Goal: Task Accomplishment & Management: Complete application form

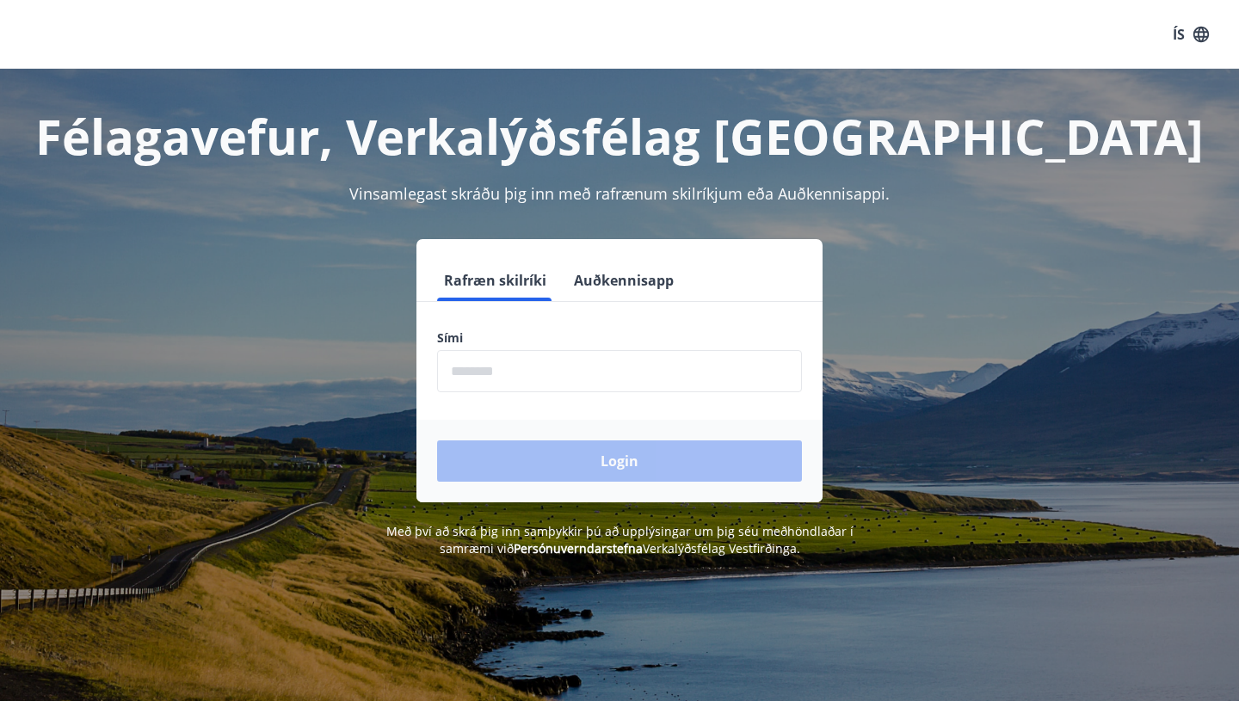
click at [470, 375] on input "phone" at bounding box center [619, 371] width 365 height 42
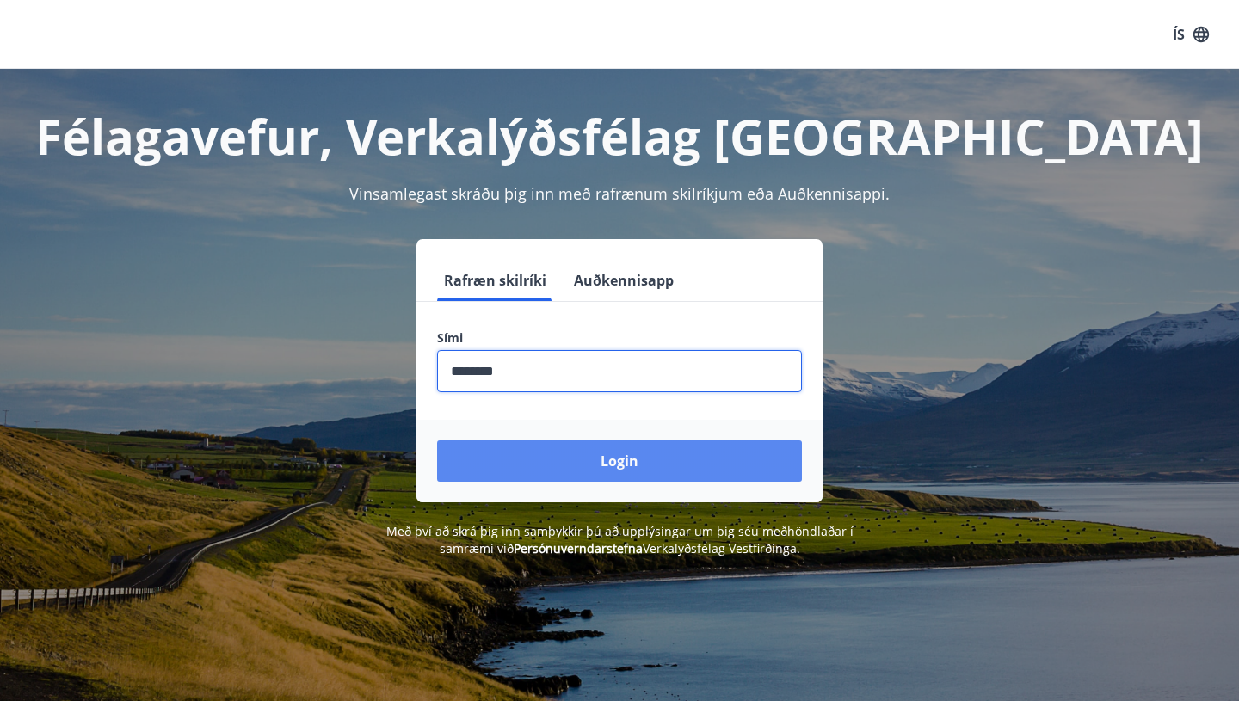
type input "********"
click at [615, 462] on button "Login" at bounding box center [619, 461] width 365 height 41
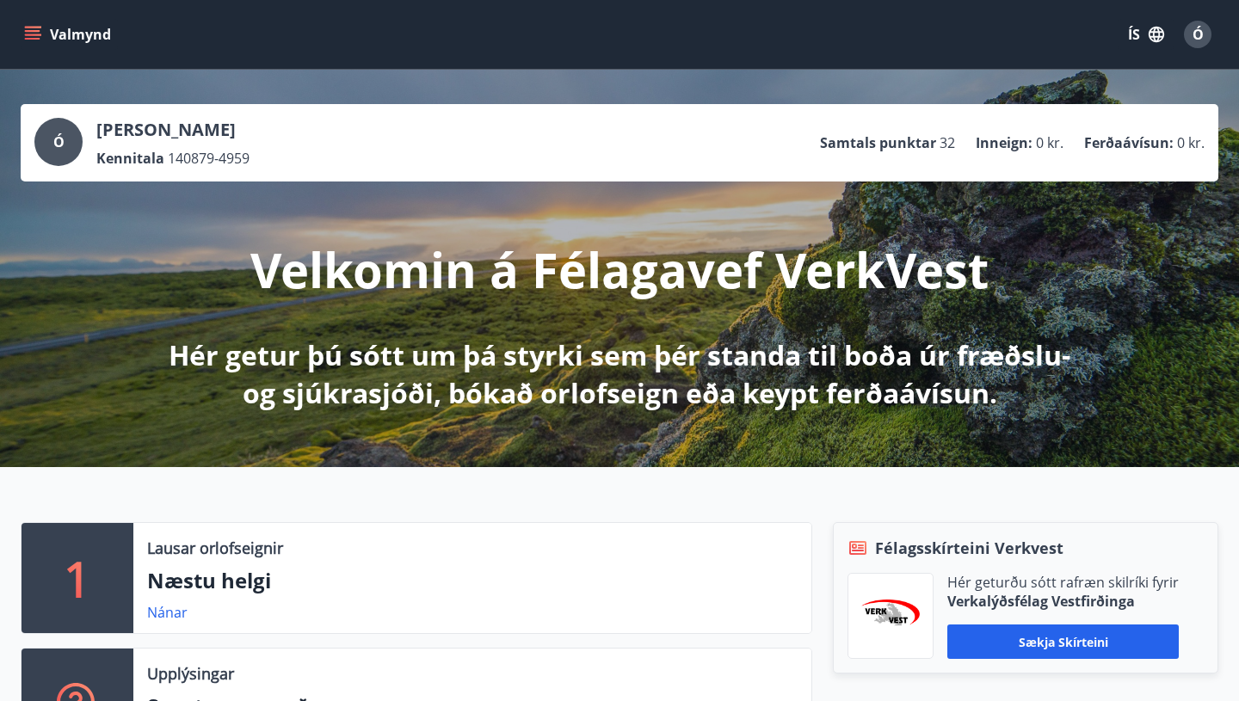
click at [90, 34] on button "Valmynd" at bounding box center [69, 34] width 97 height 31
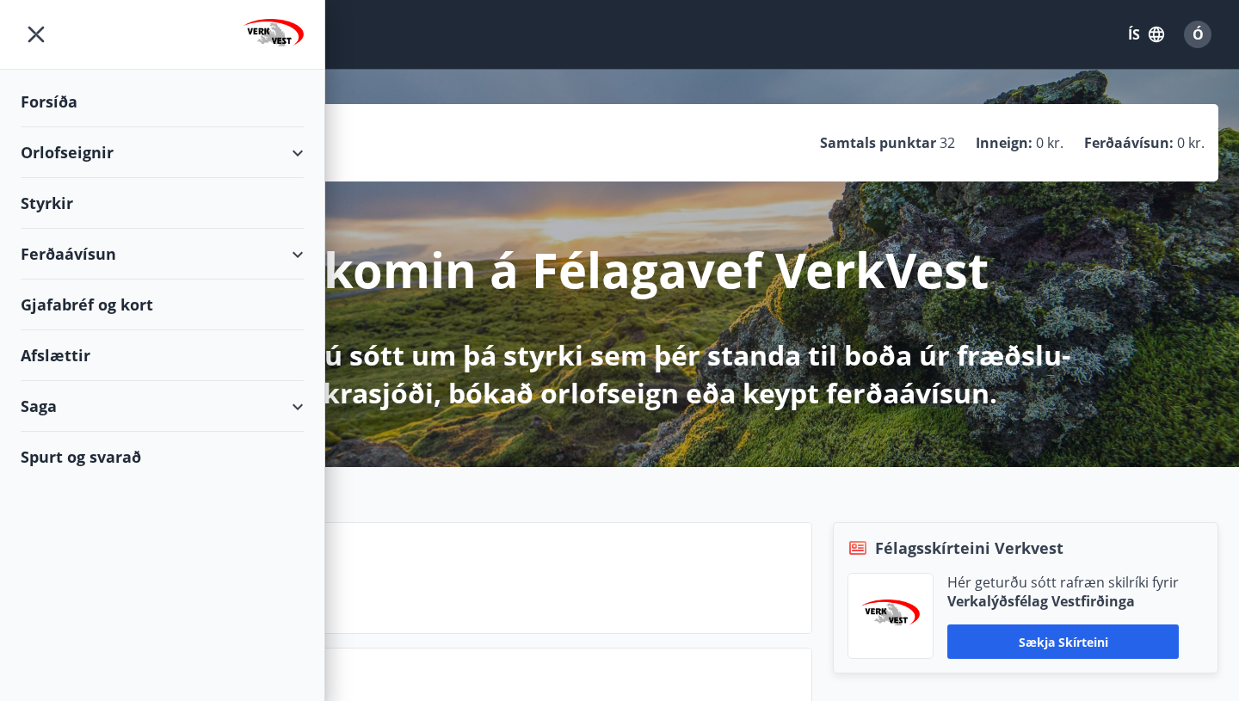
click at [52, 200] on div "Styrkir" at bounding box center [162, 203] width 283 height 51
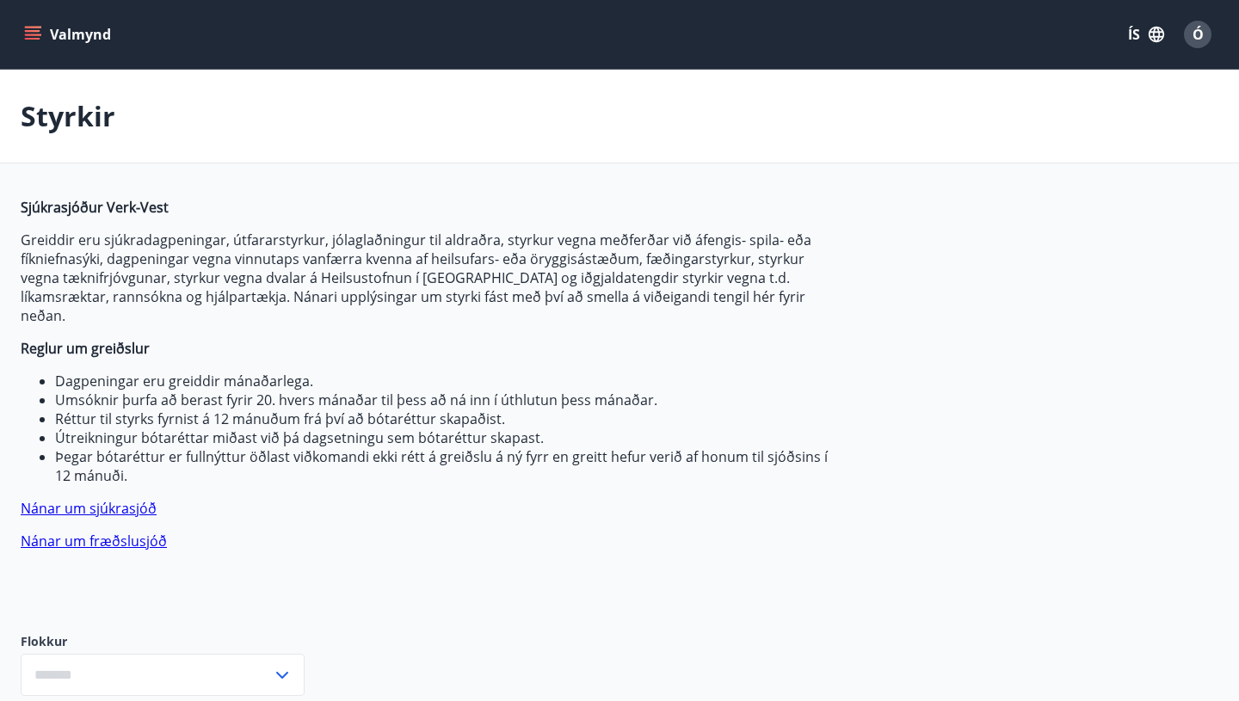
type input "***"
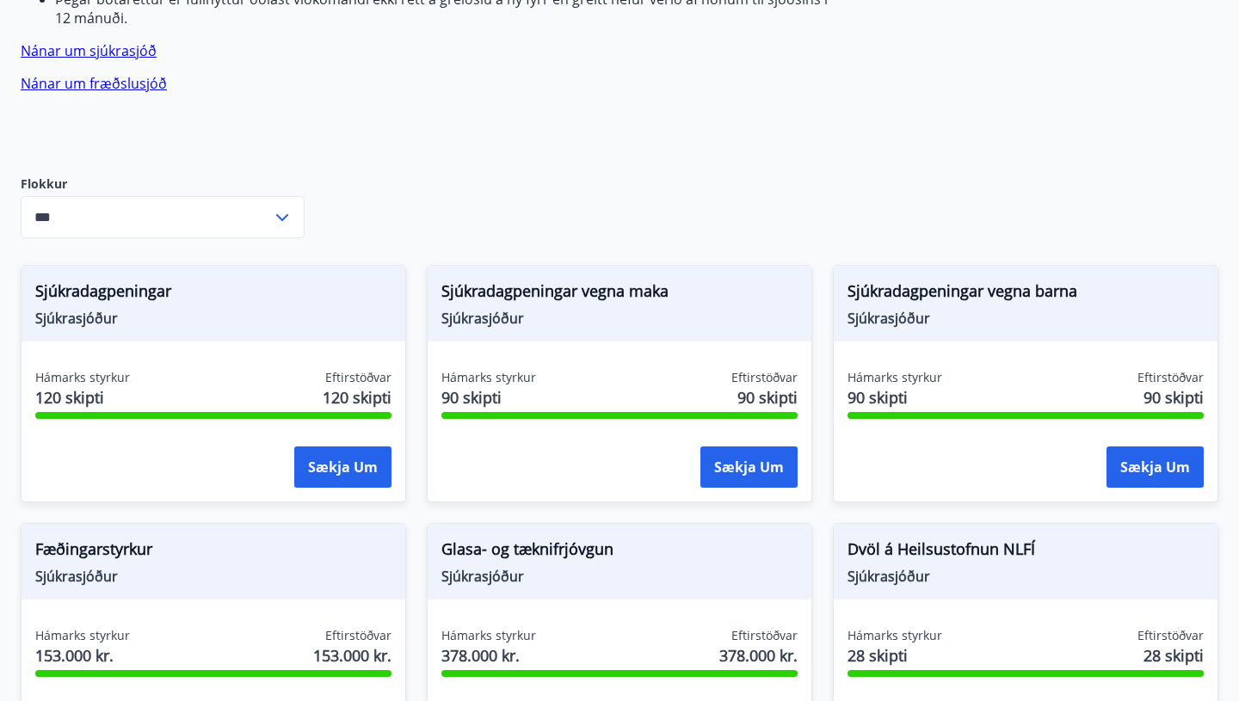
scroll to position [469, 0]
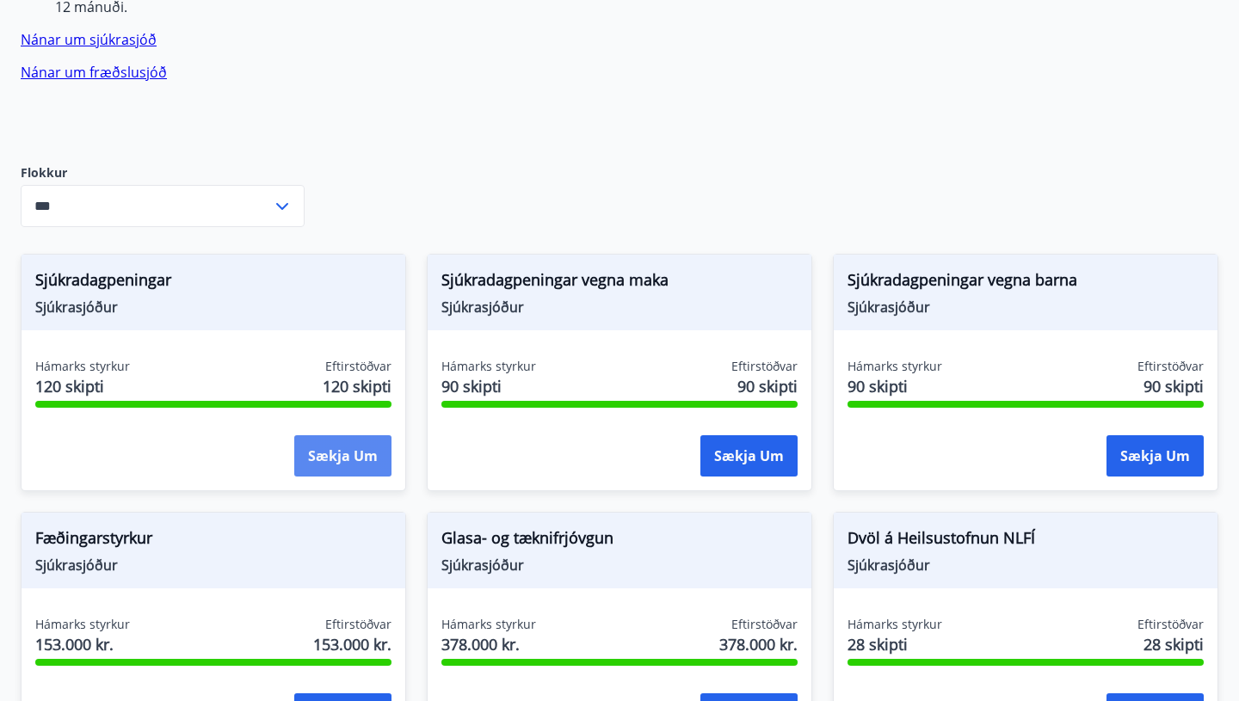
click at [346, 435] on button "Sækja um" at bounding box center [342, 455] width 97 height 41
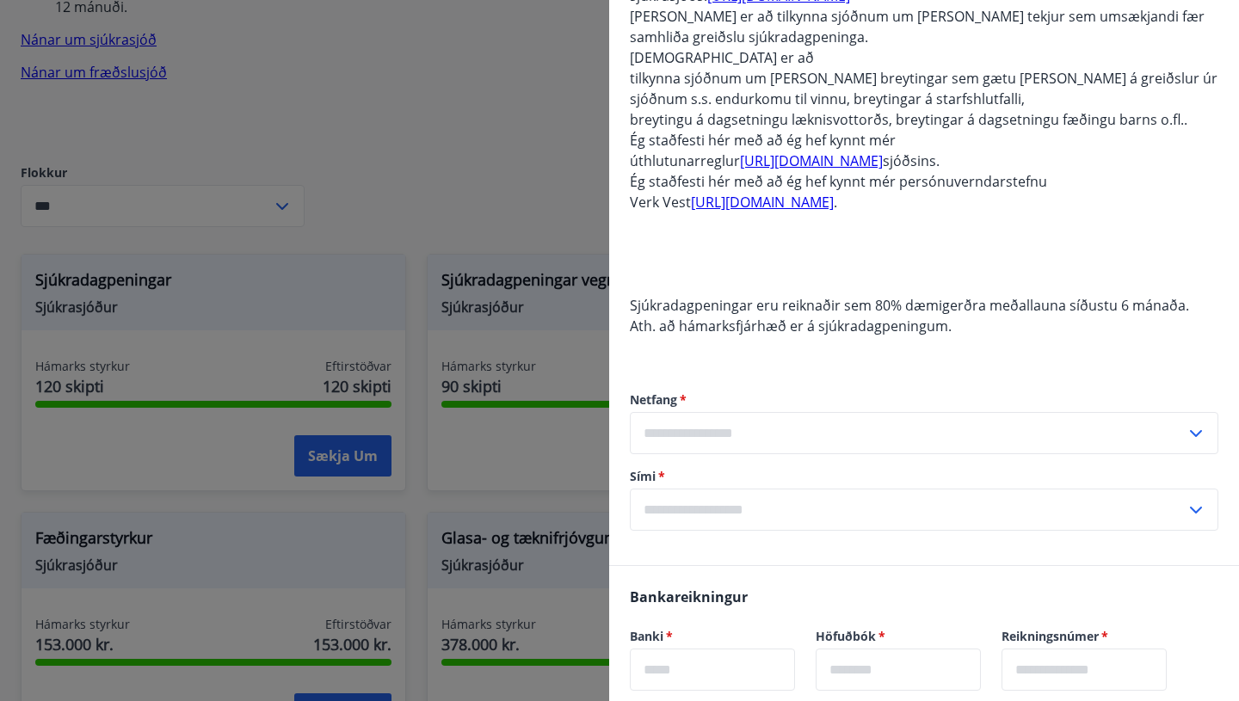
scroll to position [714, 0]
click at [662, 411] on input "text" at bounding box center [908, 432] width 556 height 42
click at [662, 453] on li "Skrá nýtt netfang" at bounding box center [924, 468] width 587 height 31
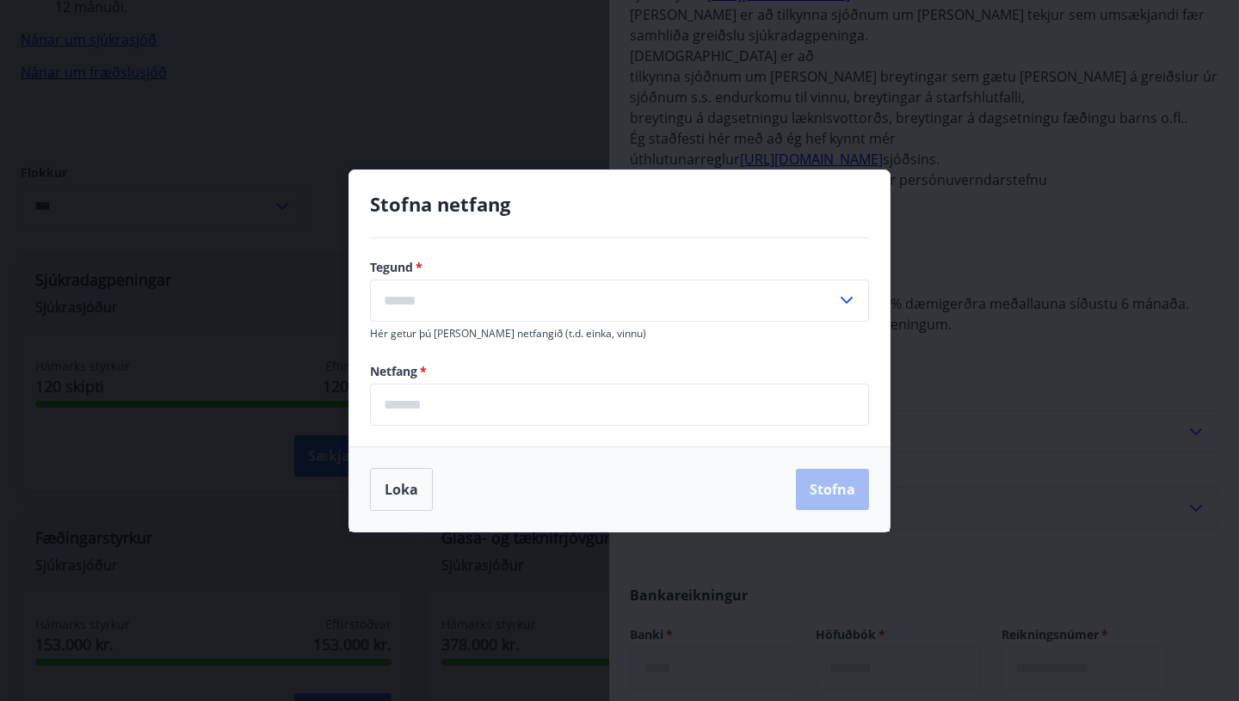
click at [845, 295] on icon at bounding box center [847, 300] width 21 height 21
click at [411, 335] on li "Heima" at bounding box center [619, 337] width 497 height 31
type input "*****"
click at [397, 405] on input "email" at bounding box center [619, 405] width 499 height 42
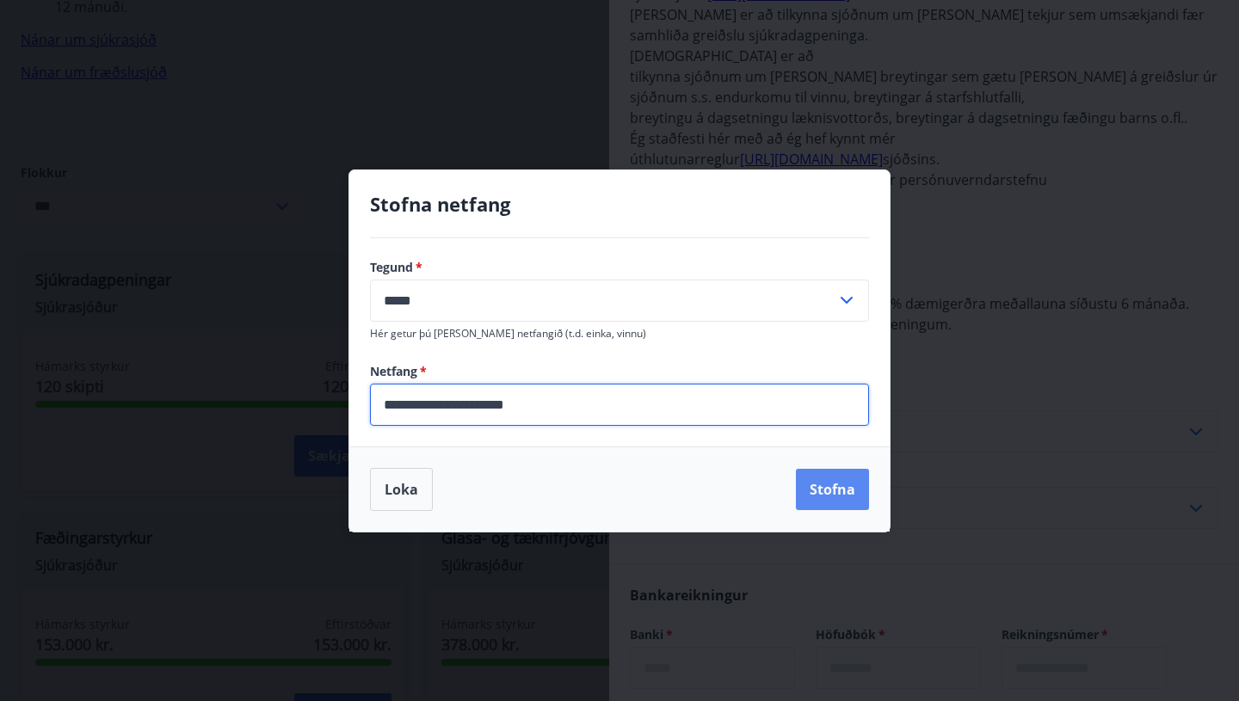
type input "**********"
click at [832, 486] on button "Stofna" at bounding box center [832, 489] width 73 height 41
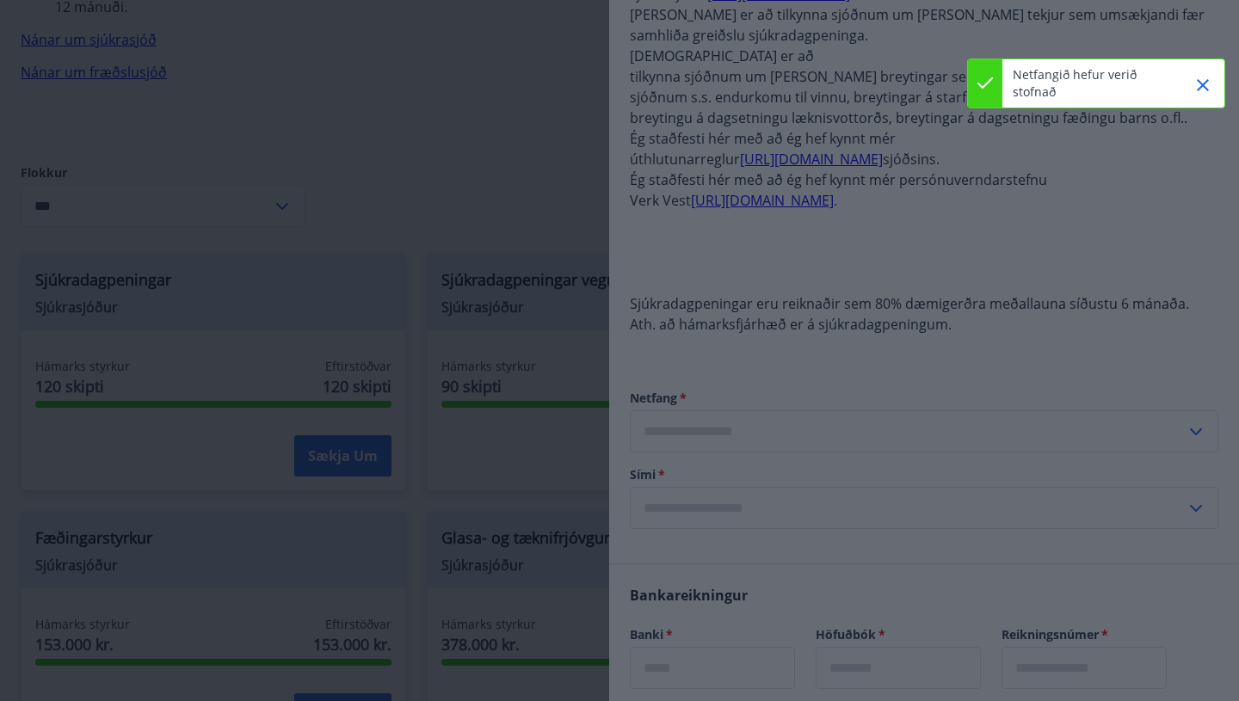
type input "**********"
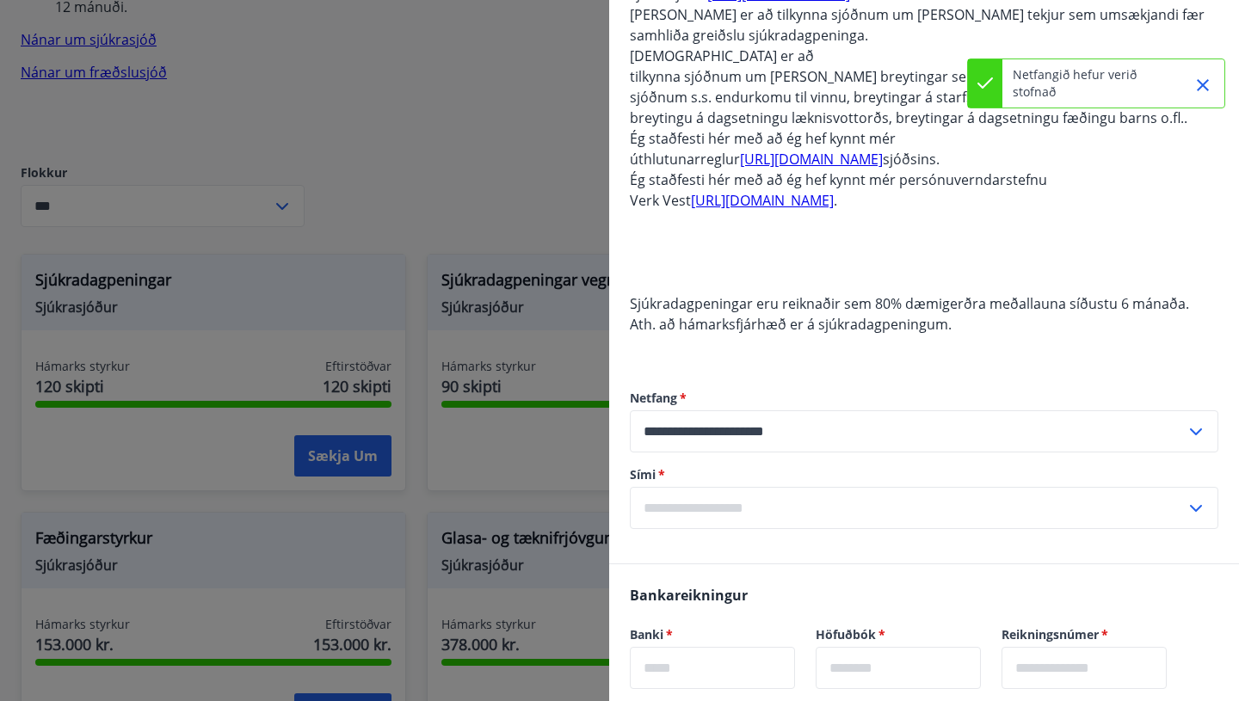
click at [698, 487] on input "text" at bounding box center [908, 508] width 556 height 42
click at [699, 529] on li "Skrá nýtt símanúmer" at bounding box center [924, 544] width 587 height 31
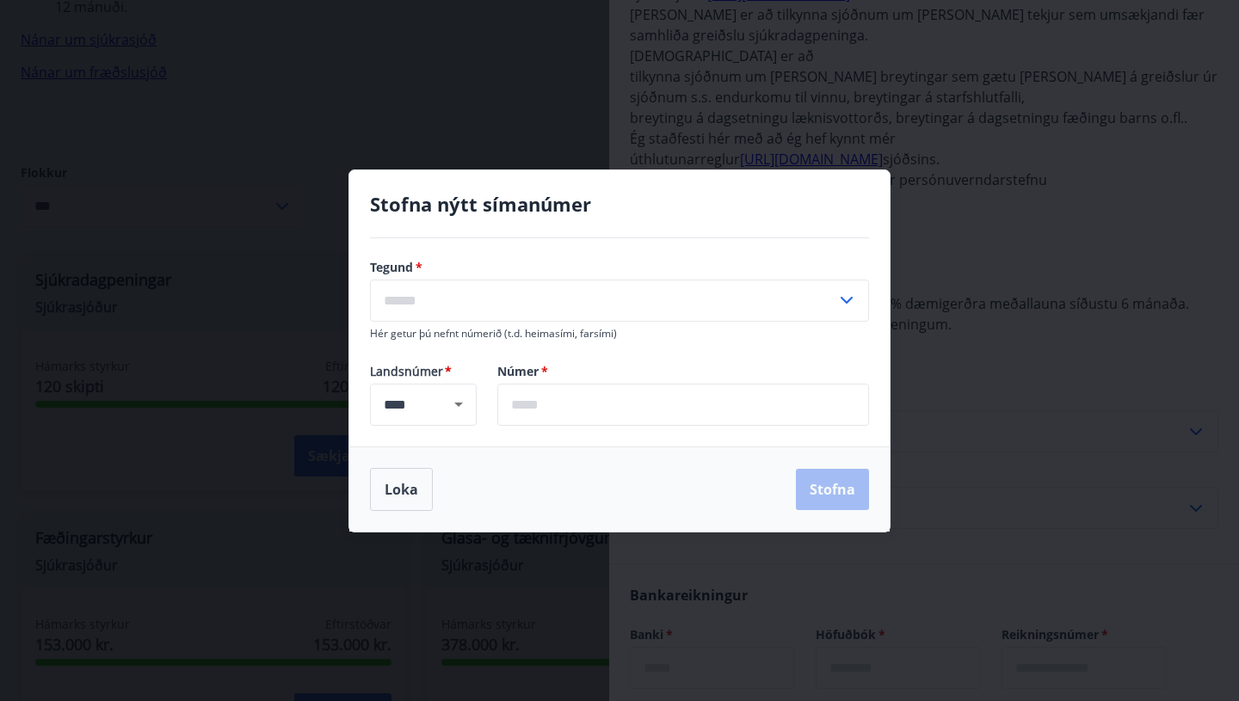
click at [845, 293] on icon at bounding box center [847, 300] width 21 height 21
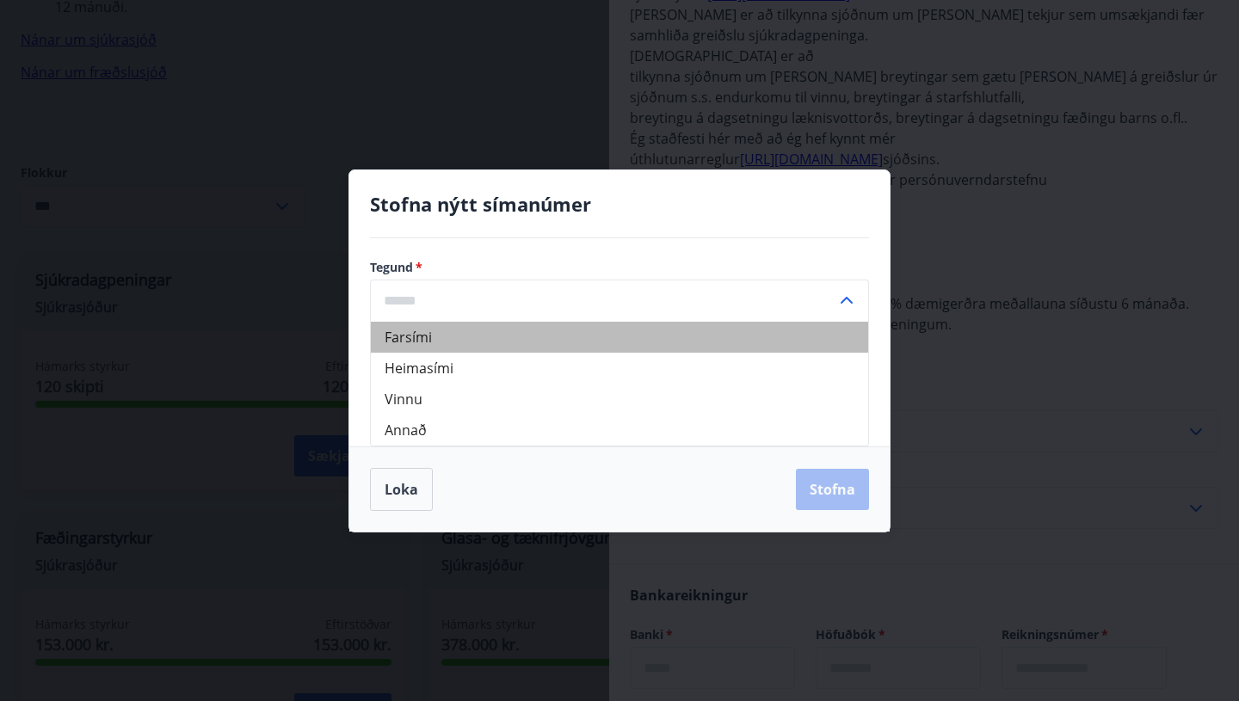
click at [411, 336] on li "Farsími" at bounding box center [619, 337] width 497 height 31
type input "*******"
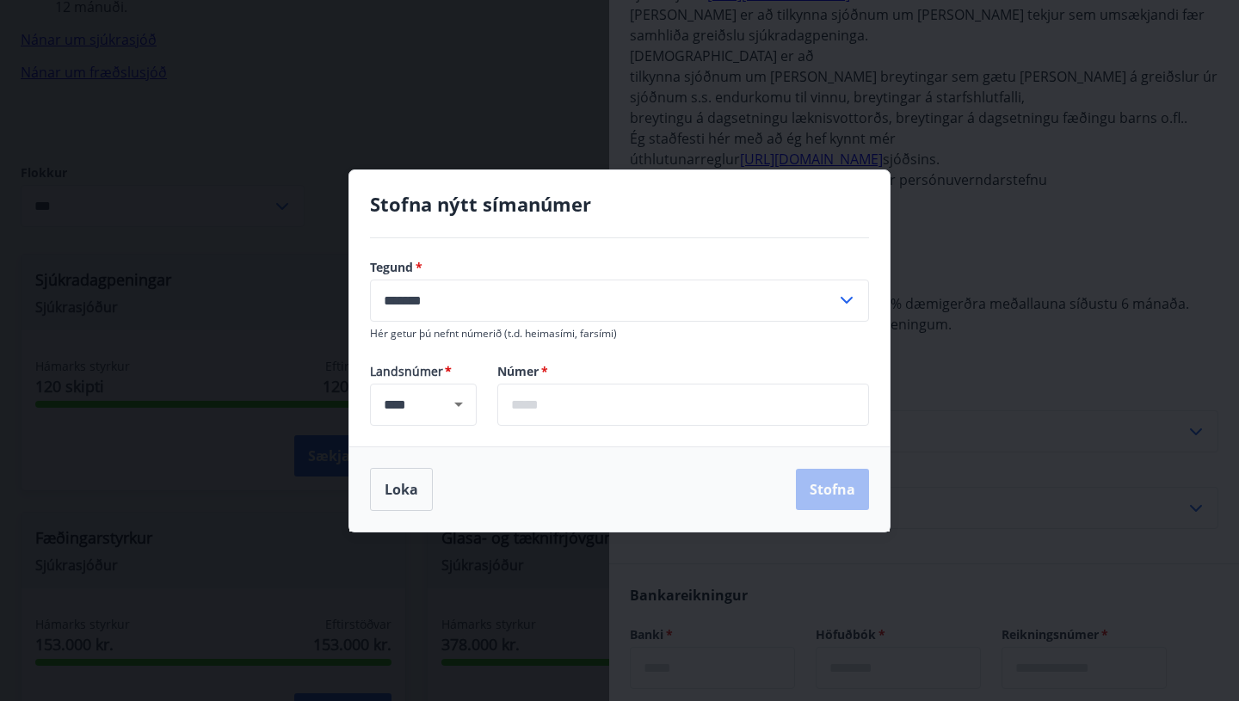
click at [524, 402] on input "text" at bounding box center [683, 405] width 372 height 42
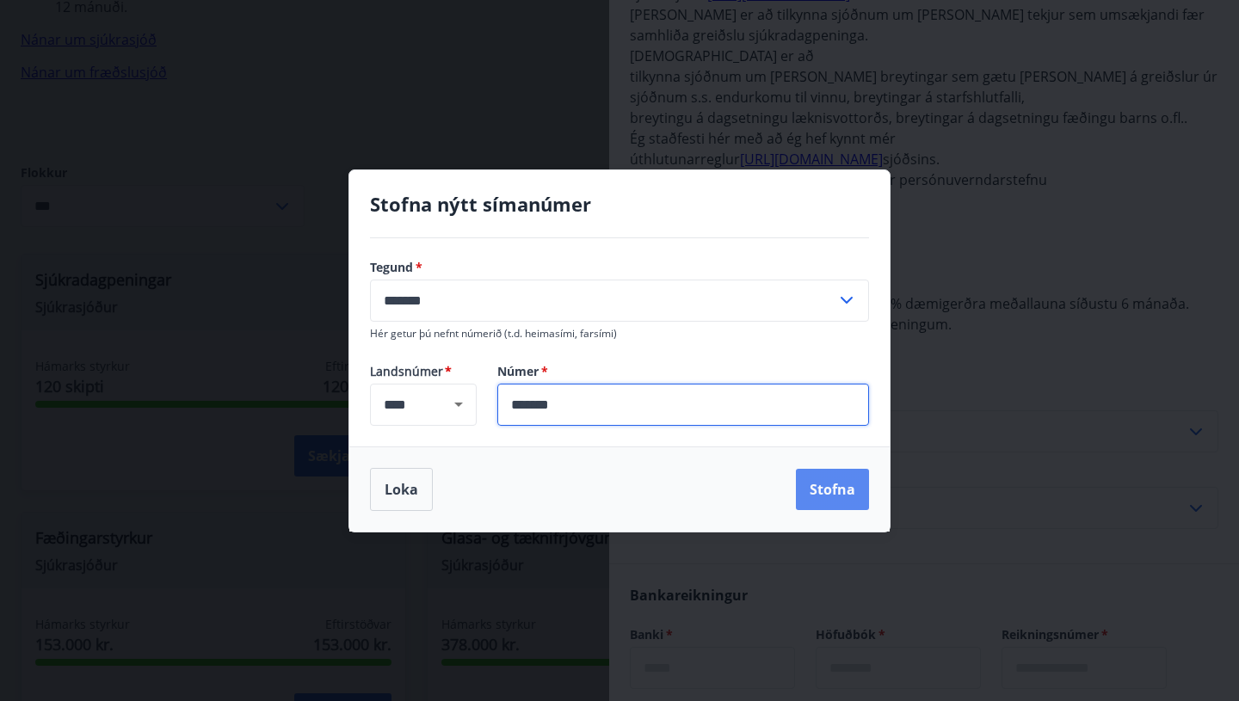
type input "*******"
click at [832, 484] on button "Stofna" at bounding box center [832, 489] width 73 height 41
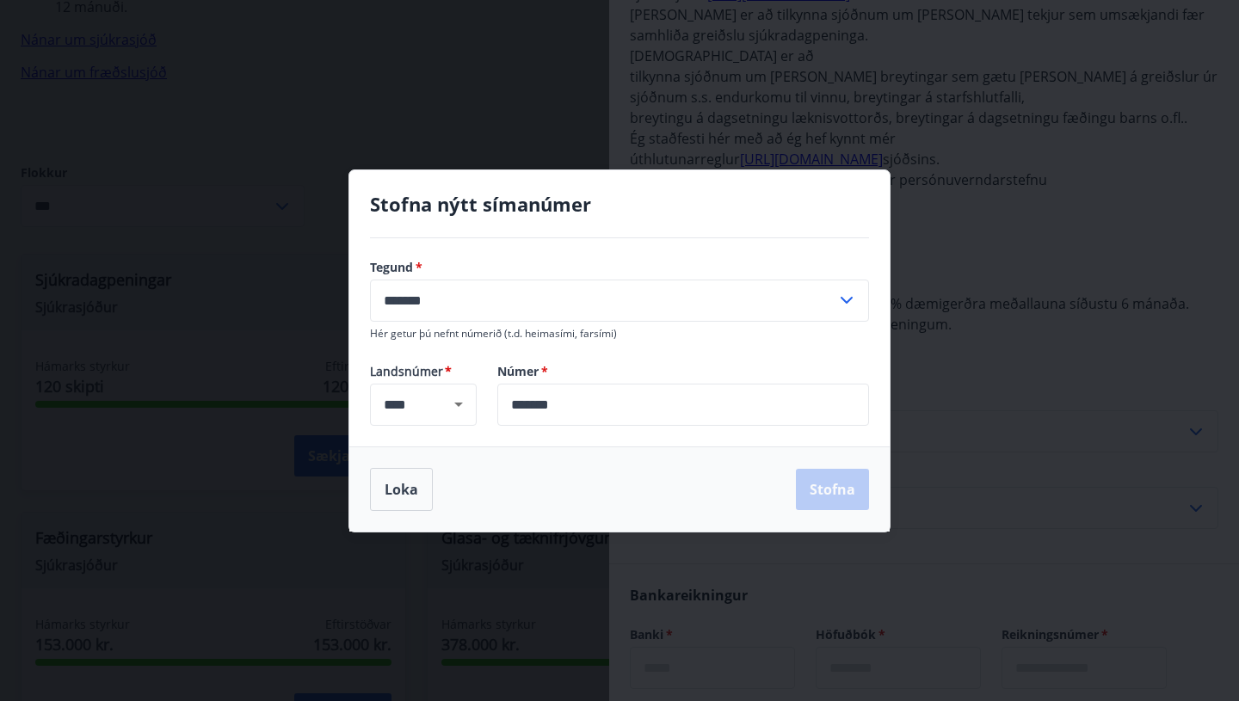
type input "**********"
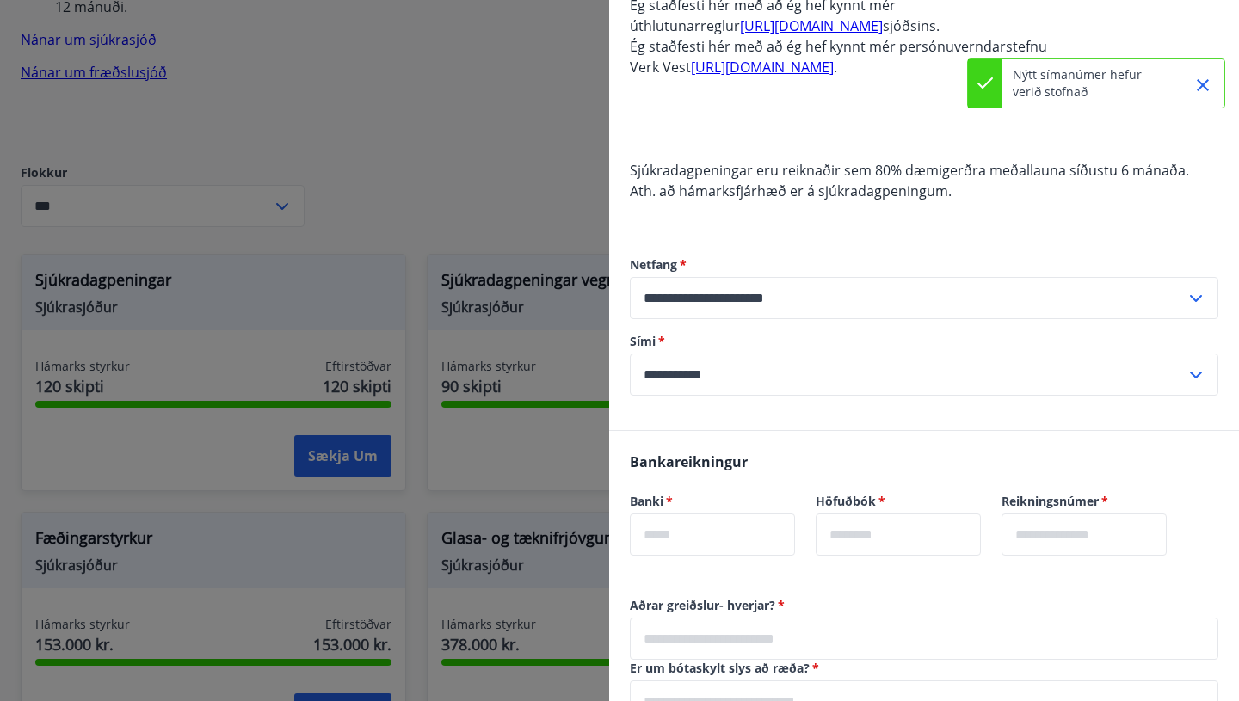
scroll to position [853, 0]
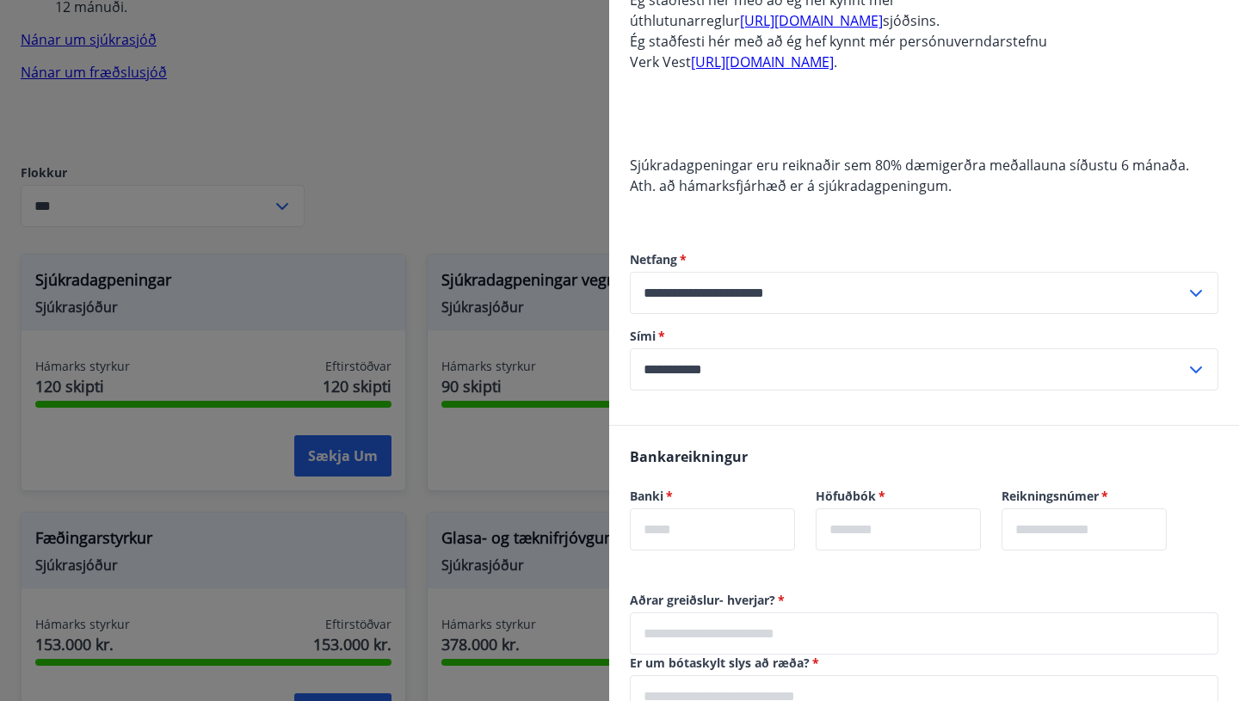
click at [659, 509] on input "text" at bounding box center [712, 530] width 165 height 42
click at [645, 509] on input "***" at bounding box center [712, 530] width 165 height 42
type input "****"
click at [859, 509] on input "text" at bounding box center [898, 530] width 165 height 42
type input "**"
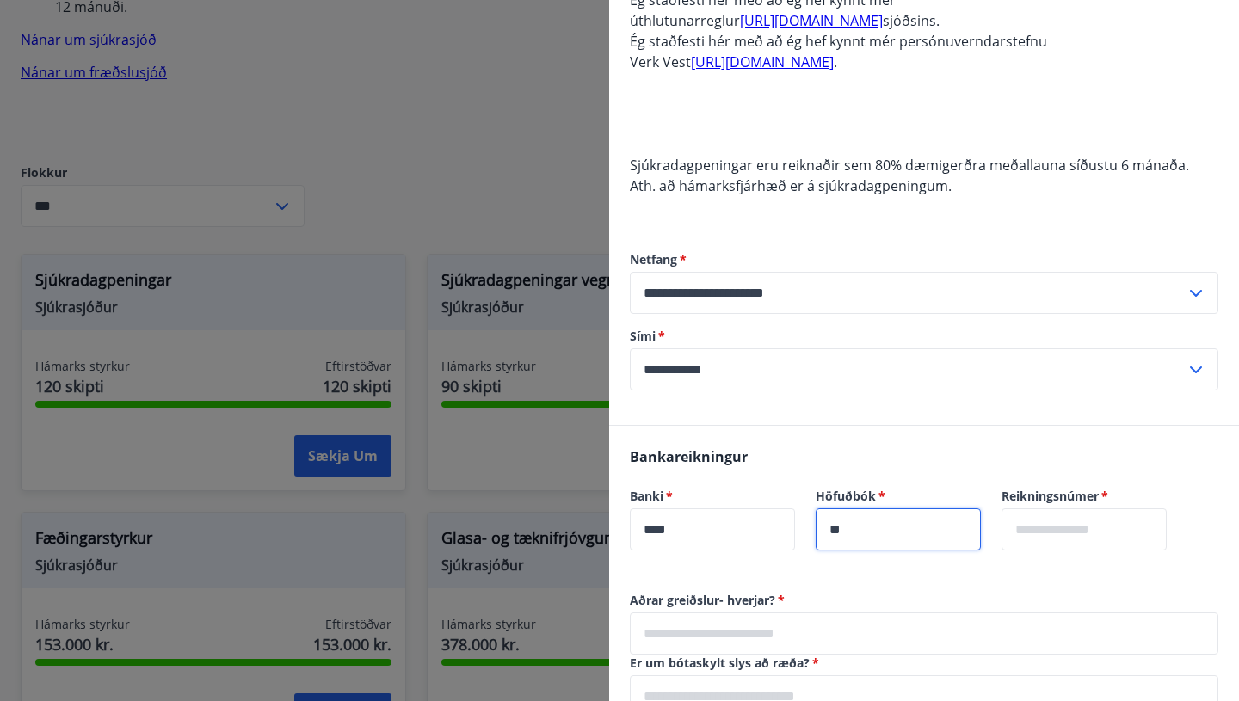
click at [1060, 509] on input "text" at bounding box center [1084, 530] width 165 height 42
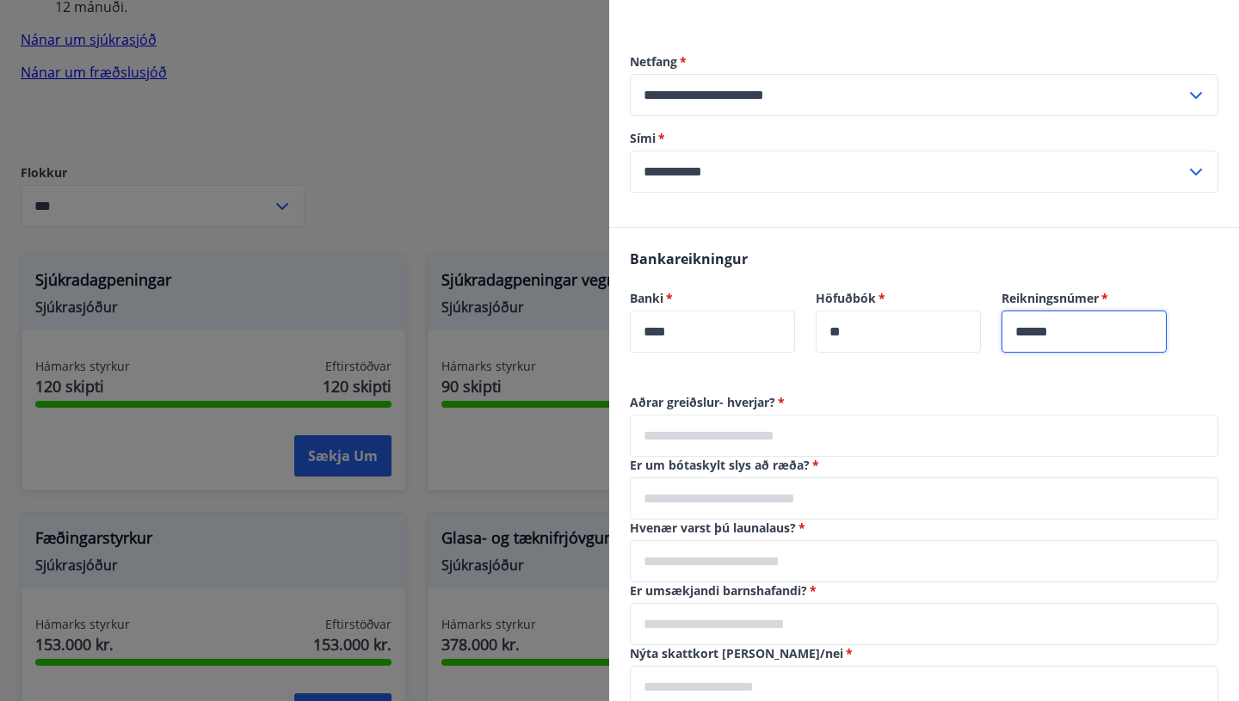
scroll to position [1065, 0]
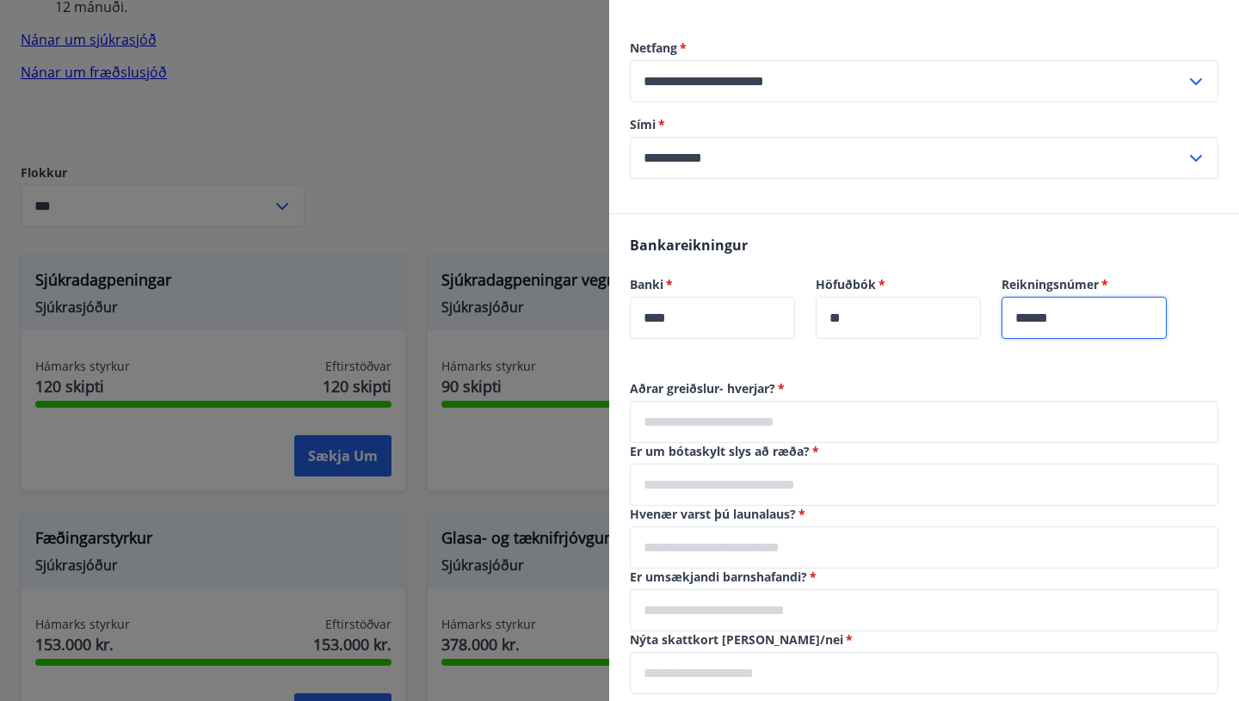
type input "******"
click at [645, 464] on input "text" at bounding box center [924, 485] width 589 height 42
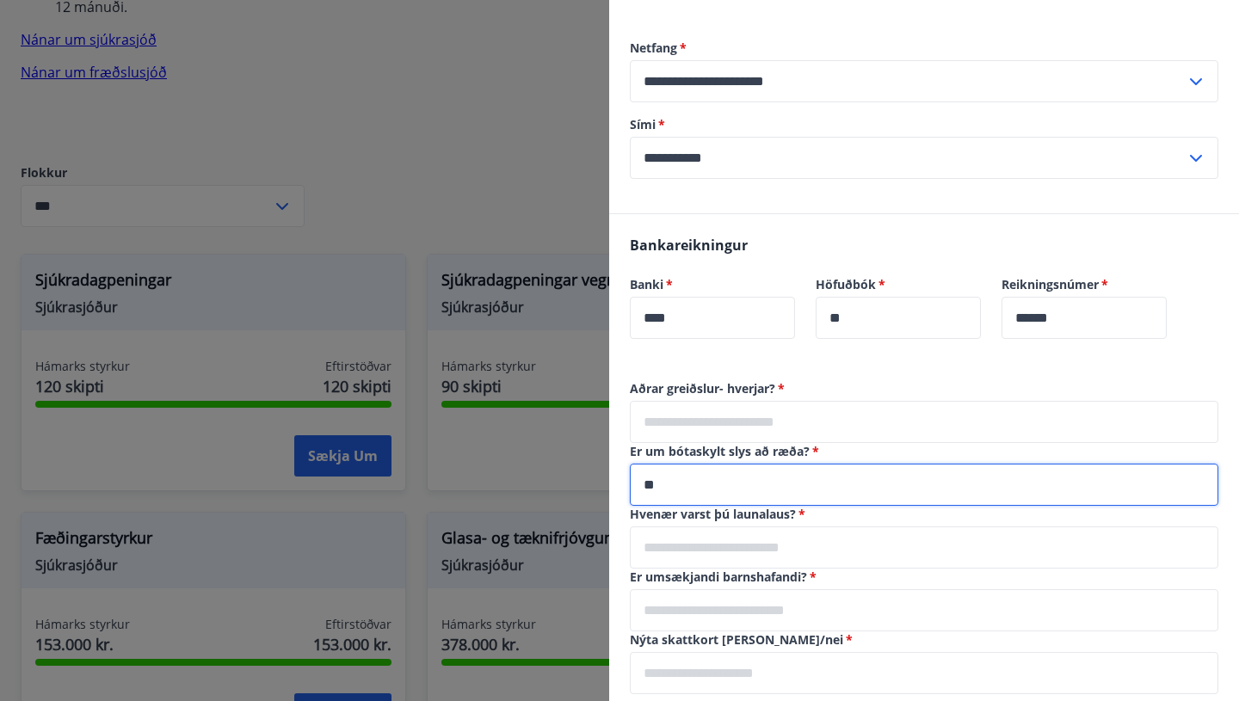
type input "*"
type input "***"
click at [658, 527] on input "text" at bounding box center [924, 548] width 589 height 42
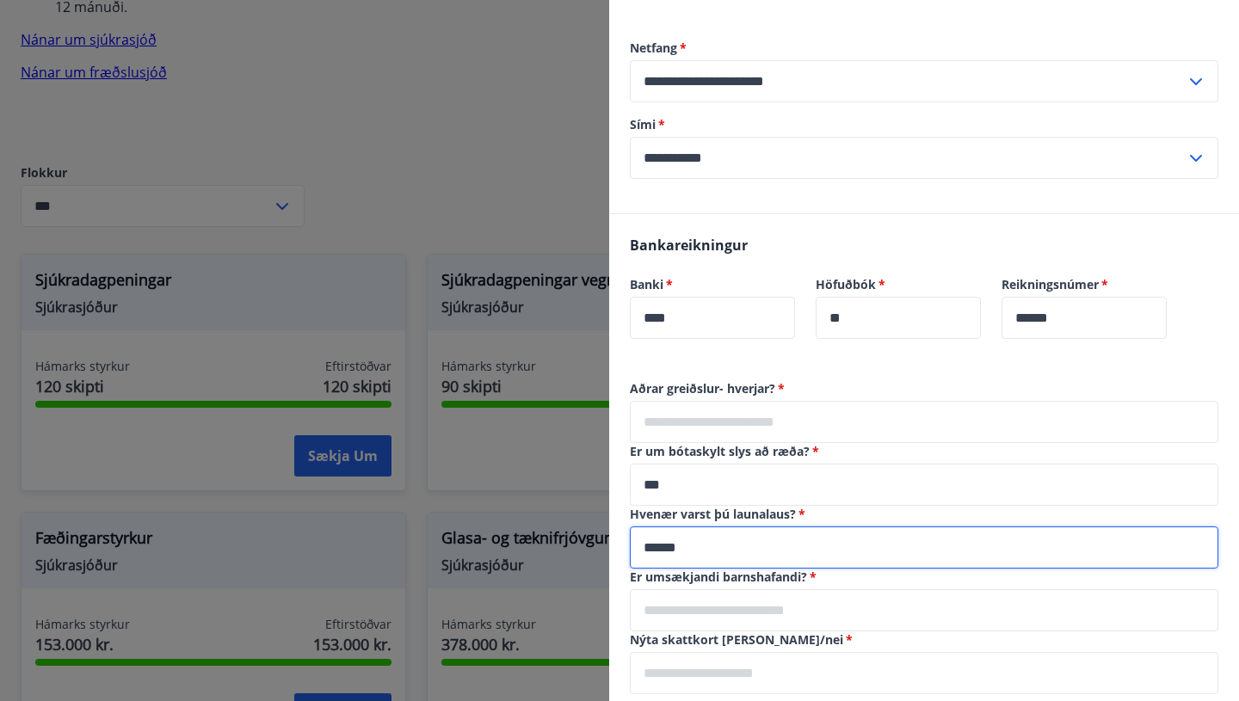
click at [668, 527] on input "******" at bounding box center [924, 548] width 589 height 42
click at [687, 527] on input "*****" at bounding box center [924, 548] width 589 height 42
type input "**********"
click at [662, 590] on input "text" at bounding box center [924, 611] width 589 height 42
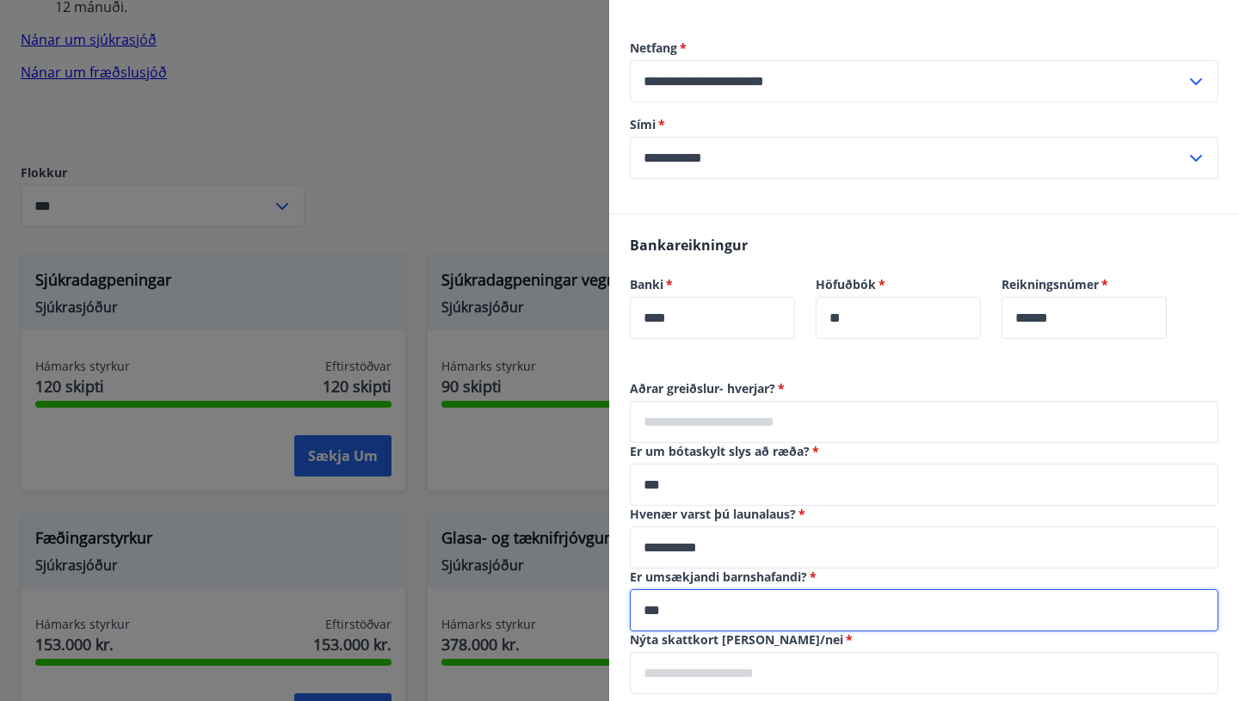
click at [652, 590] on input "***" at bounding box center [924, 611] width 589 height 42
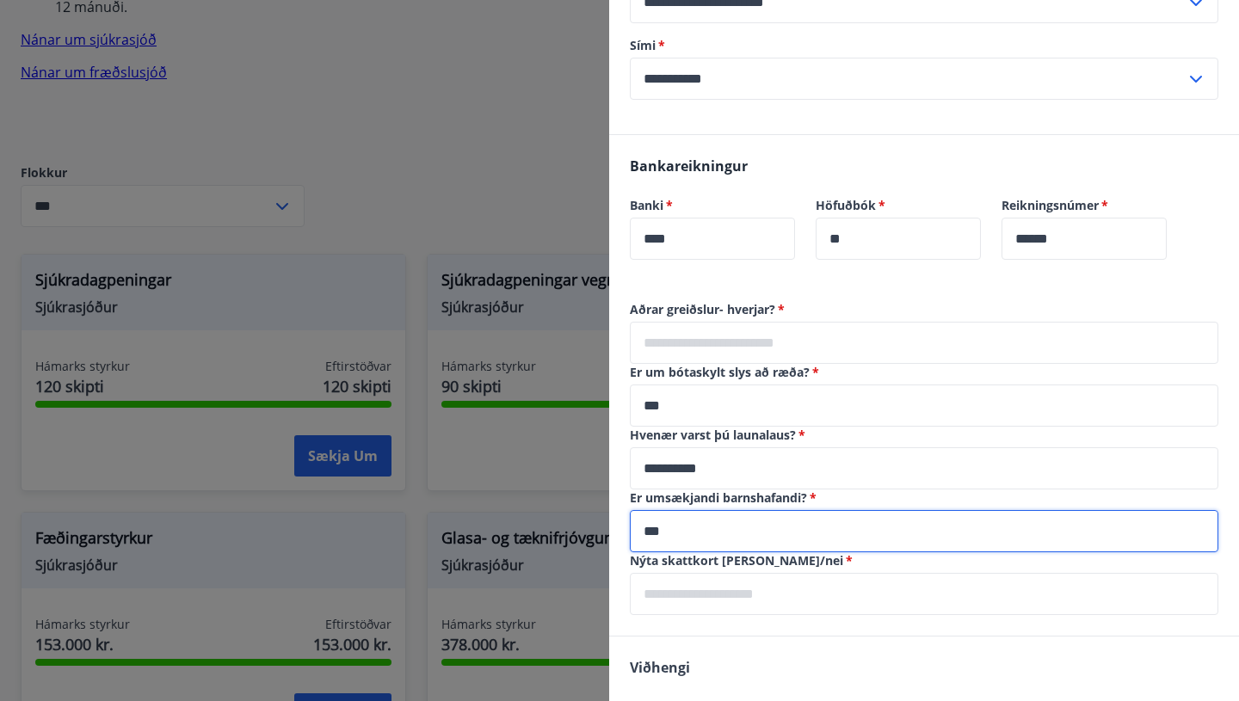
scroll to position [1154, 0]
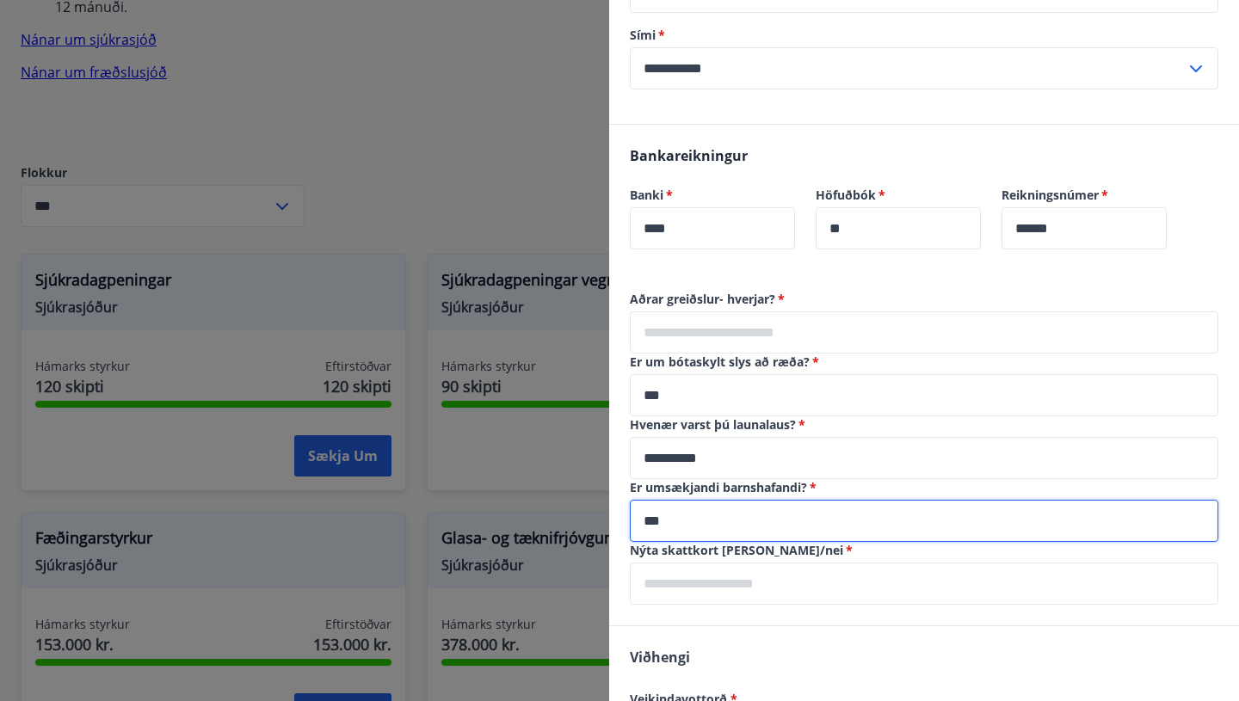
type input "***"
click at [665, 563] on input "text" at bounding box center [924, 584] width 589 height 42
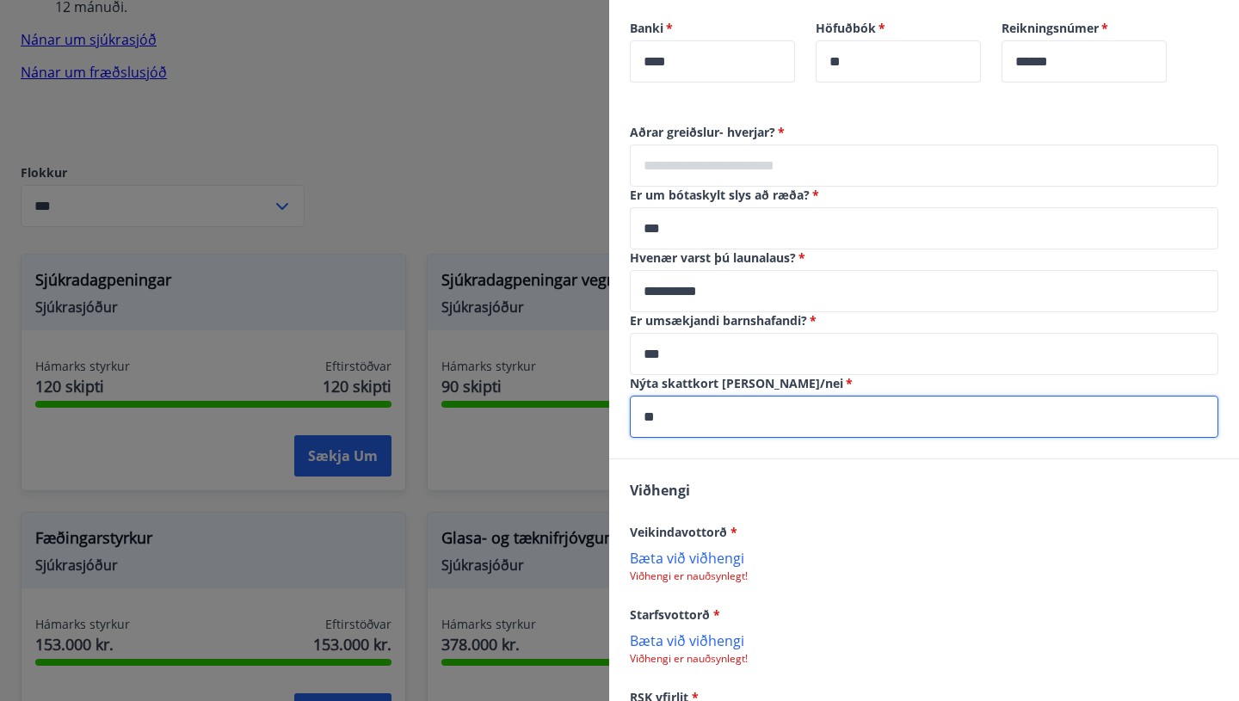
scroll to position [1328, 0]
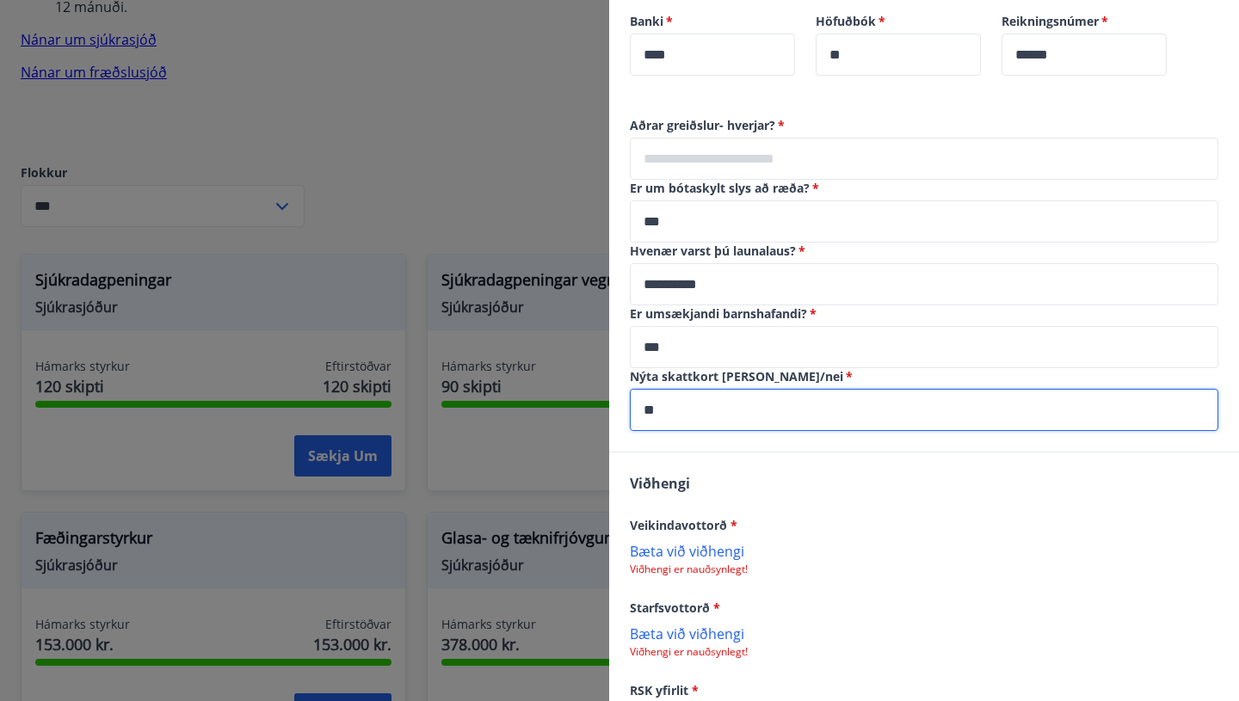
type input "**"
click at [806, 515] on div "Veikindavottorð *" at bounding box center [924, 525] width 589 height 21
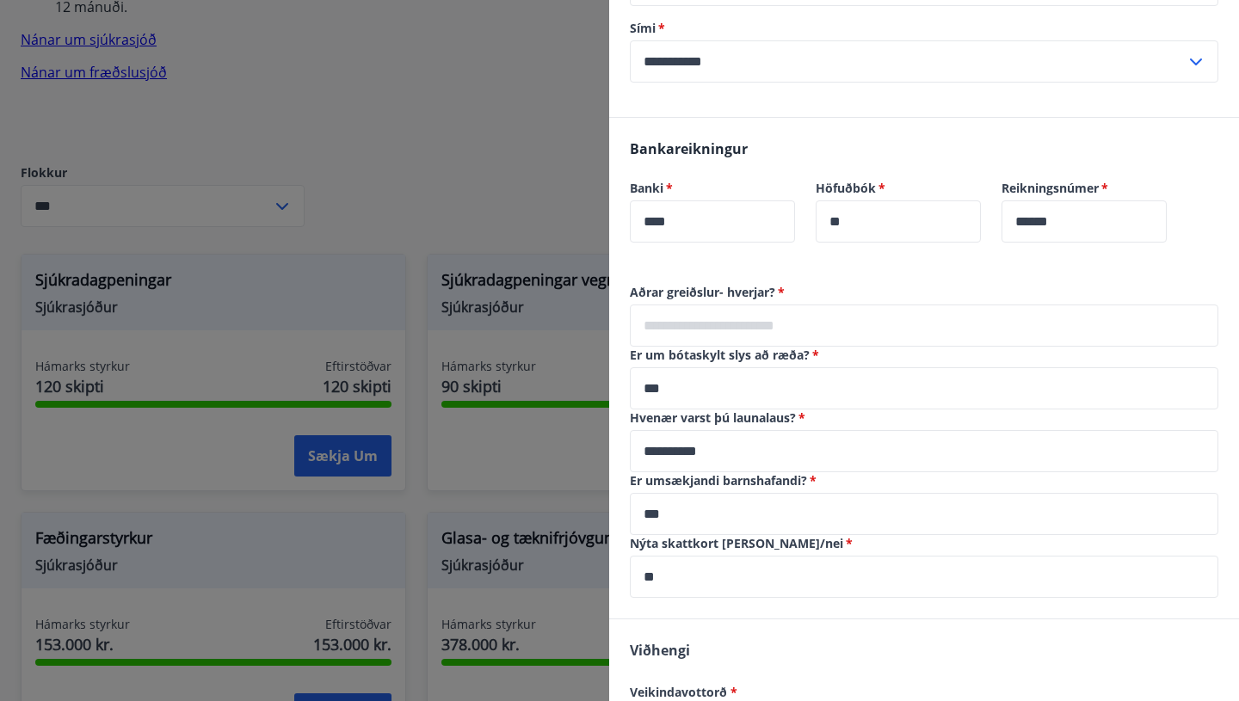
scroll to position [1160, 0]
click at [645, 306] on input "text" at bounding box center [924, 327] width 589 height 42
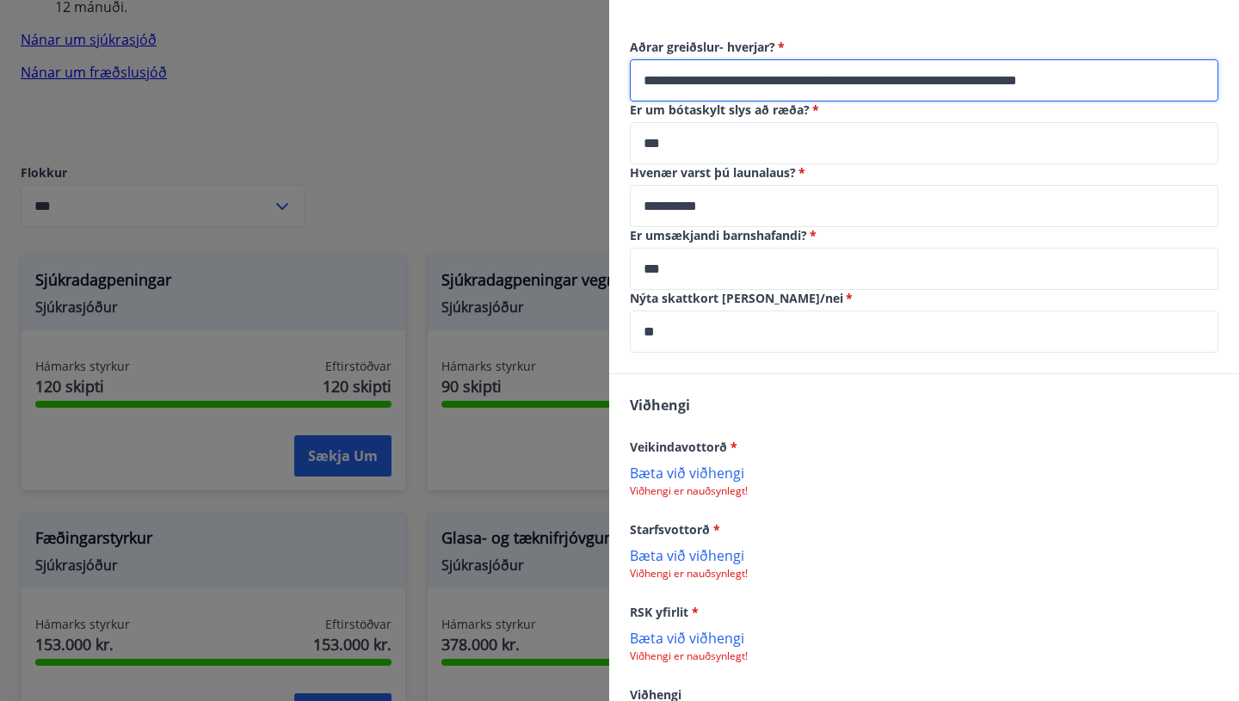
scroll to position [1428, 0]
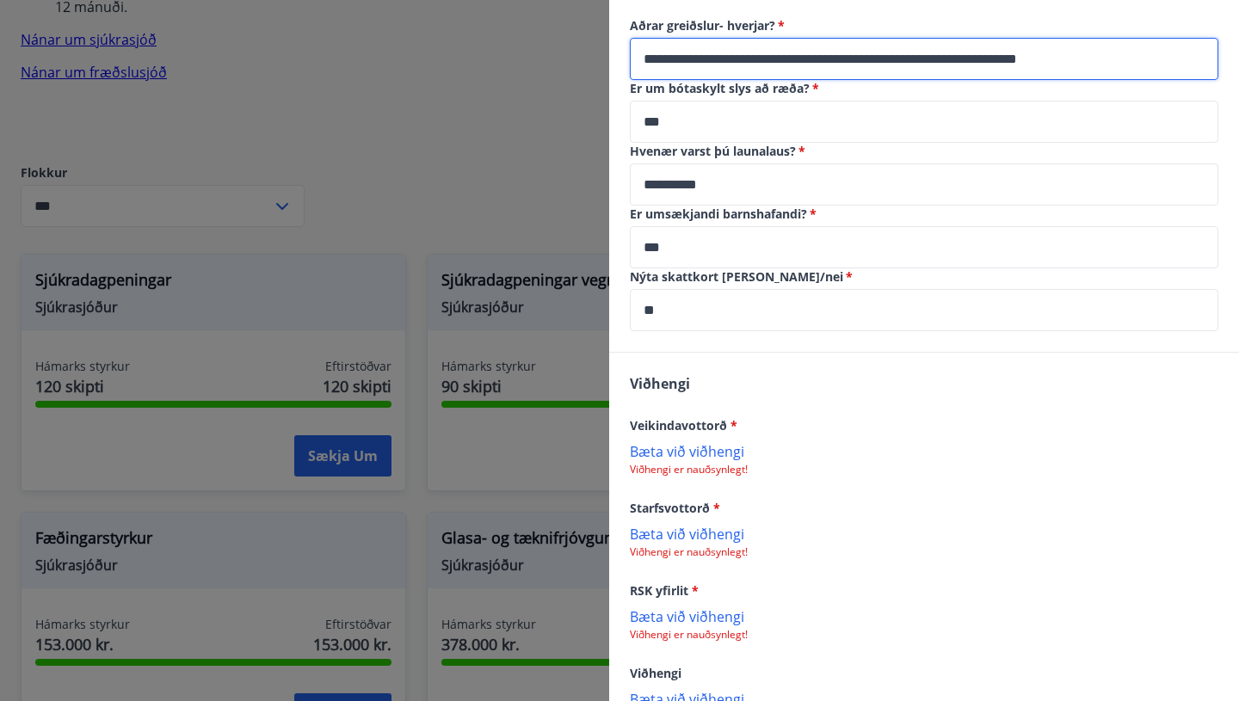
click at [696, 442] on p "Bæta við viðhengi" at bounding box center [924, 450] width 589 height 17
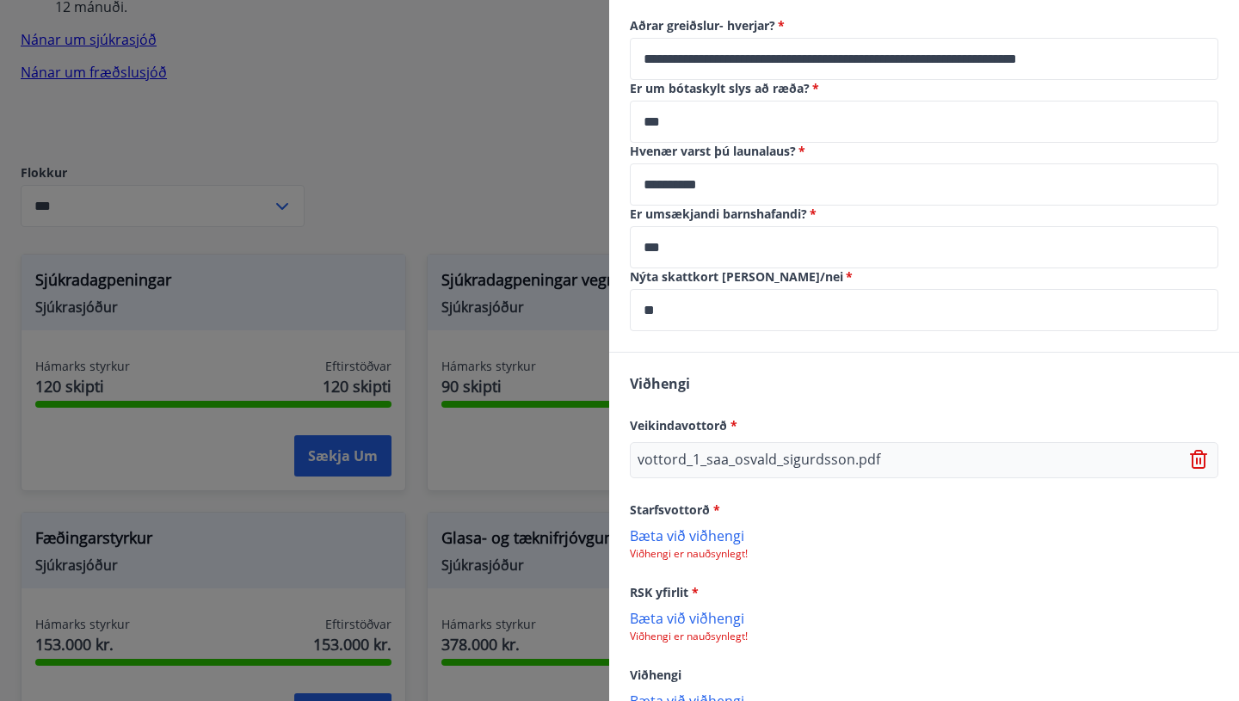
click at [720, 527] on p "Bæta við viðhengi" at bounding box center [924, 535] width 589 height 17
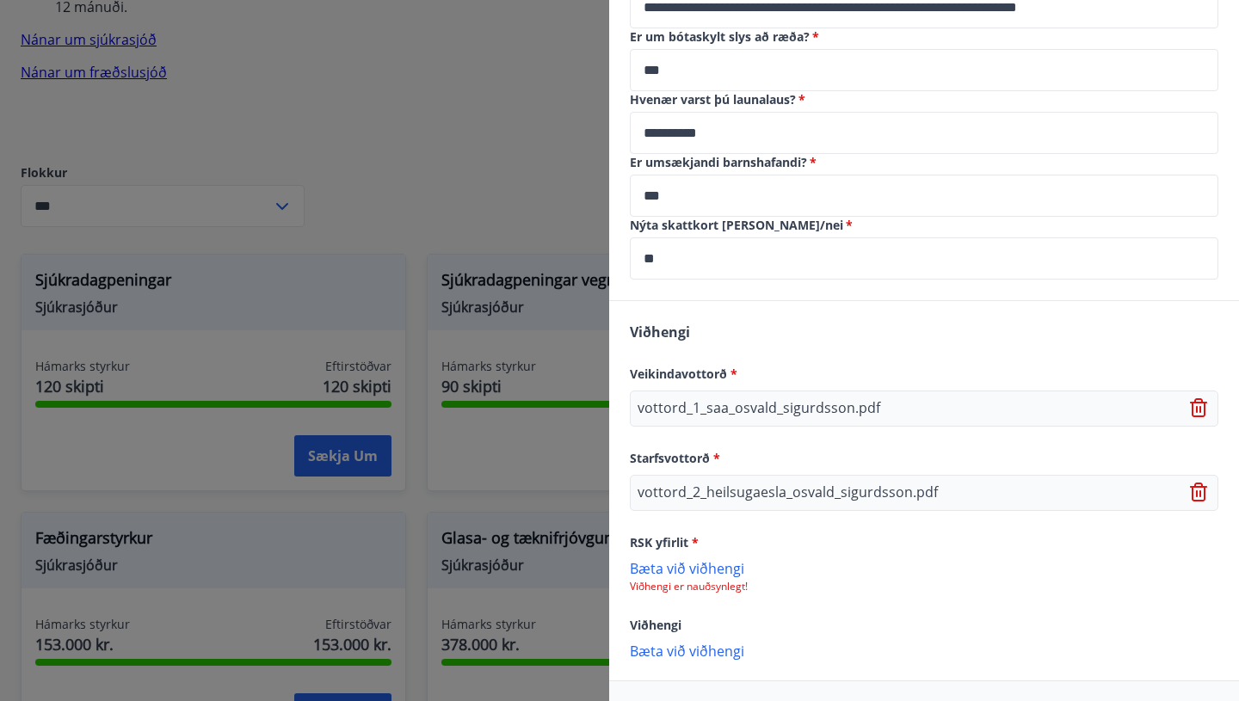
scroll to position [1503, 0]
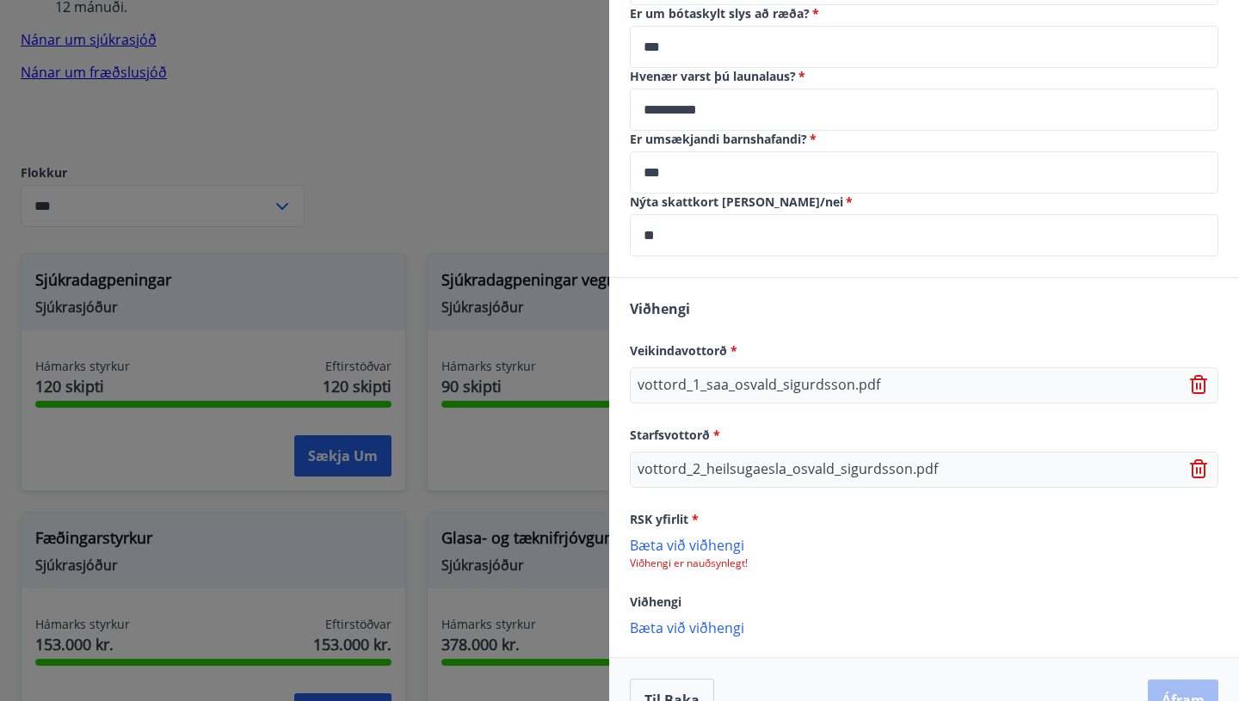
click at [722, 557] on p "Viðhengi er nauðsynlegt!" at bounding box center [924, 564] width 589 height 14
click at [711, 536] on p "Bæta við viðhengi" at bounding box center [924, 544] width 589 height 17
click at [726, 621] on p "Bæta við viðhengi" at bounding box center [924, 629] width 589 height 17
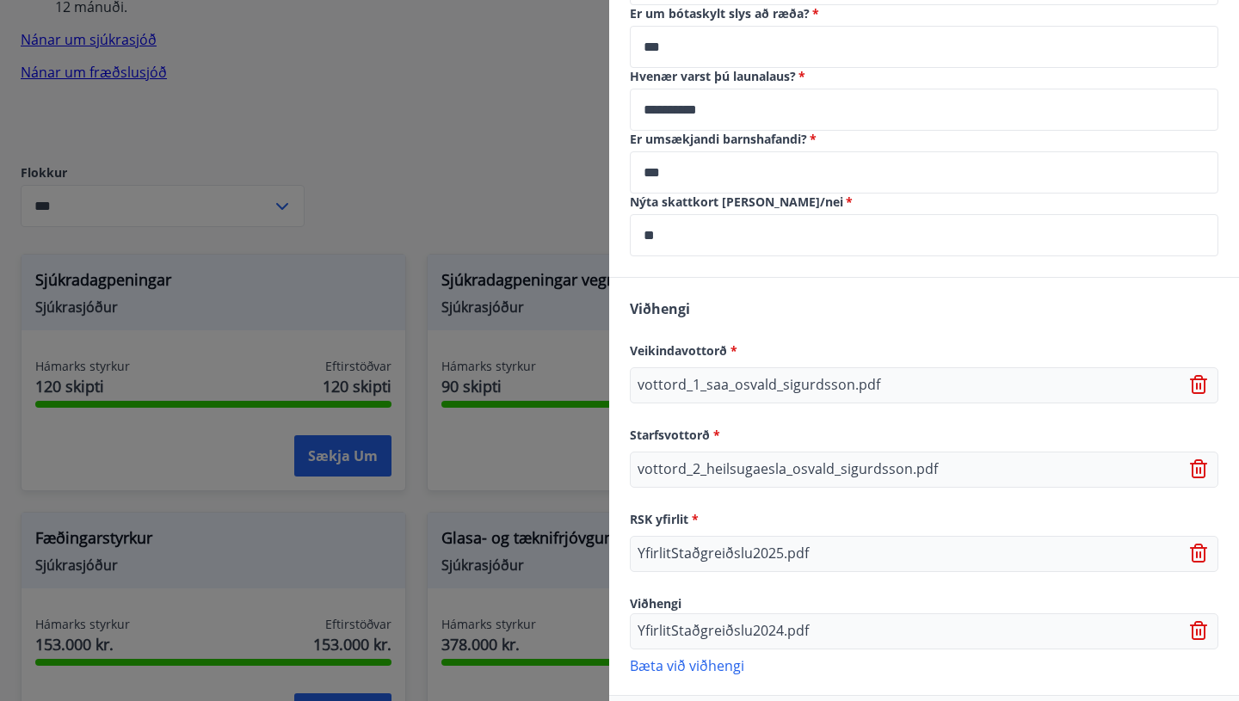
scroll to position [1541, 0]
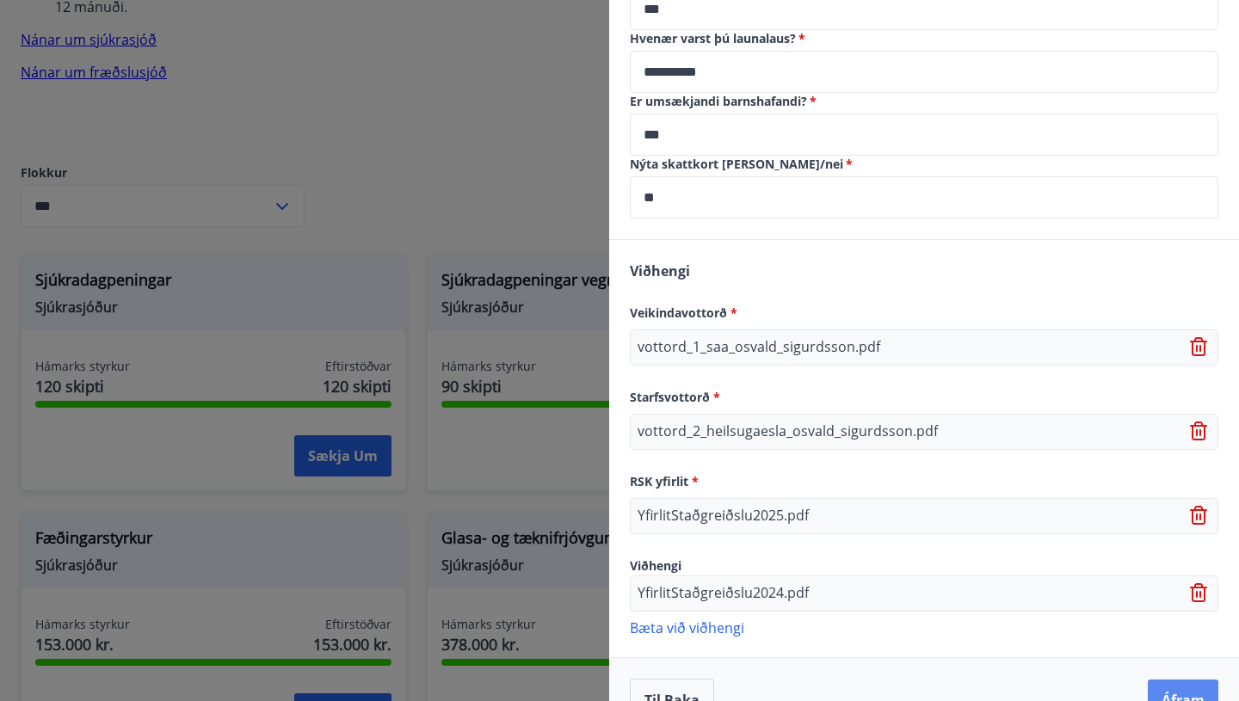
click at [1183, 680] on button "Áfram" at bounding box center [1183, 700] width 71 height 41
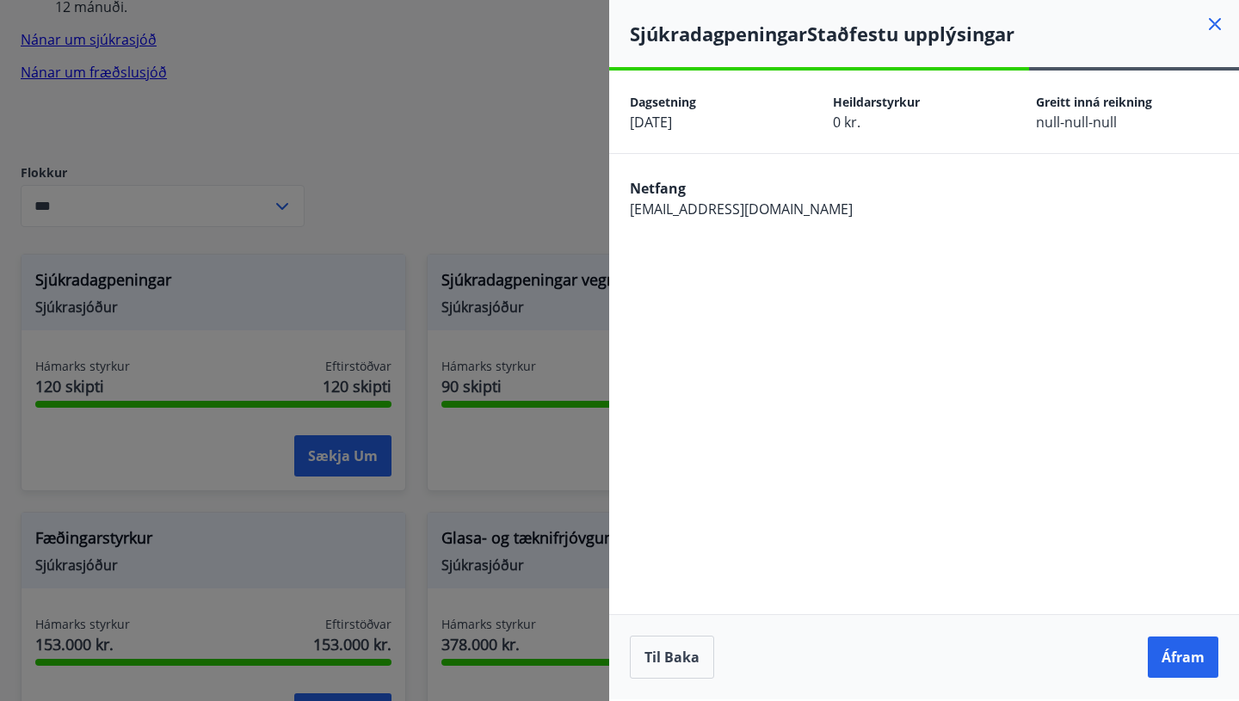
scroll to position [0, 0]
click at [1183, 648] on button "Áfram" at bounding box center [1183, 657] width 71 height 41
click at [1120, 695] on div "Til baka Áfram" at bounding box center [924, 656] width 630 height 85
click at [1181, 657] on button "Áfram" at bounding box center [1183, 657] width 71 height 41
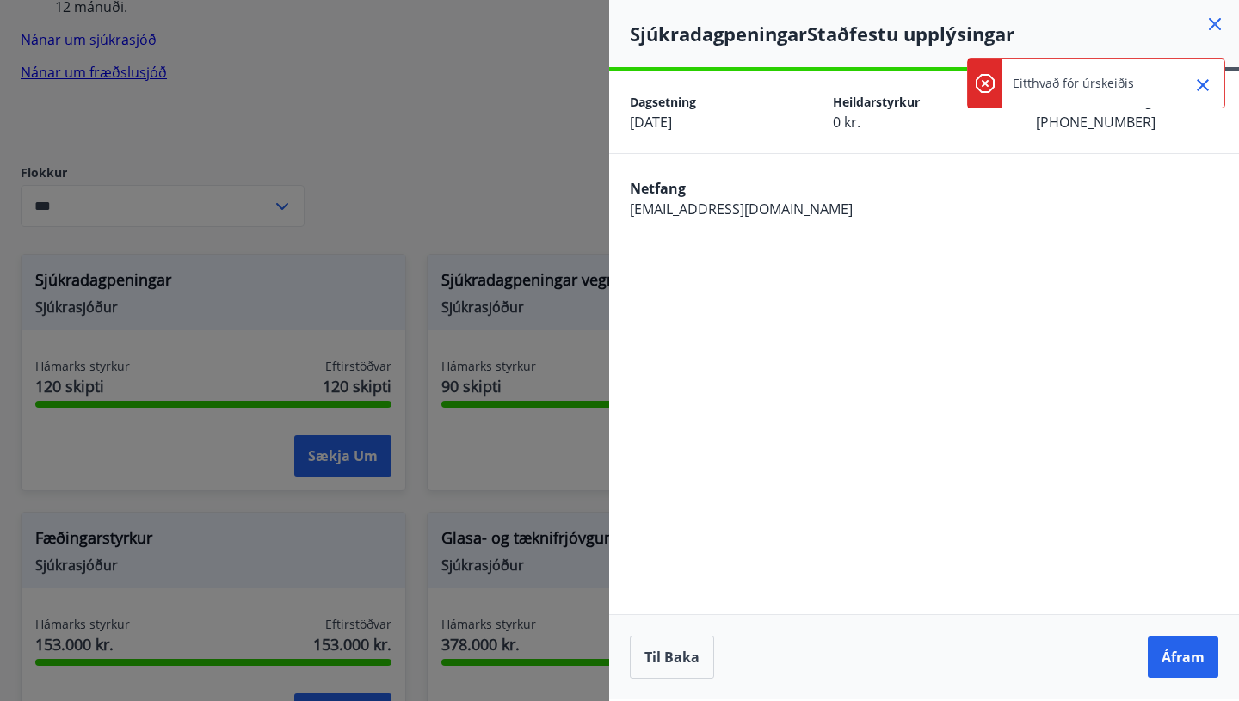
click at [1201, 79] on icon "Close" at bounding box center [1203, 85] width 21 height 21
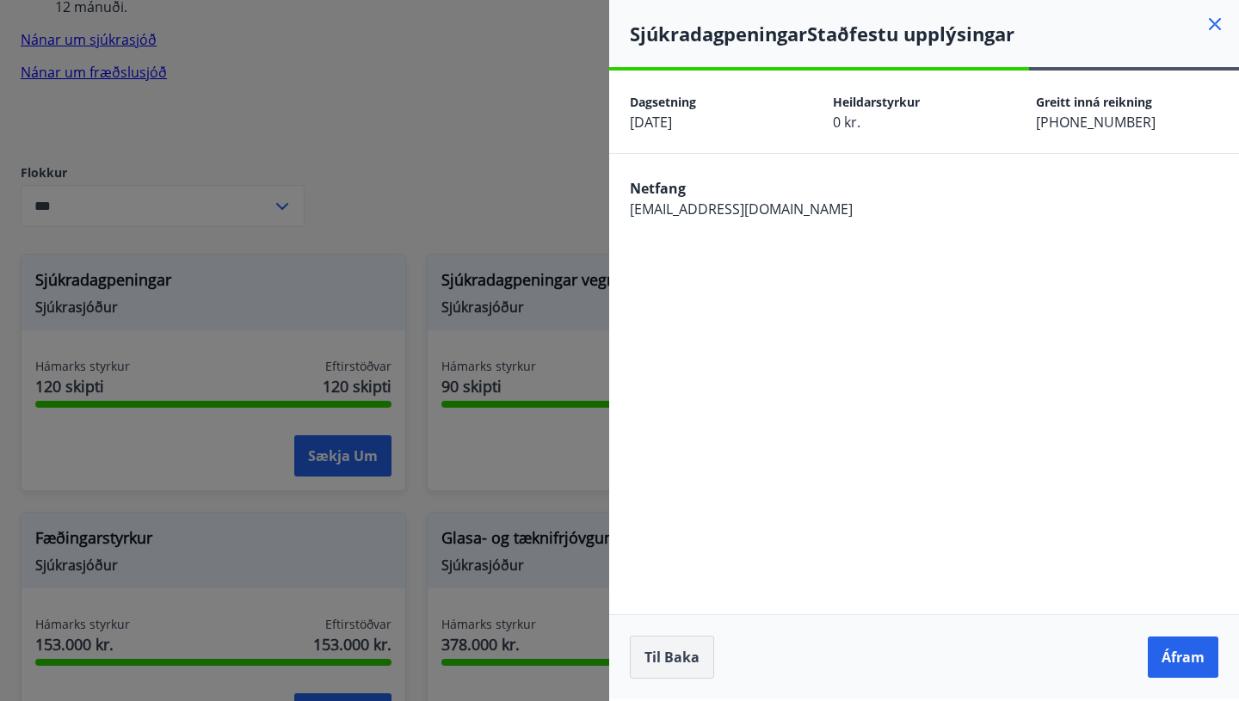
click at [676, 652] on button "Til baka" at bounding box center [672, 657] width 84 height 43
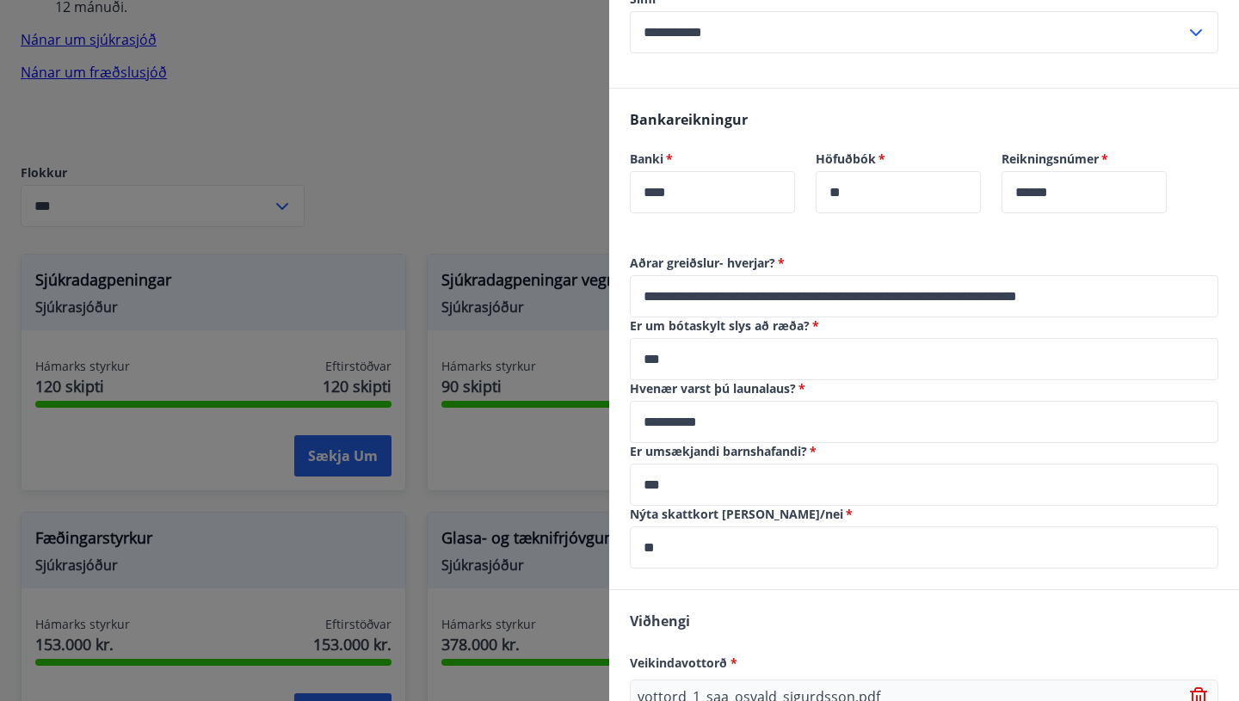
scroll to position [1207, 0]
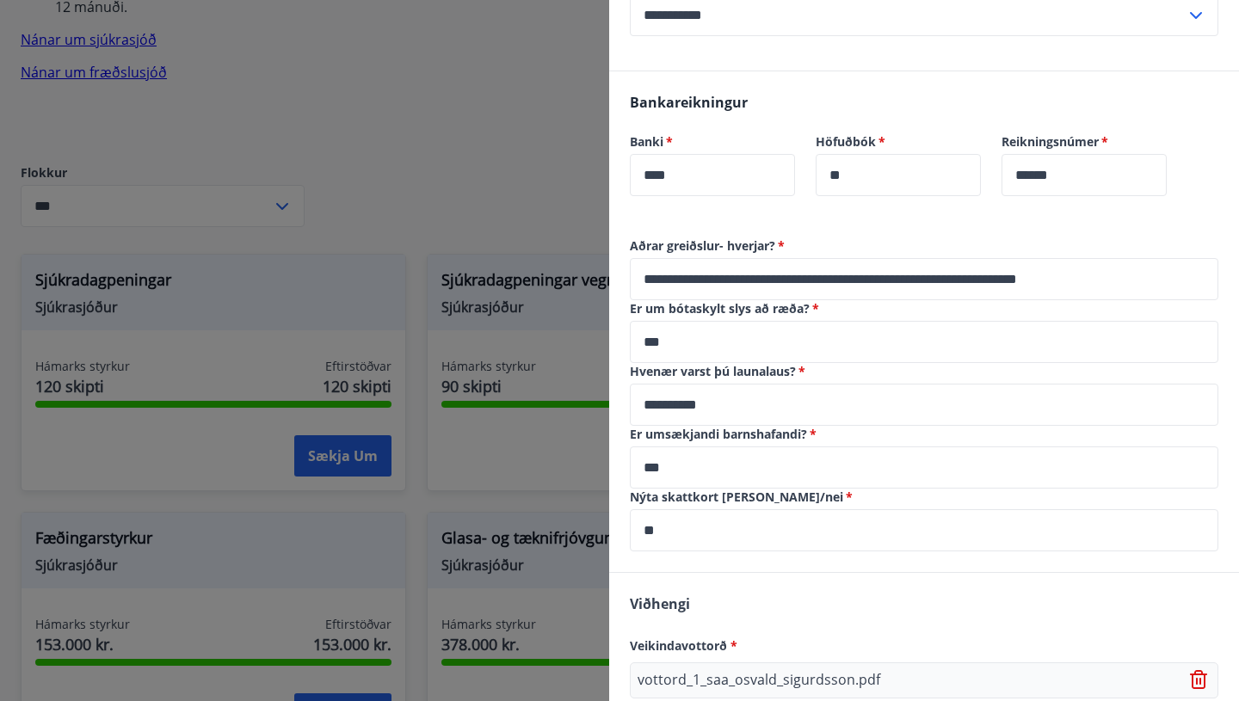
click at [772, 321] on input "***" at bounding box center [924, 342] width 589 height 42
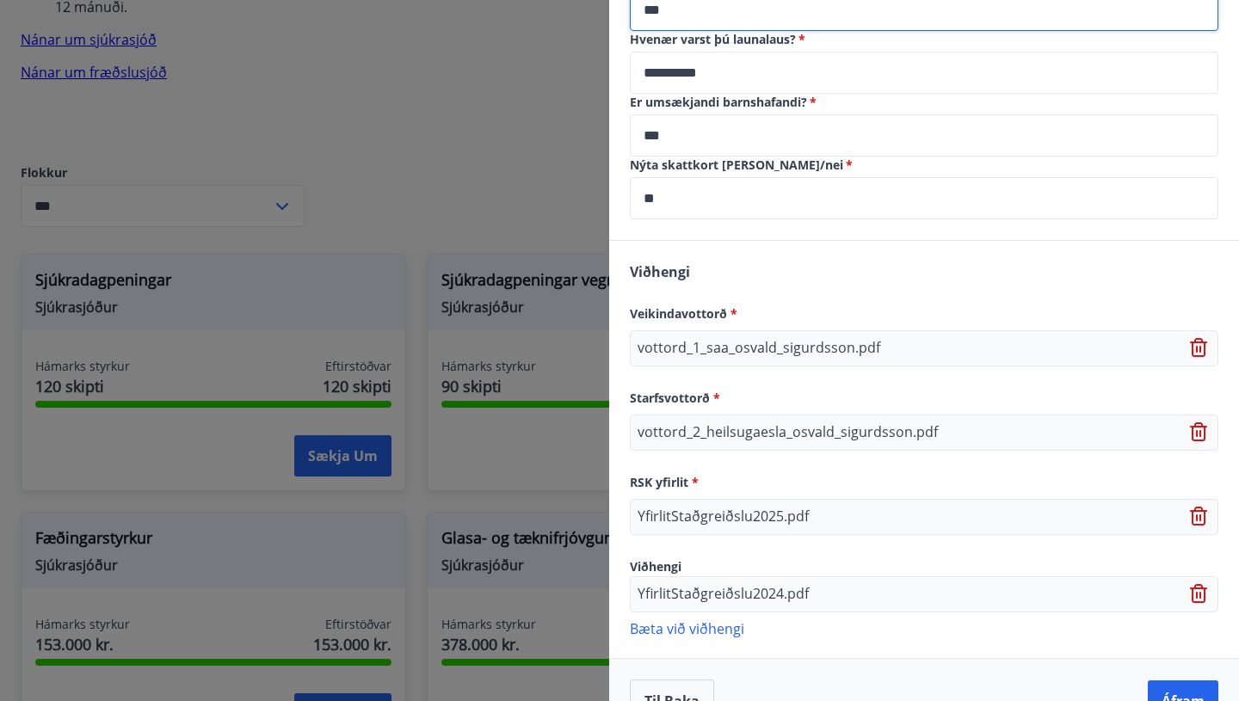
scroll to position [1541, 0]
click at [1184, 680] on button "Áfram" at bounding box center [1183, 700] width 71 height 41
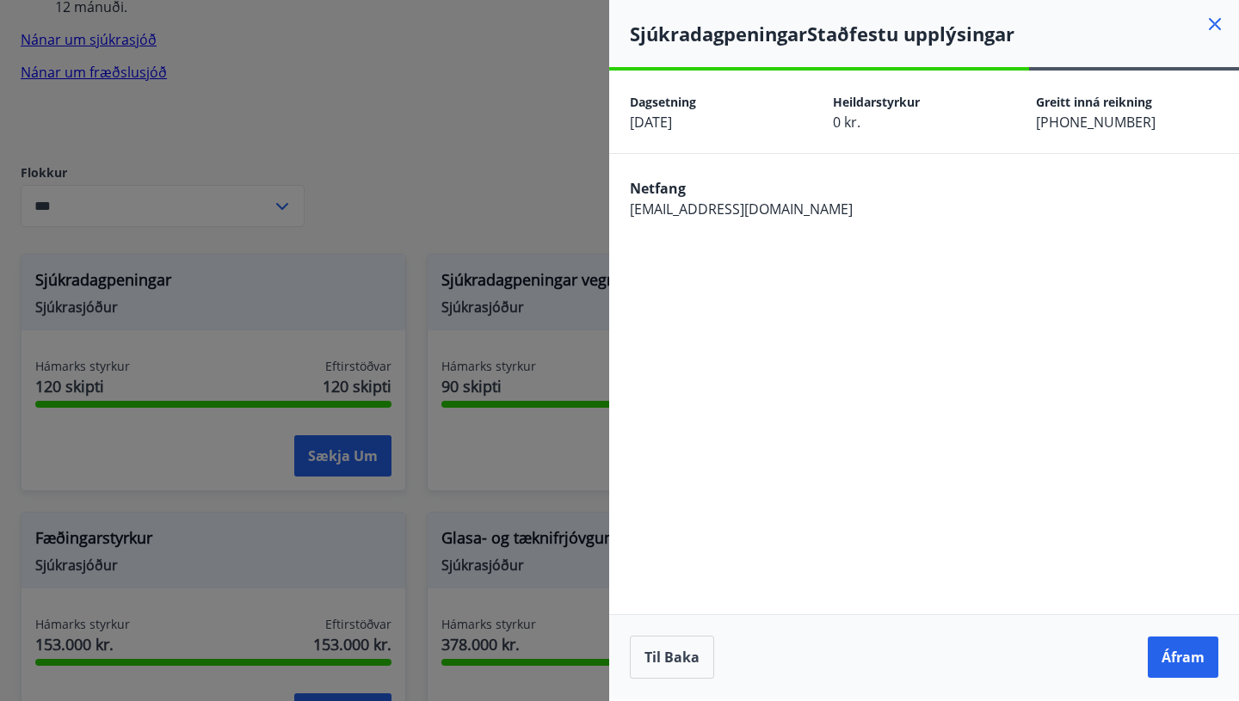
scroll to position [0, 0]
click at [1185, 651] on button "Áfram" at bounding box center [1183, 657] width 71 height 41
click at [682, 653] on button "Til baka" at bounding box center [672, 657] width 84 height 43
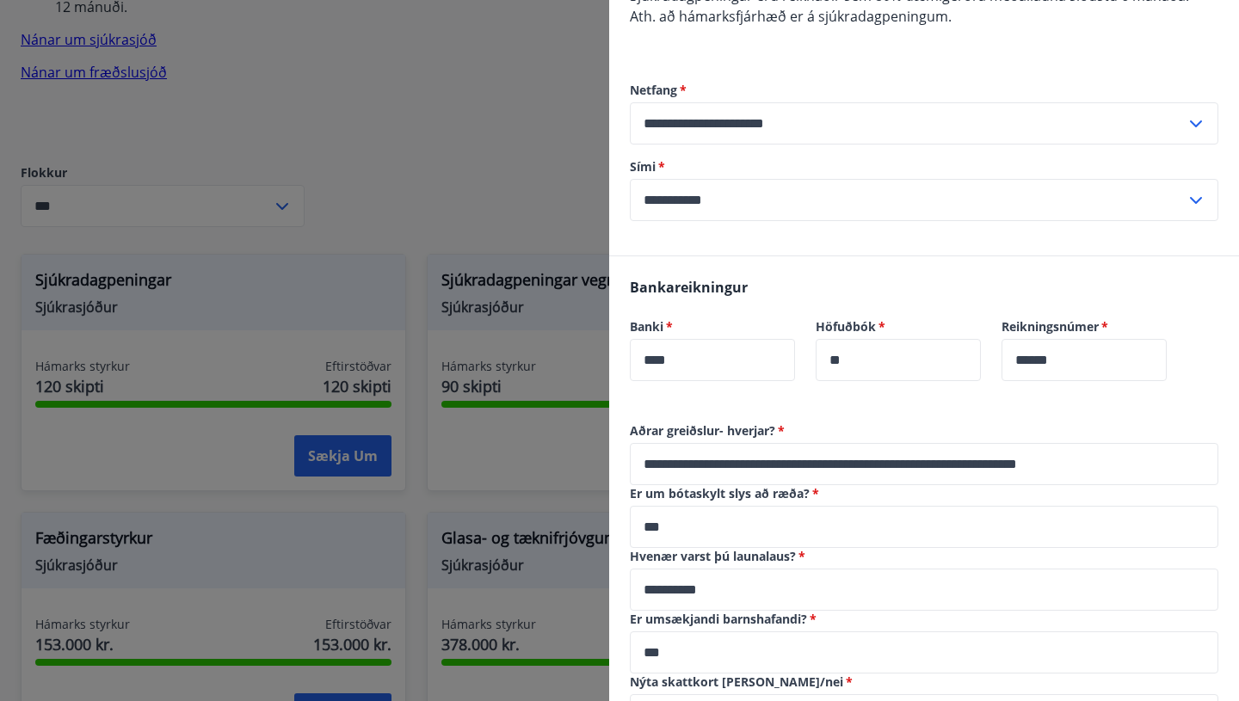
scroll to position [1028, 0]
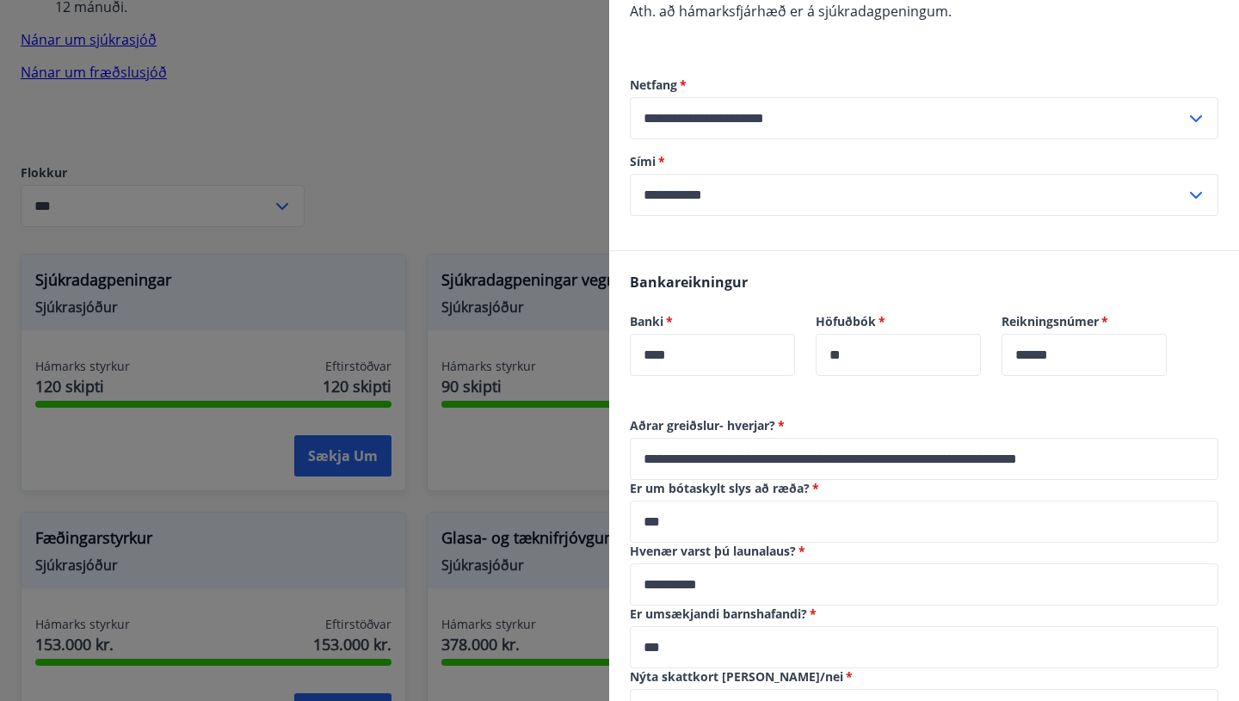
click at [1121, 438] on input "**********" at bounding box center [924, 459] width 589 height 42
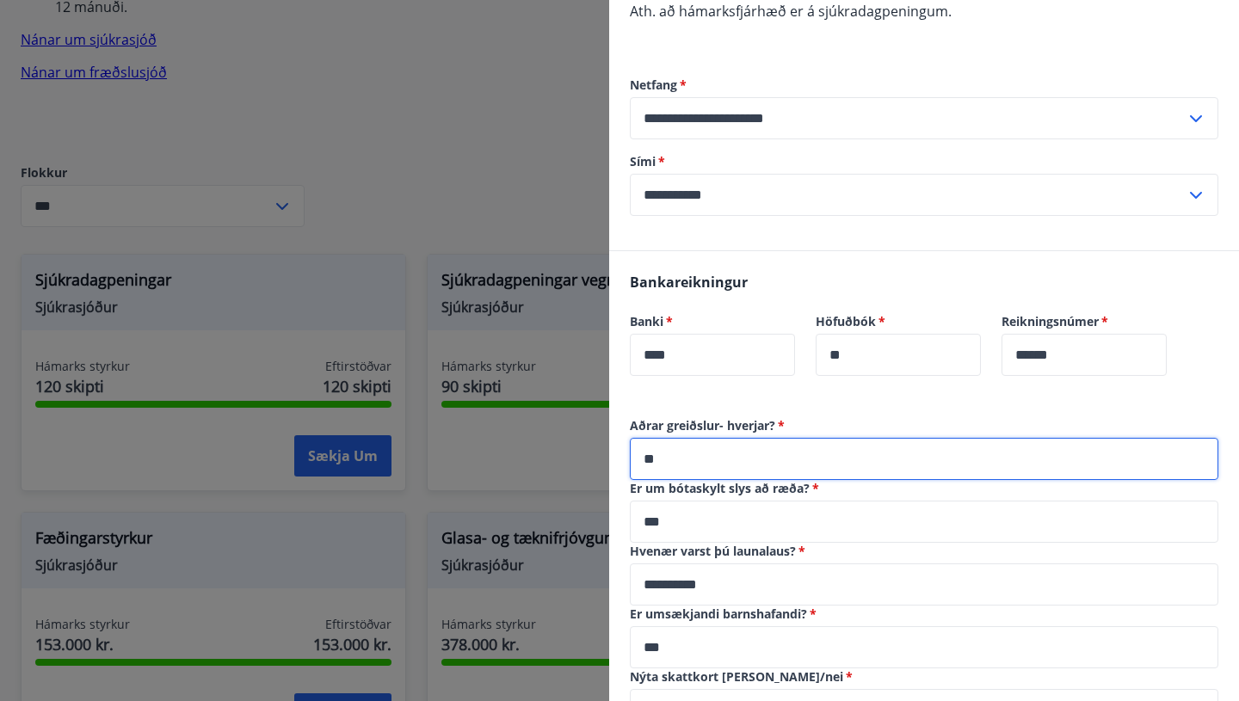
type input "*"
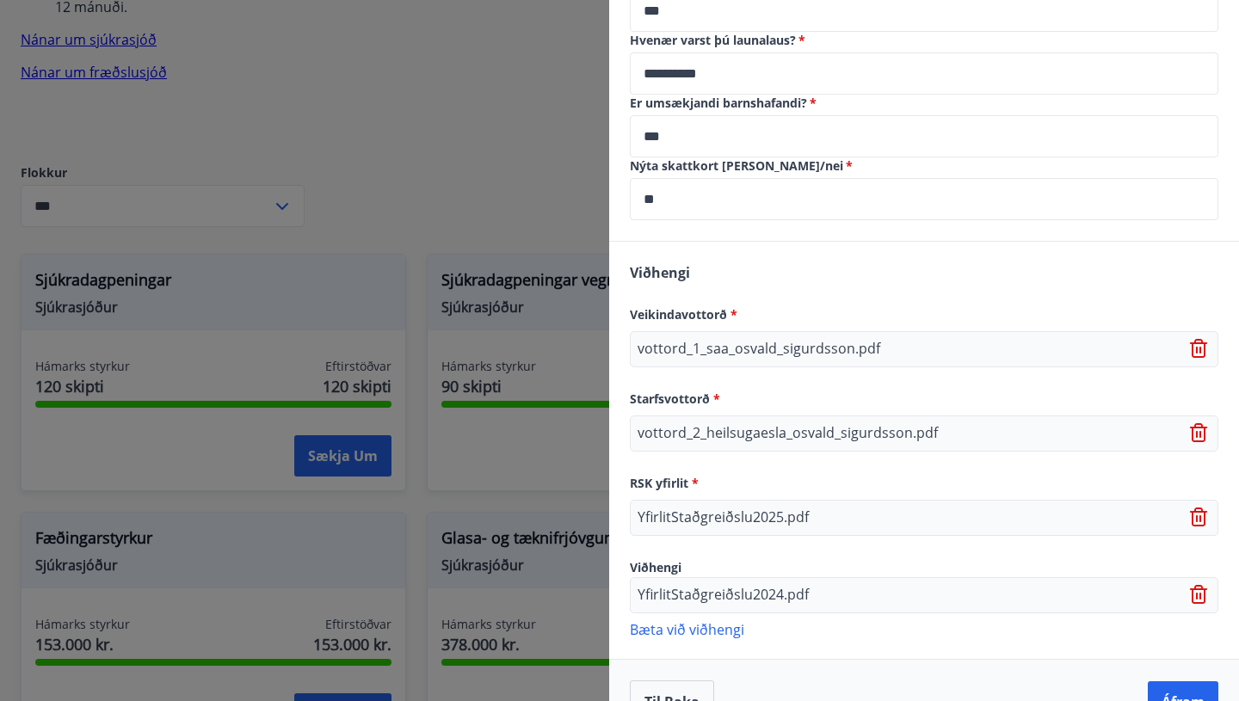
scroll to position [1538, 0]
click at [1198, 424] on icon at bounding box center [1200, 434] width 21 height 21
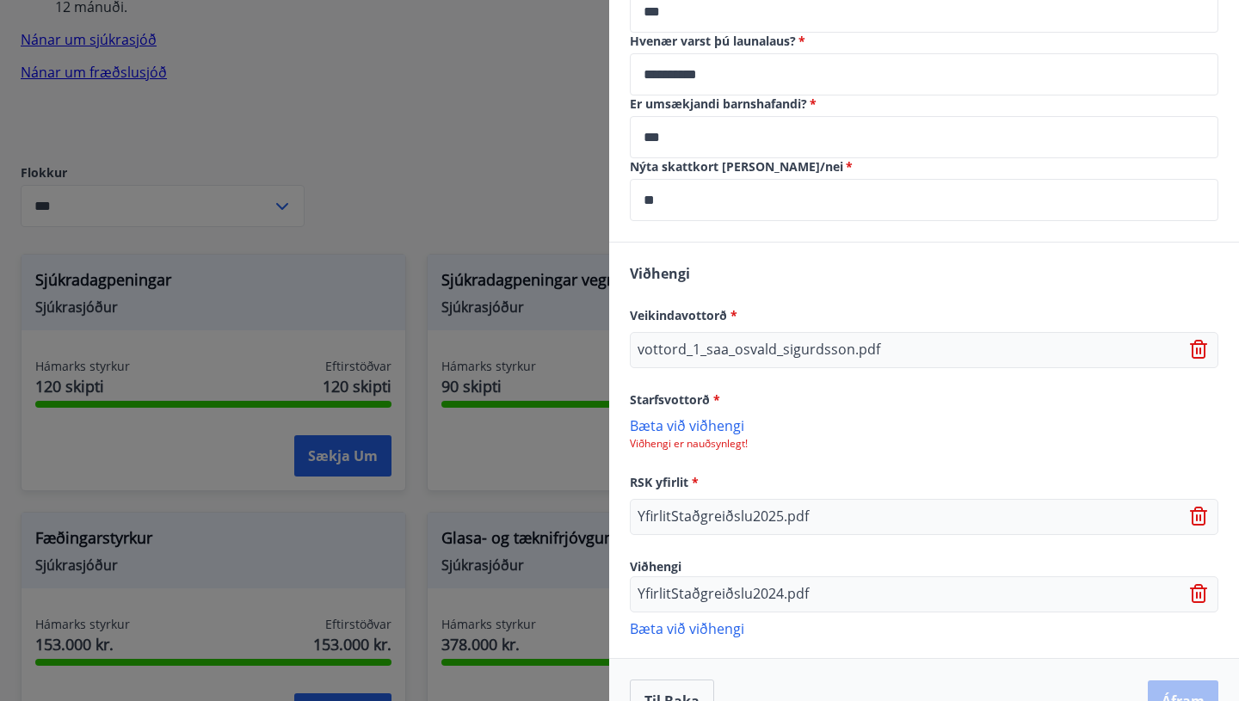
click at [927, 332] on div "vottord_1_saa_osvald_sigurdsson.pdf" at bounding box center [924, 350] width 589 height 36
click at [884, 332] on div "vottord_1_saa_osvald_sigurdsson.pdf" at bounding box center [924, 350] width 589 height 36
click at [874, 340] on p "vottord_1_saa_osvald_sigurdsson.pdf" at bounding box center [759, 350] width 243 height 21
click at [880, 332] on div "vottord_1_saa_osvald_sigurdsson.pdf" at bounding box center [924, 350] width 589 height 36
click at [1198, 343] on icon at bounding box center [1199, 344] width 14 height 2
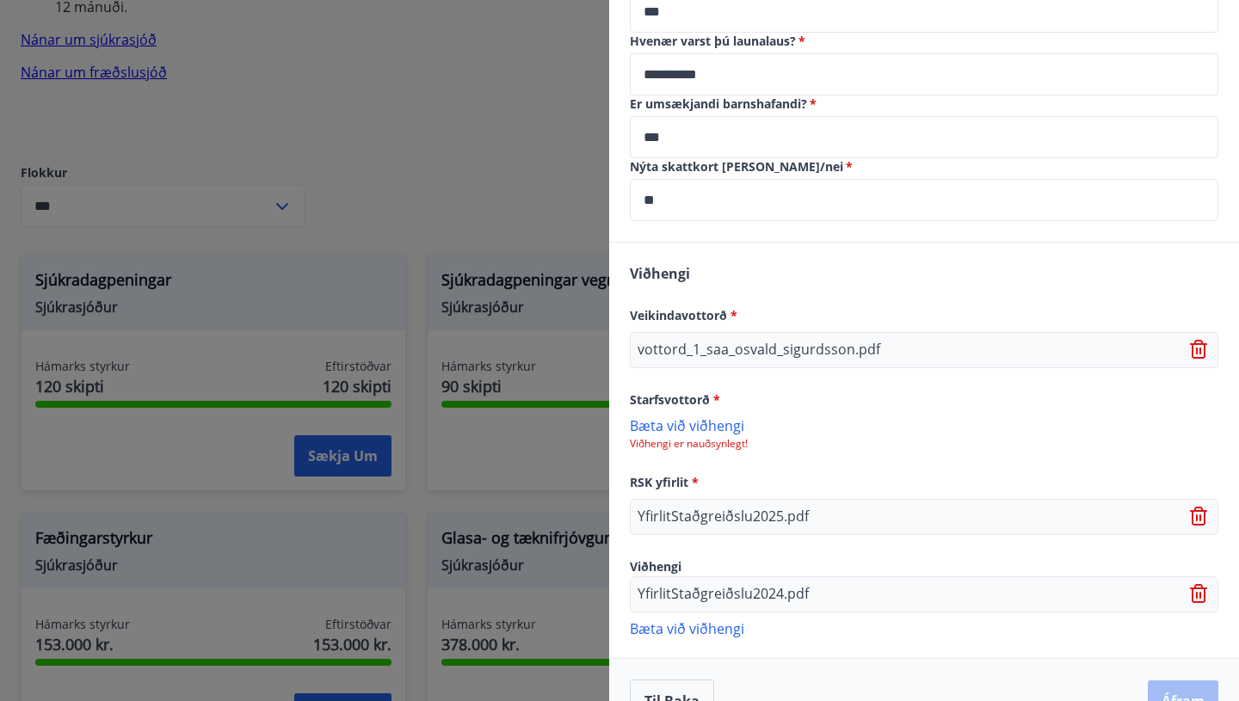
scroll to position [1537, 0]
click at [716, 333] on p "Bæta við viðhengi" at bounding box center [924, 341] width 589 height 17
click at [891, 332] on div "vottord_1_saa_osvald_sigurdsson.pdf" at bounding box center [924, 350] width 589 height 36
click at [889, 332] on div "vottord_1_saa_osvald_sigurdsson.pdf" at bounding box center [924, 350] width 589 height 36
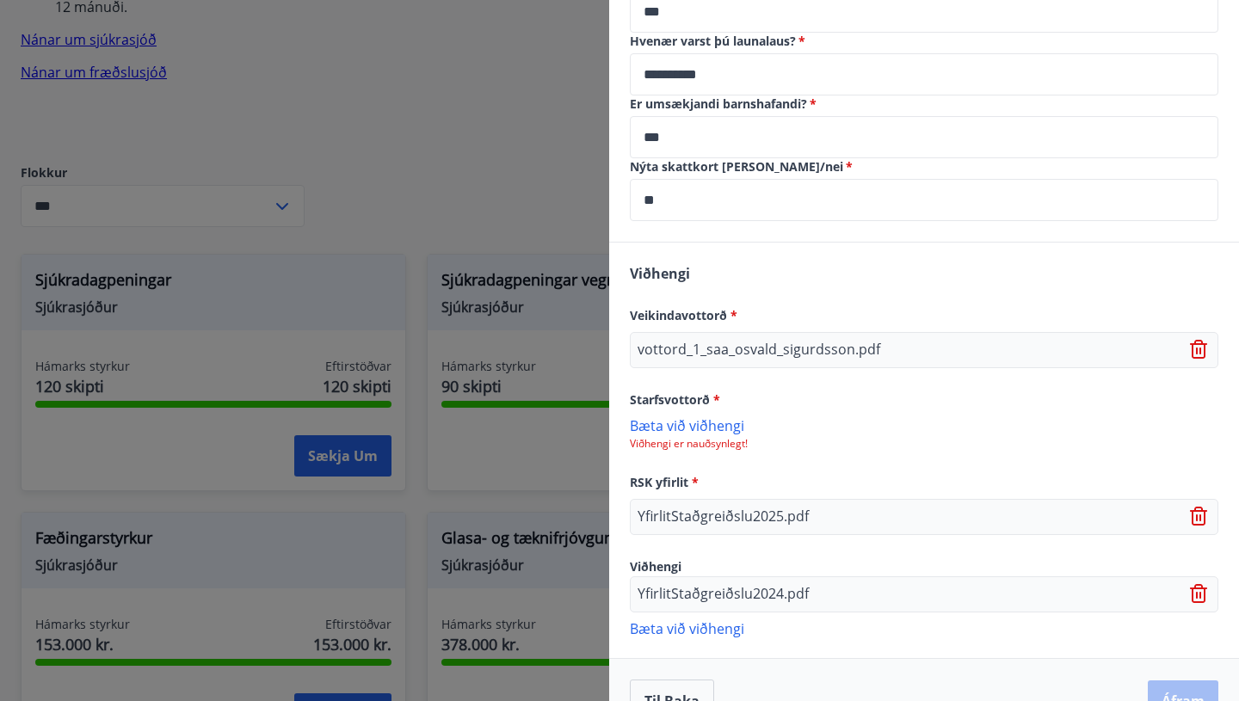
click at [725, 417] on p "Bæta við viðhengi" at bounding box center [924, 425] width 589 height 17
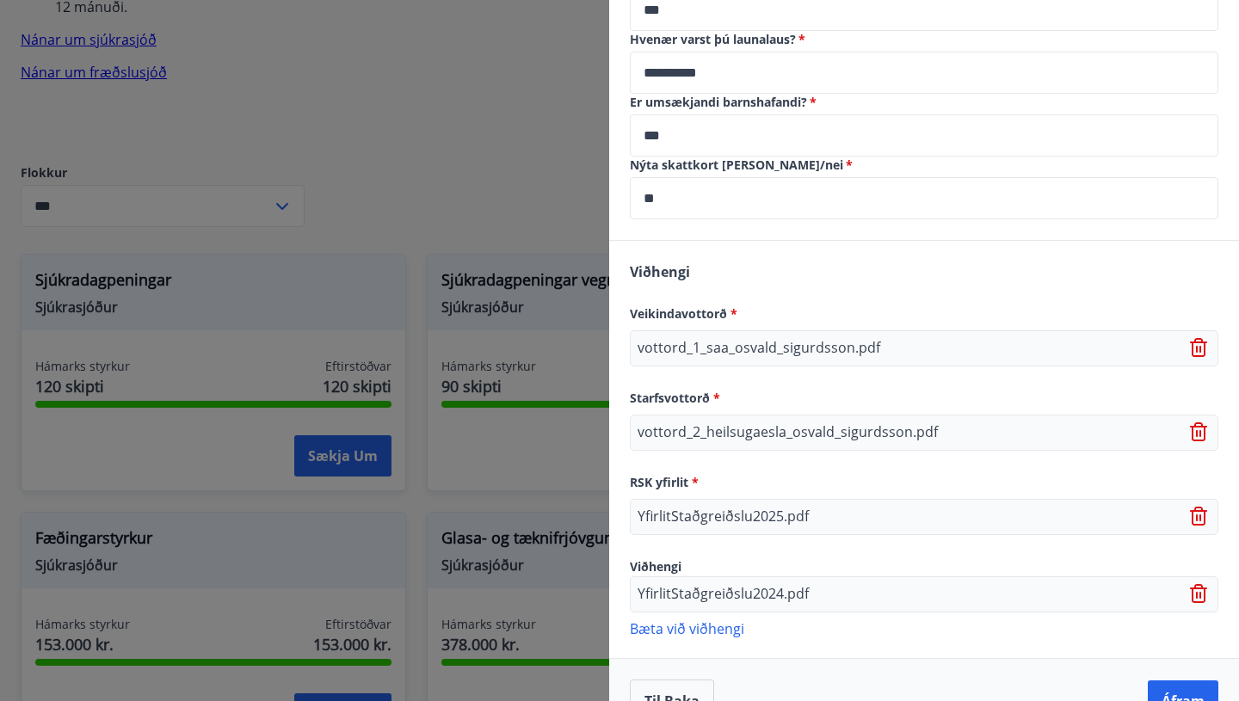
scroll to position [1541, 0]
click at [730, 619] on p "Bæta við viðhengi" at bounding box center [924, 627] width 589 height 17
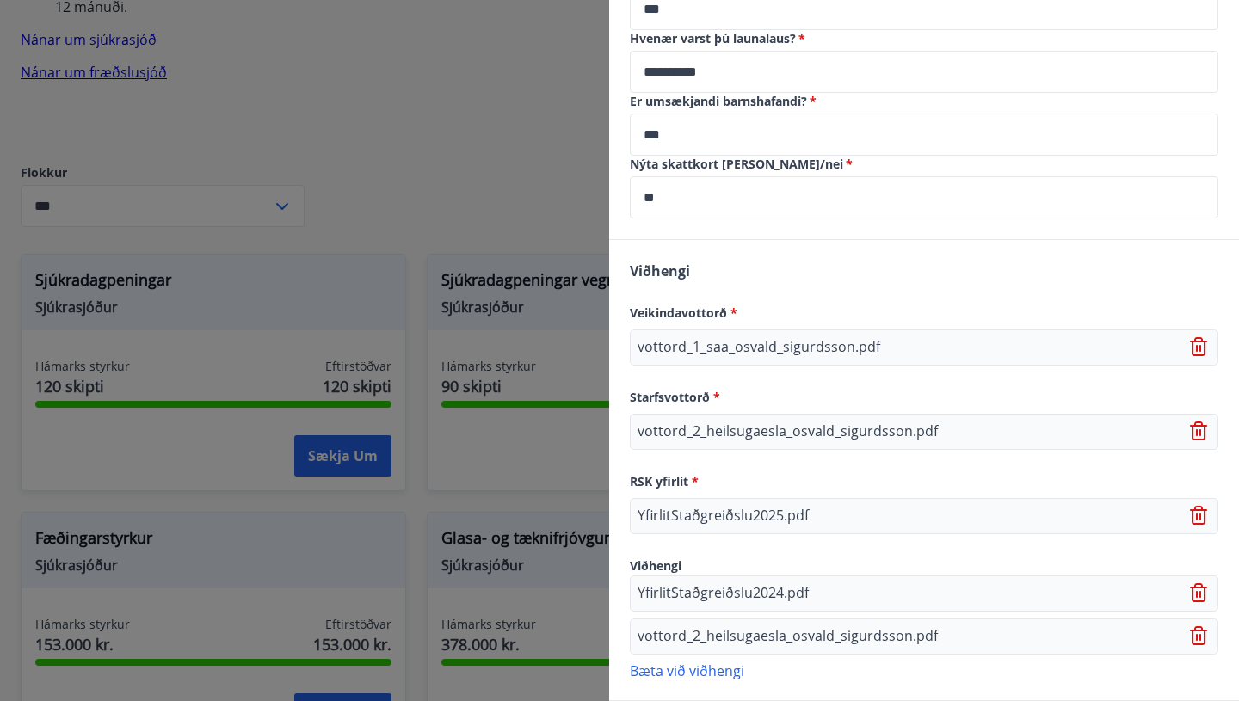
click at [1198, 422] on icon at bounding box center [1200, 432] width 21 height 21
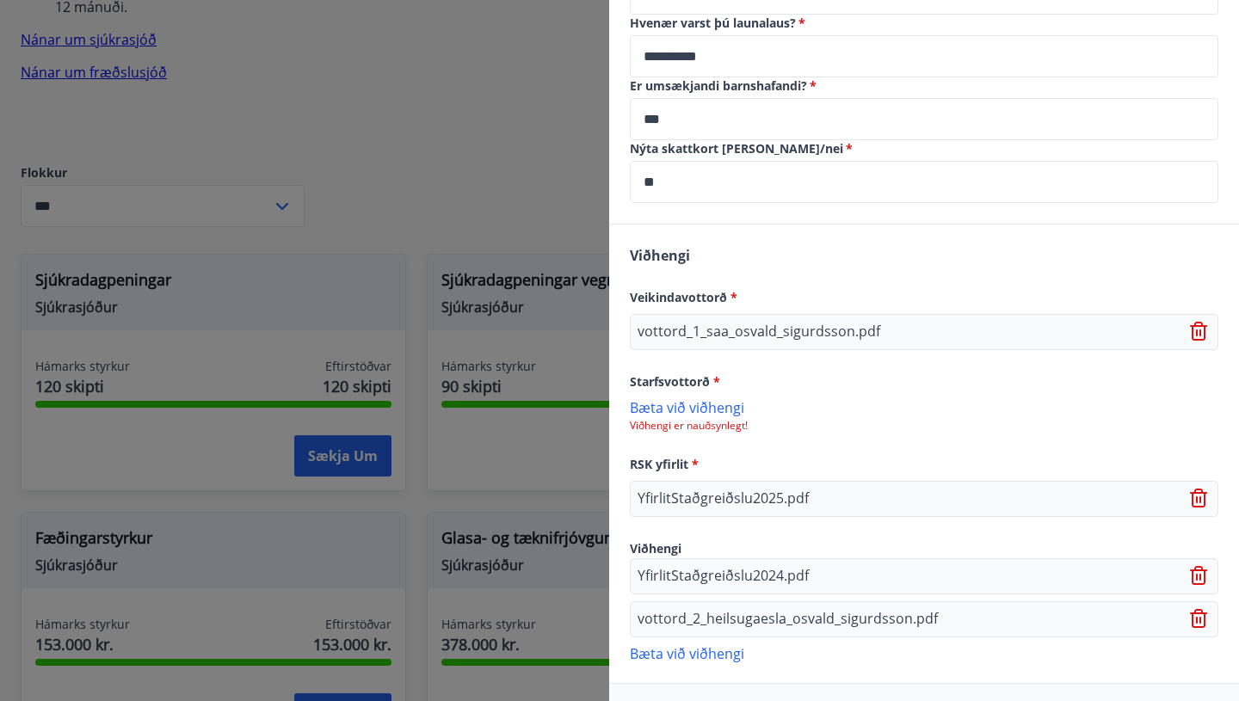
scroll to position [1543, 0]
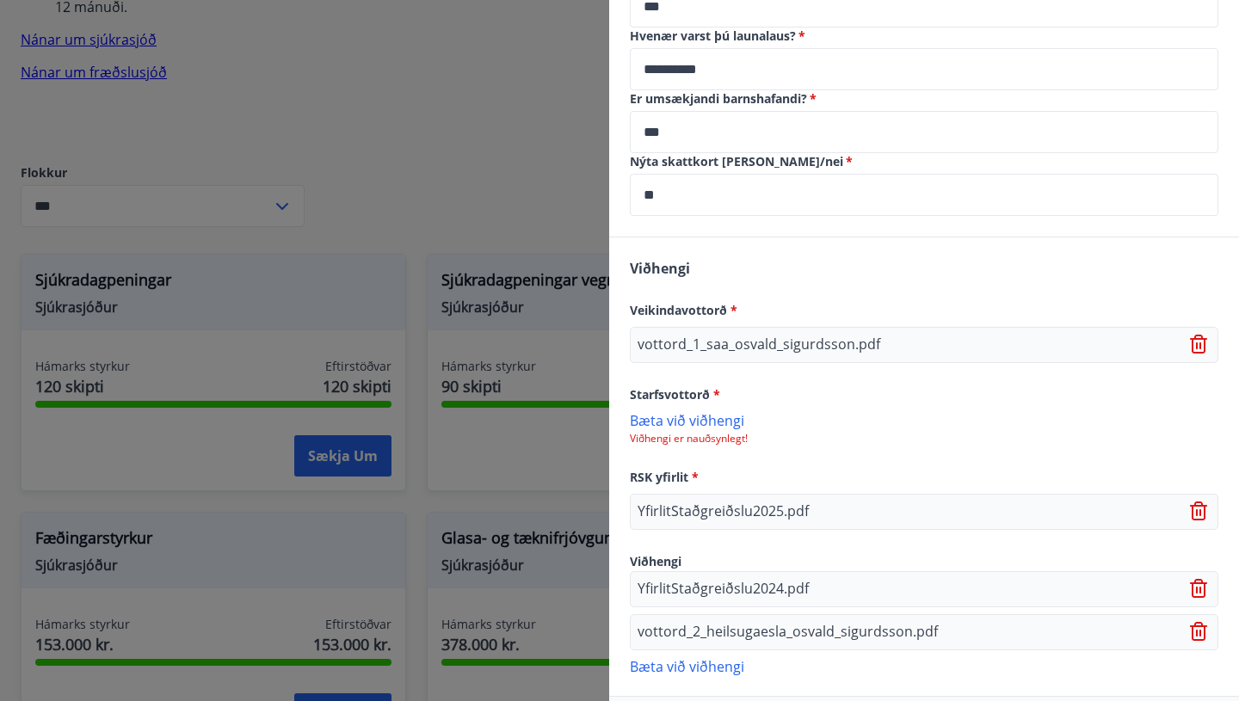
click at [713, 411] on p "Bæta við viðhengi" at bounding box center [924, 419] width 589 height 17
click at [1198, 624] on icon at bounding box center [1200, 634] width 21 height 21
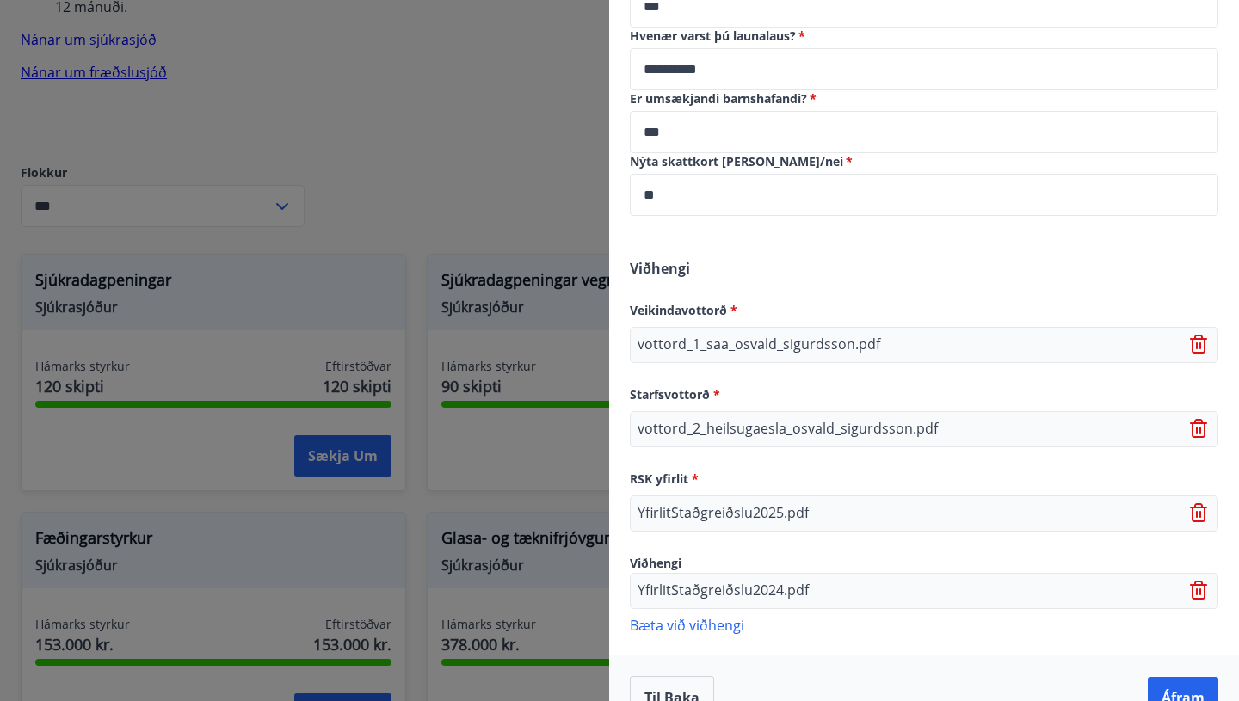
scroll to position [1541, 0]
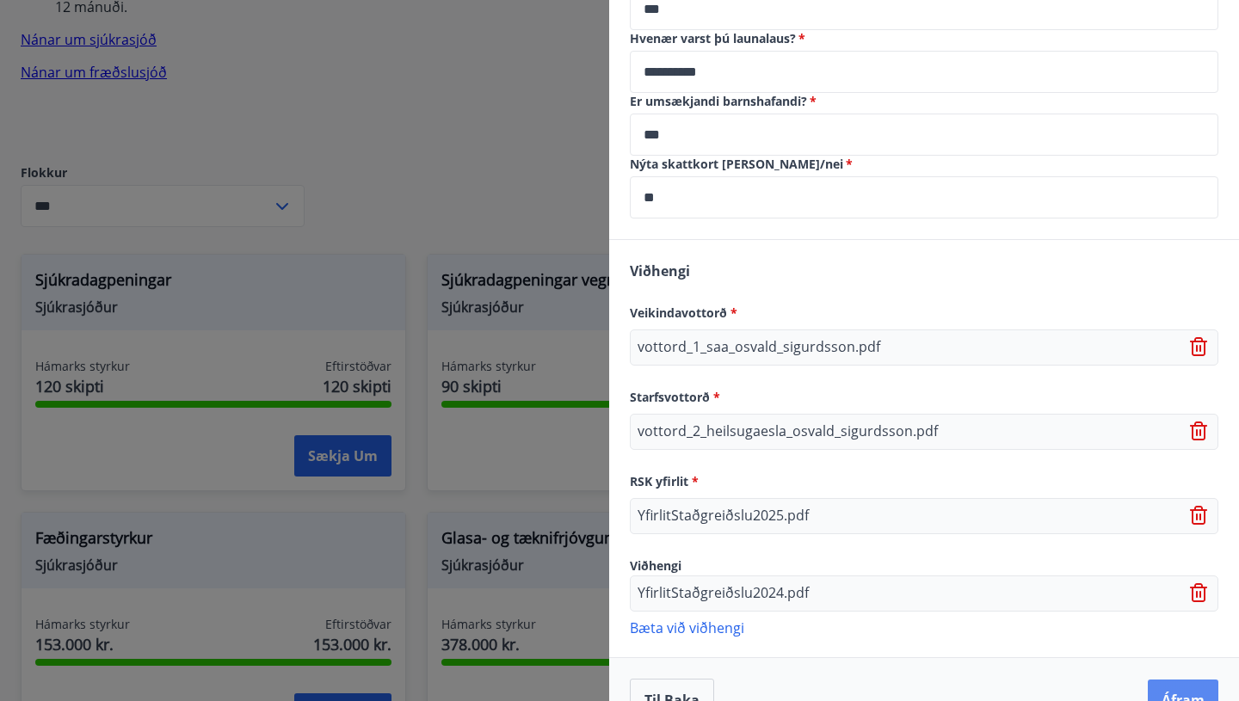
click at [1181, 680] on button "Áfram" at bounding box center [1183, 700] width 71 height 41
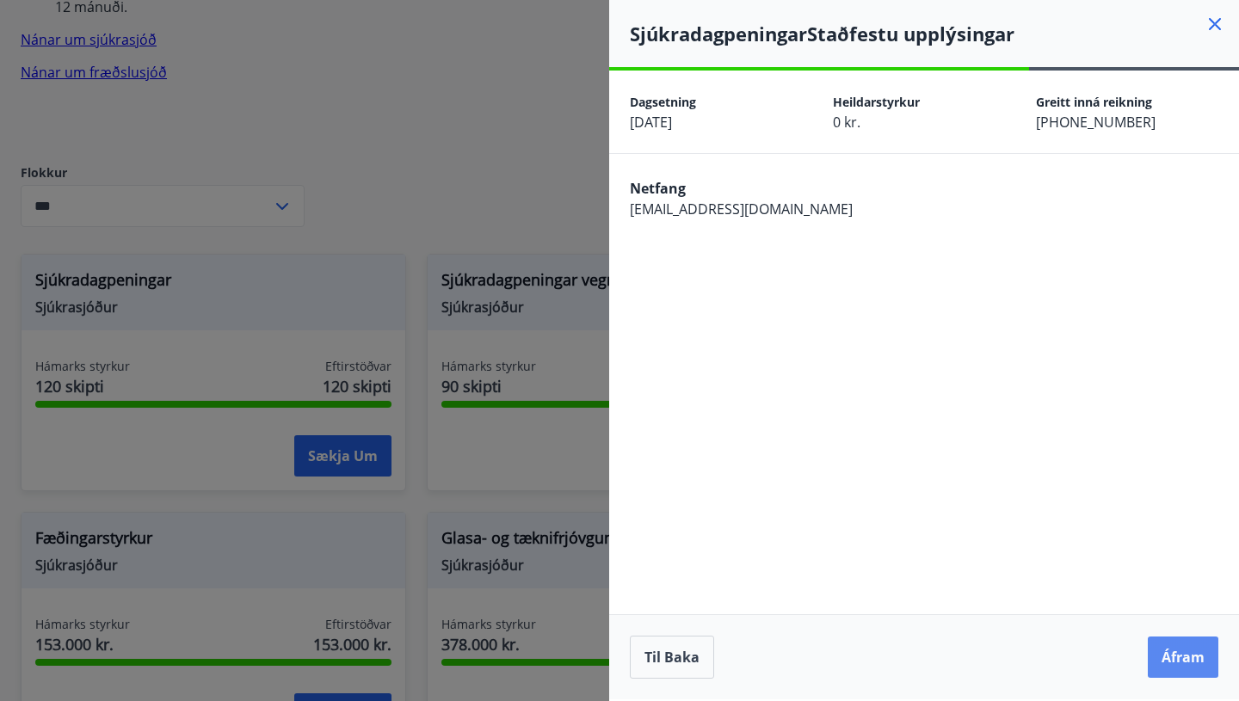
click at [1179, 652] on button "Áfram" at bounding box center [1183, 657] width 71 height 41
click at [683, 653] on button "Til baka" at bounding box center [672, 657] width 84 height 43
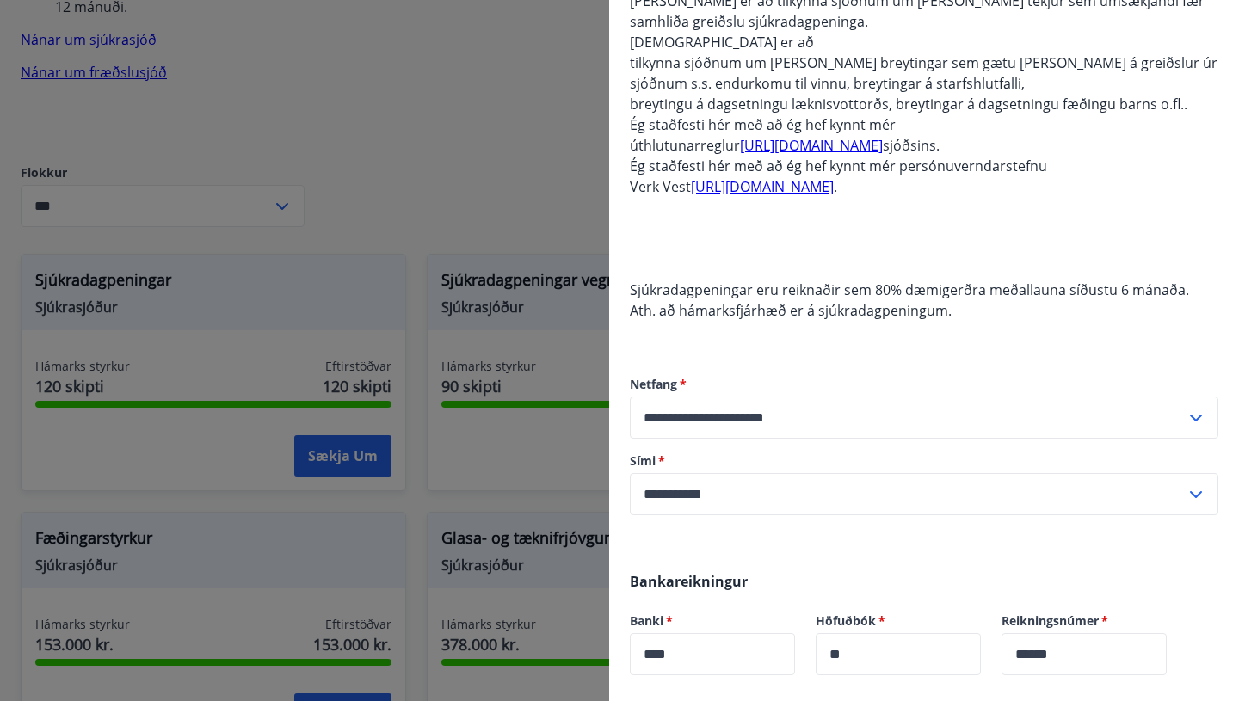
scroll to position [726, 0]
click at [1193, 410] on icon at bounding box center [1196, 420] width 21 height 21
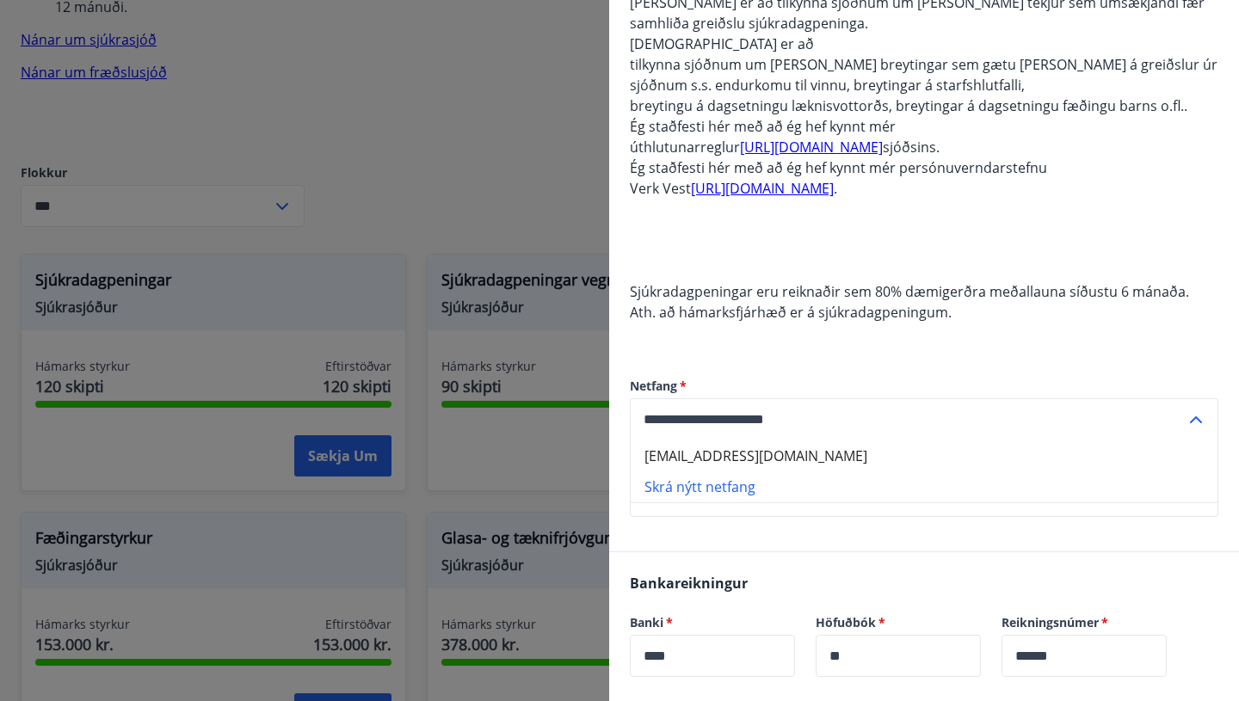
click at [1193, 410] on icon at bounding box center [1196, 420] width 21 height 21
click at [1199, 486] on icon at bounding box center [1196, 496] width 21 height 21
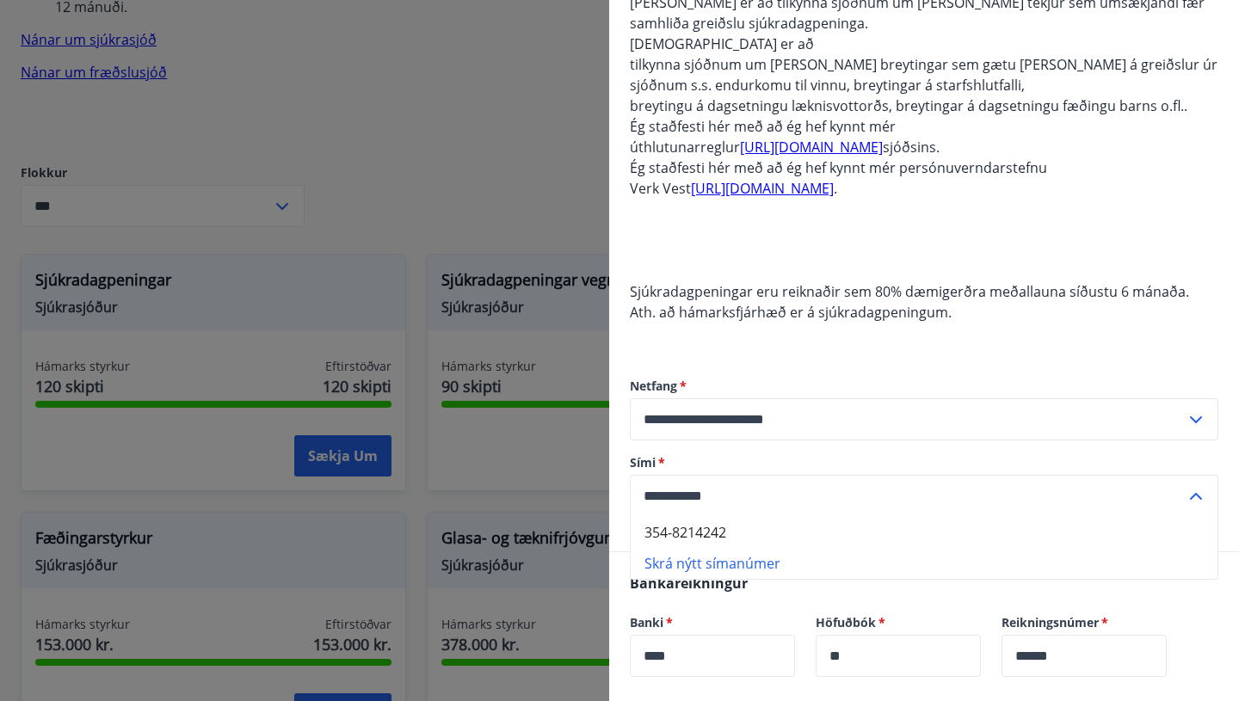
click at [1199, 486] on icon at bounding box center [1196, 496] width 21 height 21
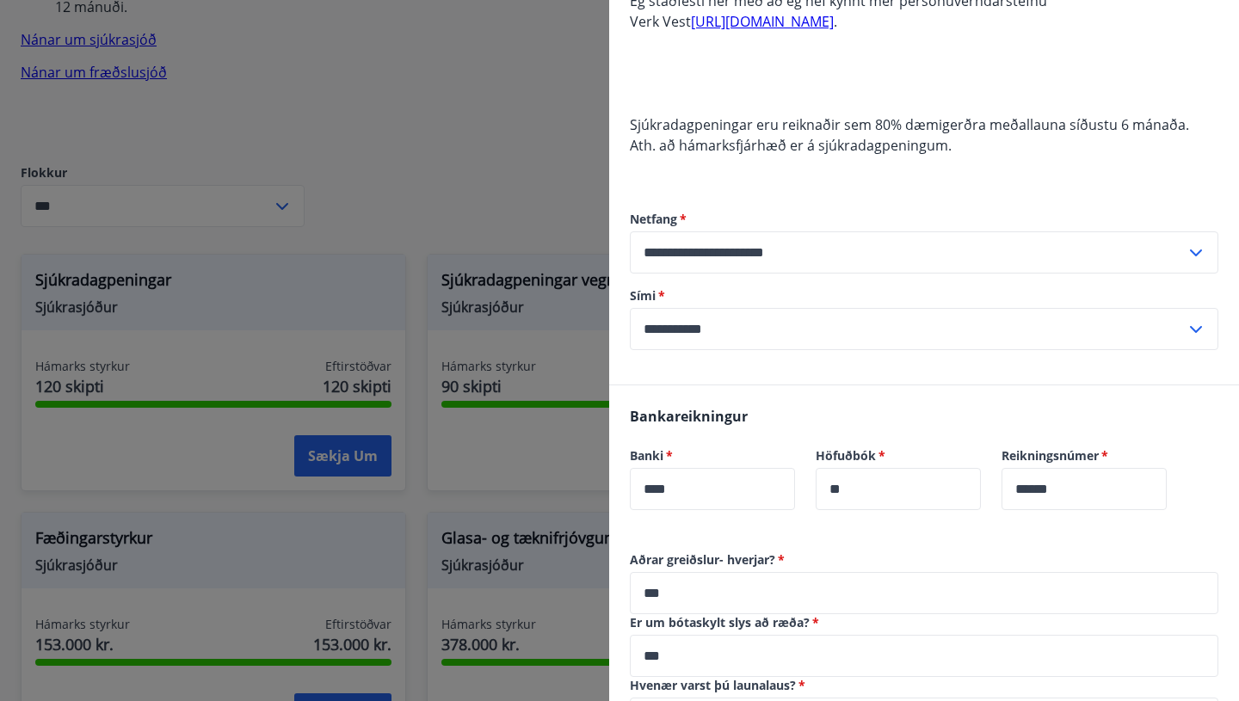
scroll to position [894, 0]
click at [666, 571] on input "***" at bounding box center [924, 592] width 589 height 42
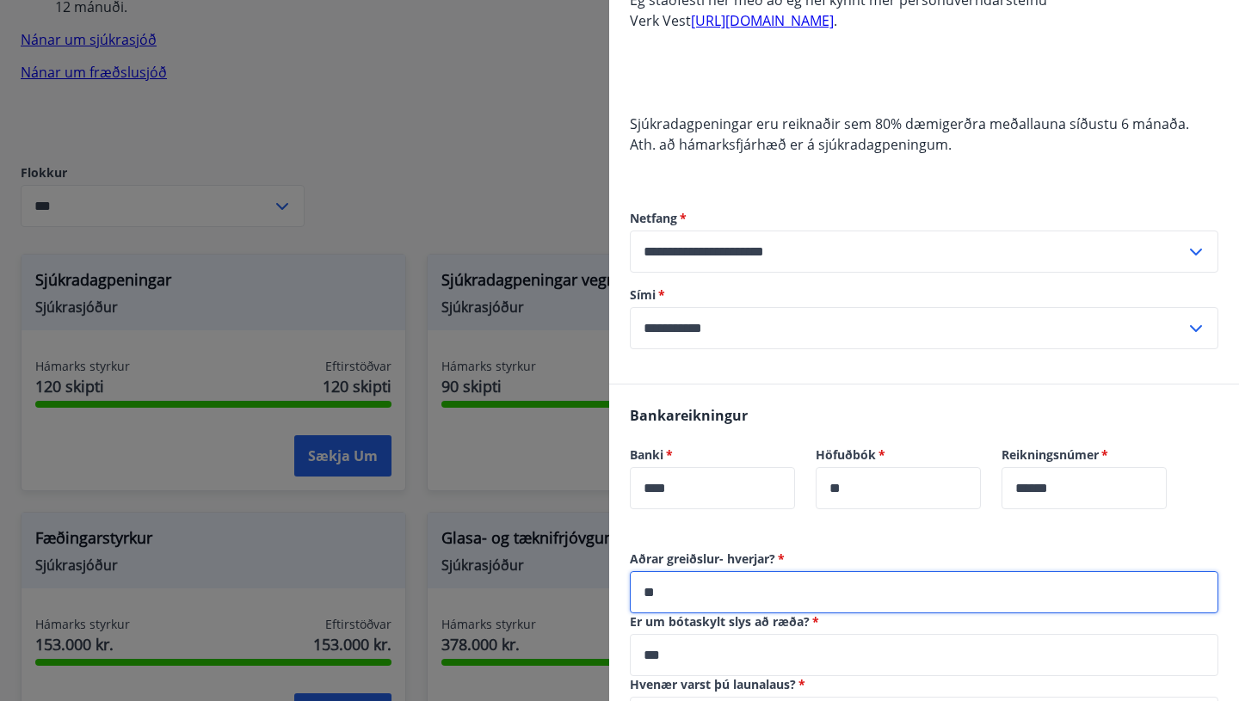
type input "*"
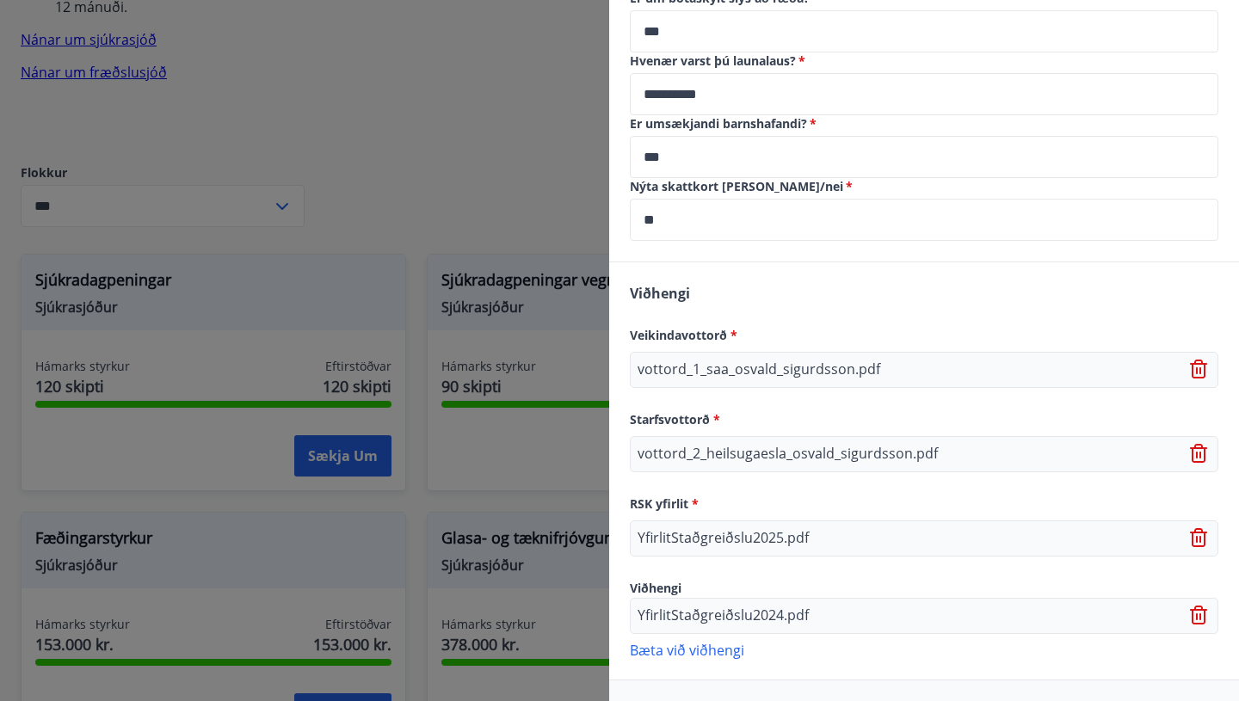
scroll to position [1541, 0]
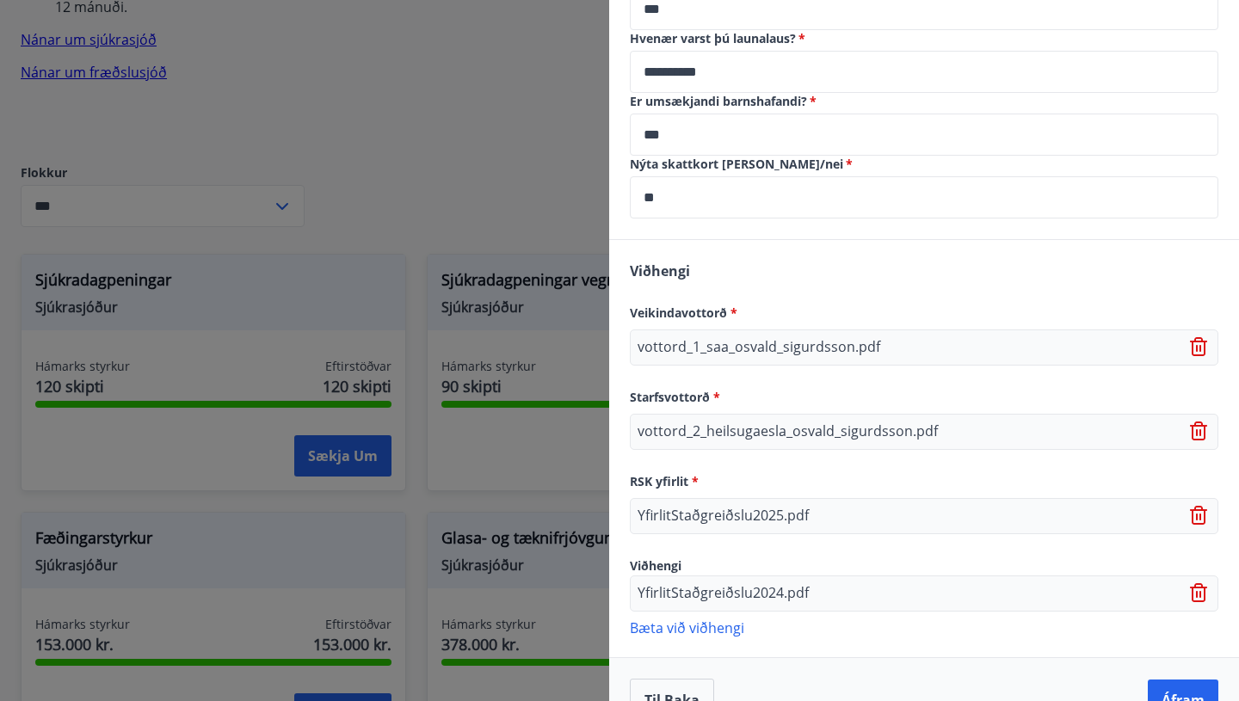
type input "**********"
click at [948, 414] on div "vottord_2_heilsugaesla_osvald_sigurdsson.pdf" at bounding box center [924, 432] width 589 height 36
click at [937, 414] on div "vottord_2_heilsugaesla_osvald_sigurdsson.pdf" at bounding box center [924, 432] width 589 height 36
click at [901, 422] on p "vottord_2_heilsugaesla_osvald_sigurdsson.pdf" at bounding box center [788, 432] width 300 height 21
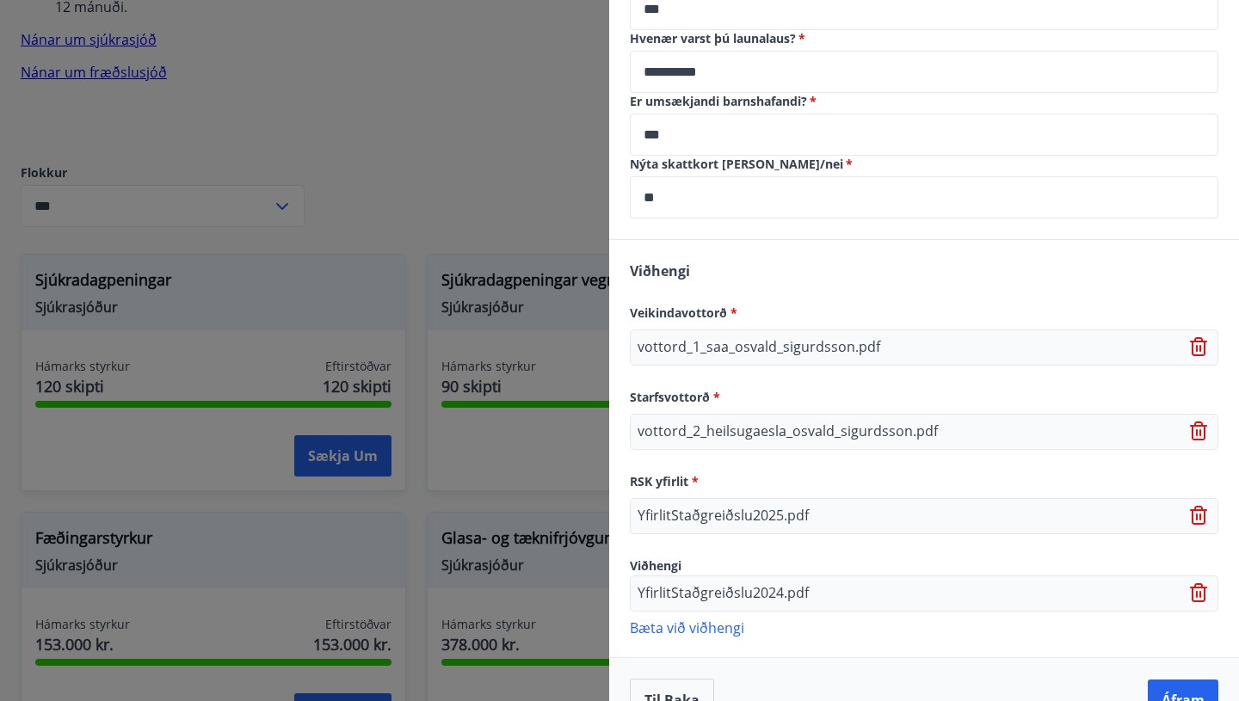
click at [1198, 422] on icon at bounding box center [1200, 432] width 21 height 21
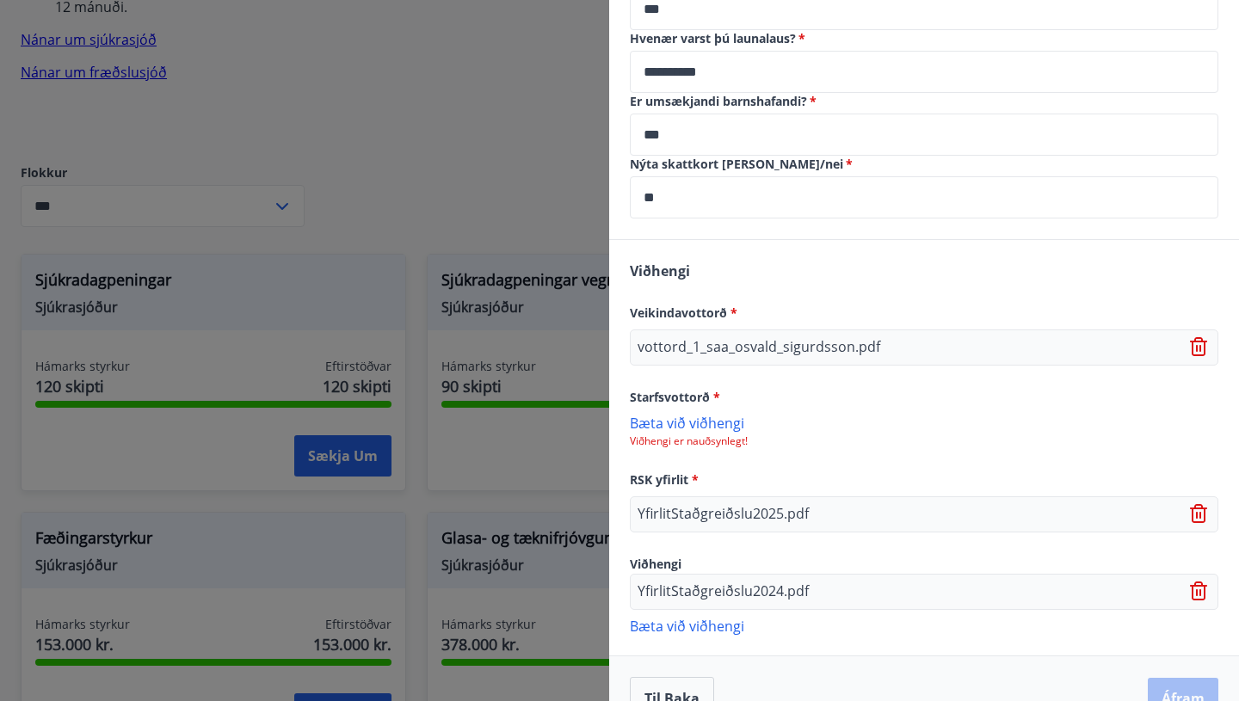
scroll to position [1539, 0]
click at [725, 416] on p "Bæta við viðhengi" at bounding box center [924, 424] width 589 height 17
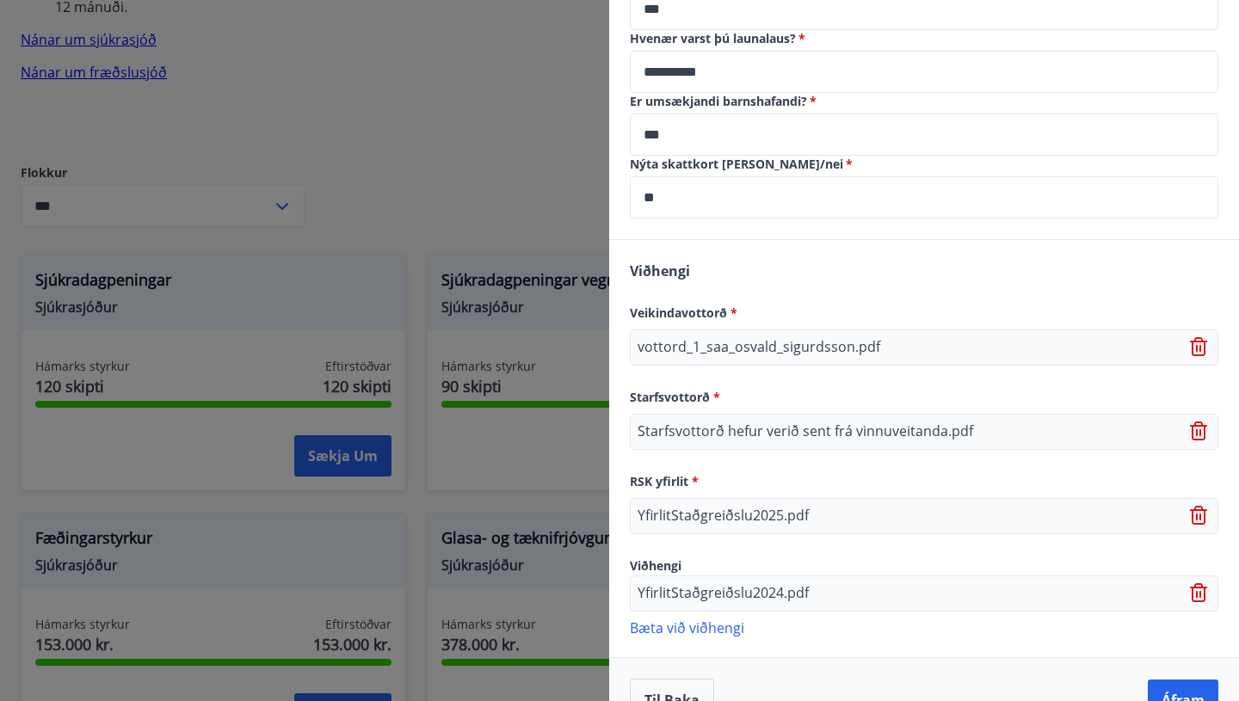
click at [728, 619] on p "Bæta við viðhengi" at bounding box center [924, 627] width 589 height 17
click at [726, 619] on p "Bæta við viðhengi" at bounding box center [924, 627] width 589 height 17
click at [1177, 680] on button "Áfram" at bounding box center [1183, 700] width 71 height 41
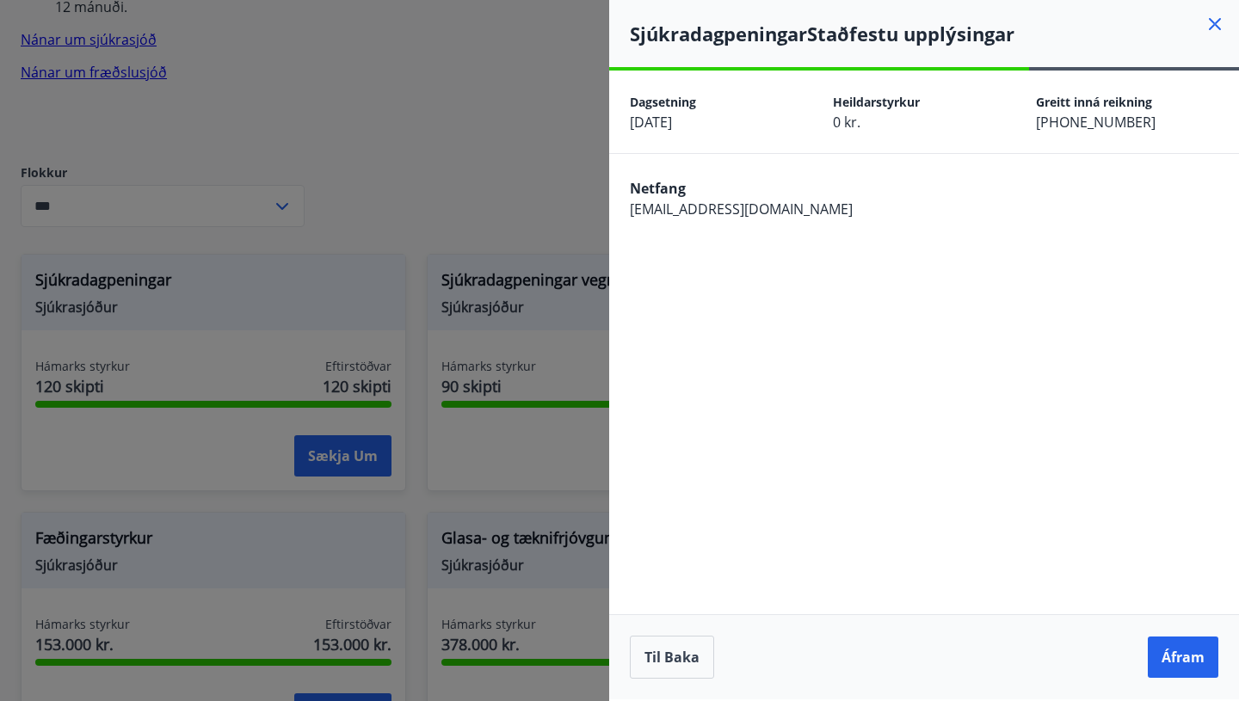
scroll to position [0, 0]
click at [682, 653] on button "Til baka" at bounding box center [672, 657] width 84 height 43
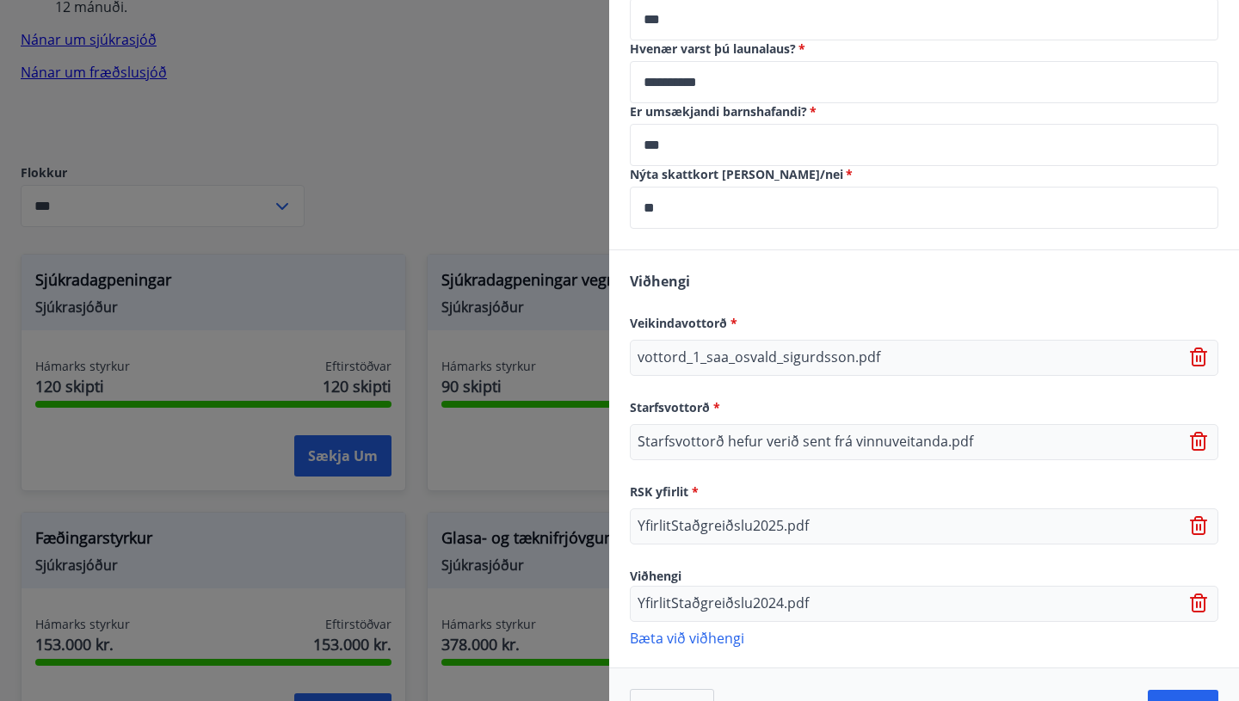
scroll to position [1541, 0]
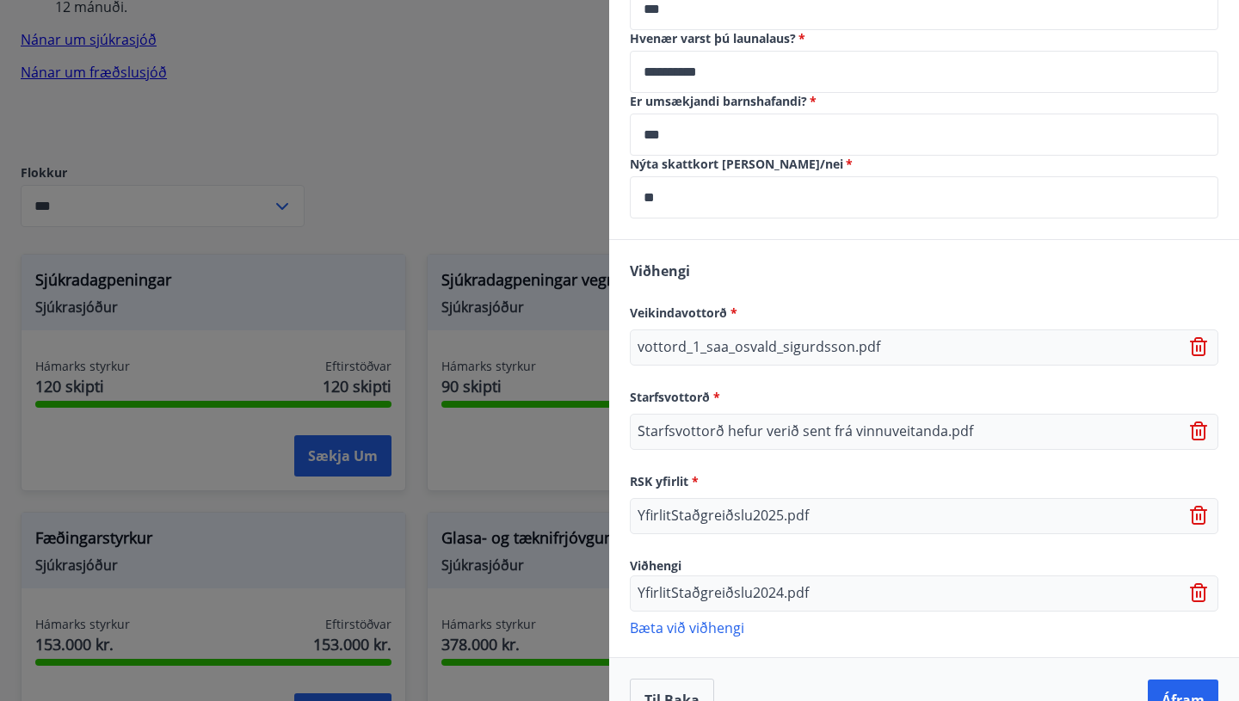
click at [717, 619] on p "Bæta við viðhengi" at bounding box center [924, 627] width 589 height 17
click at [1198, 587] on icon at bounding box center [1199, 588] width 14 height 2
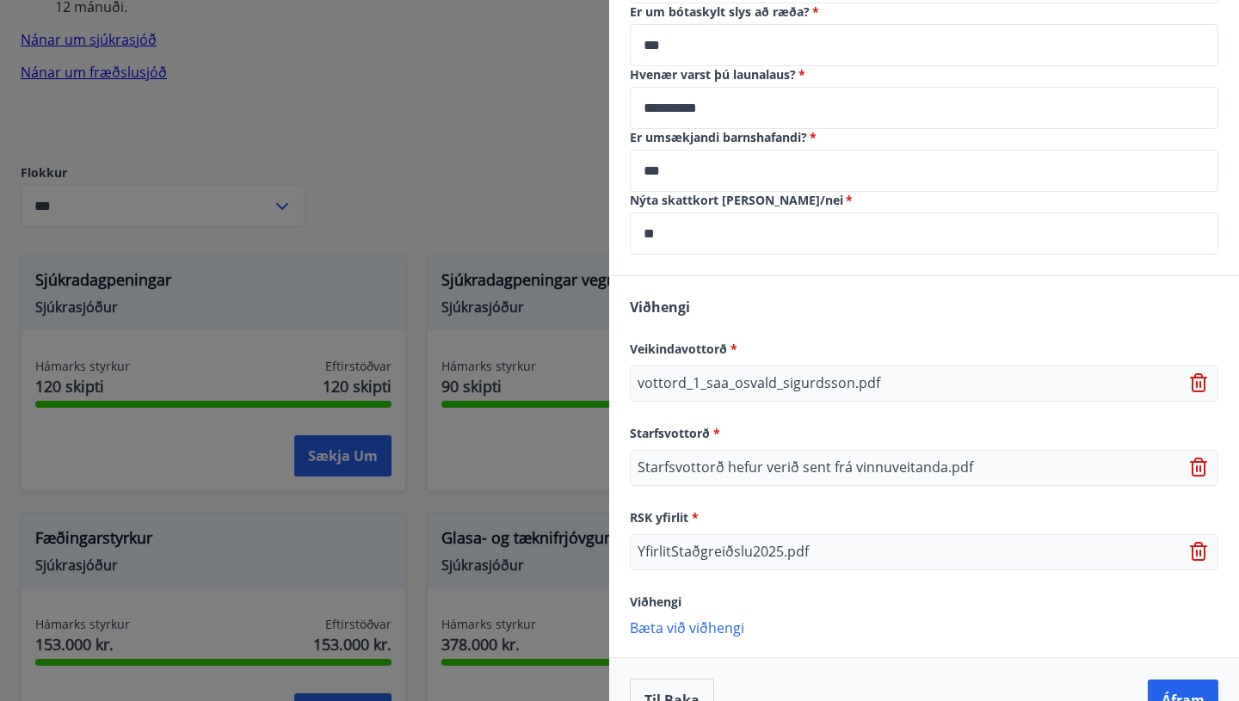
click at [728, 619] on p "Bæta við viðhengi" at bounding box center [924, 627] width 589 height 17
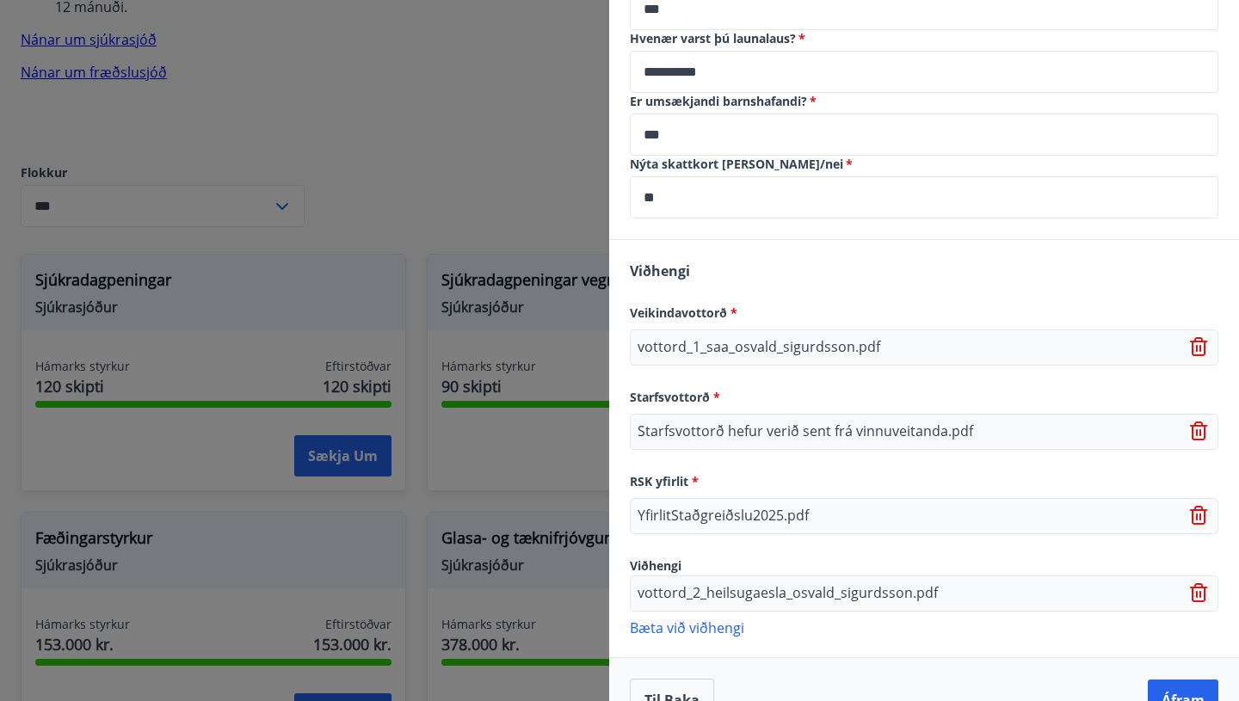
click at [720, 619] on p "Bæta við viðhengi" at bounding box center [924, 627] width 589 height 17
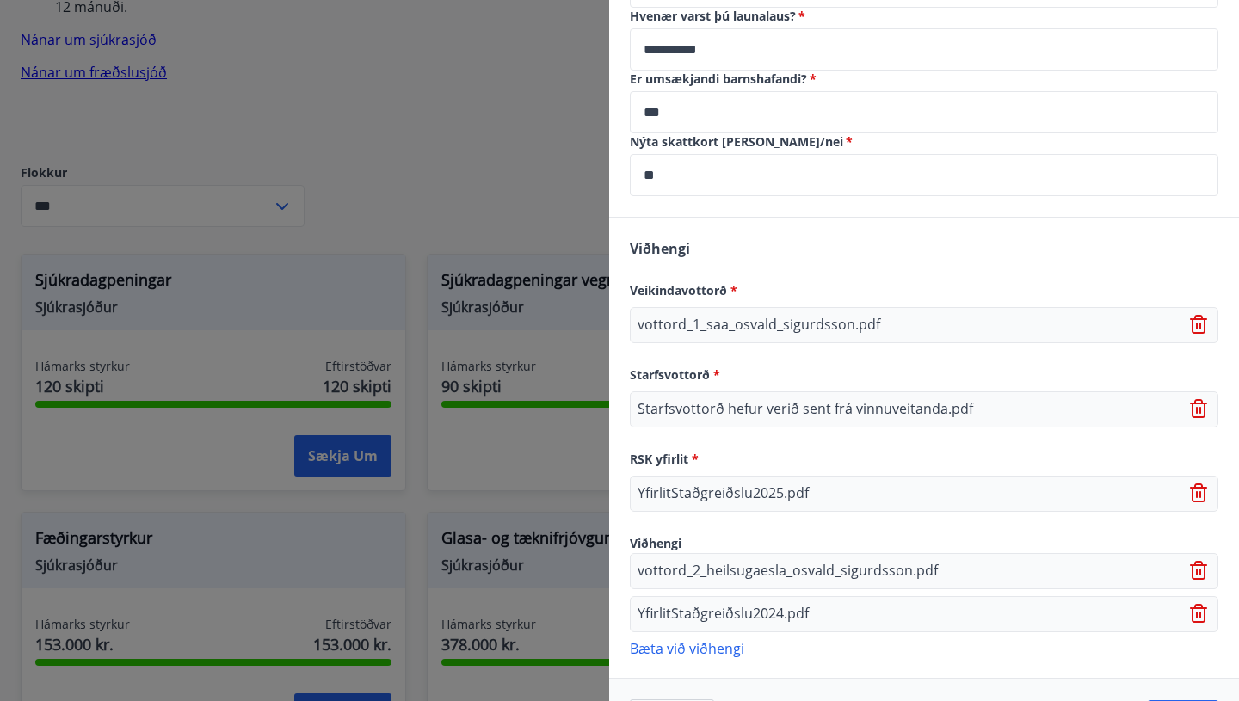
scroll to position [1584, 0]
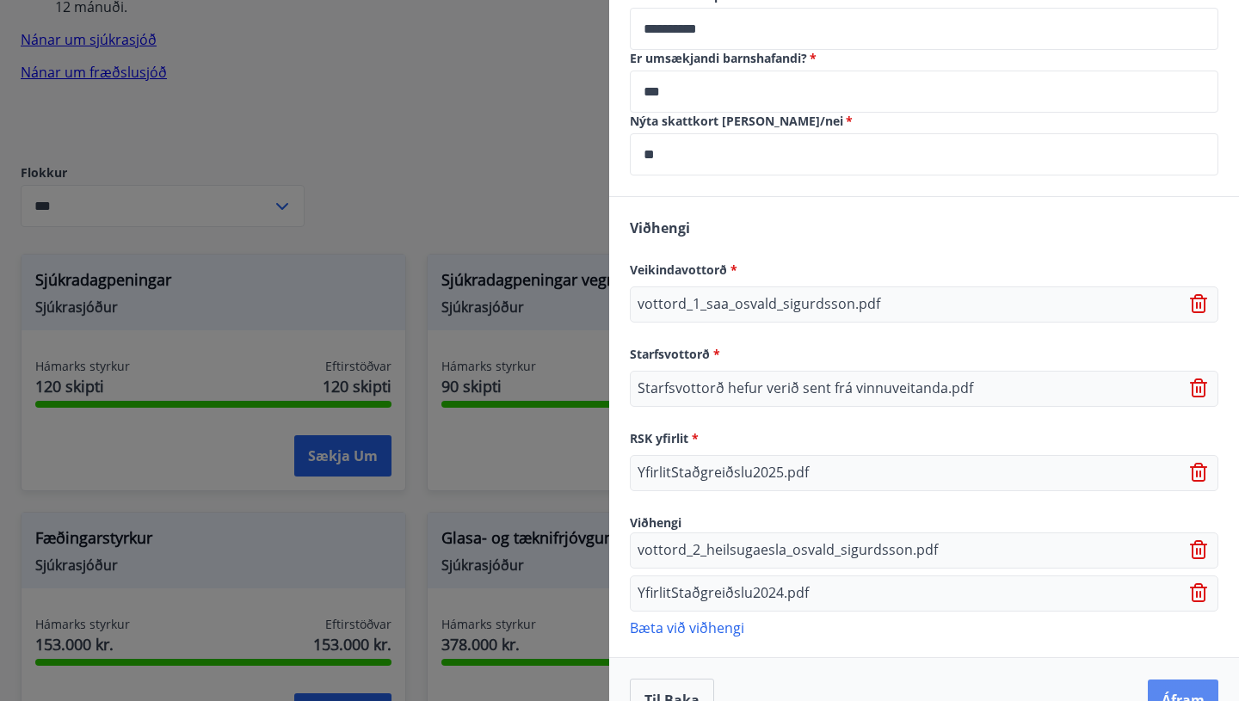
click at [1176, 680] on button "Áfram" at bounding box center [1183, 700] width 71 height 41
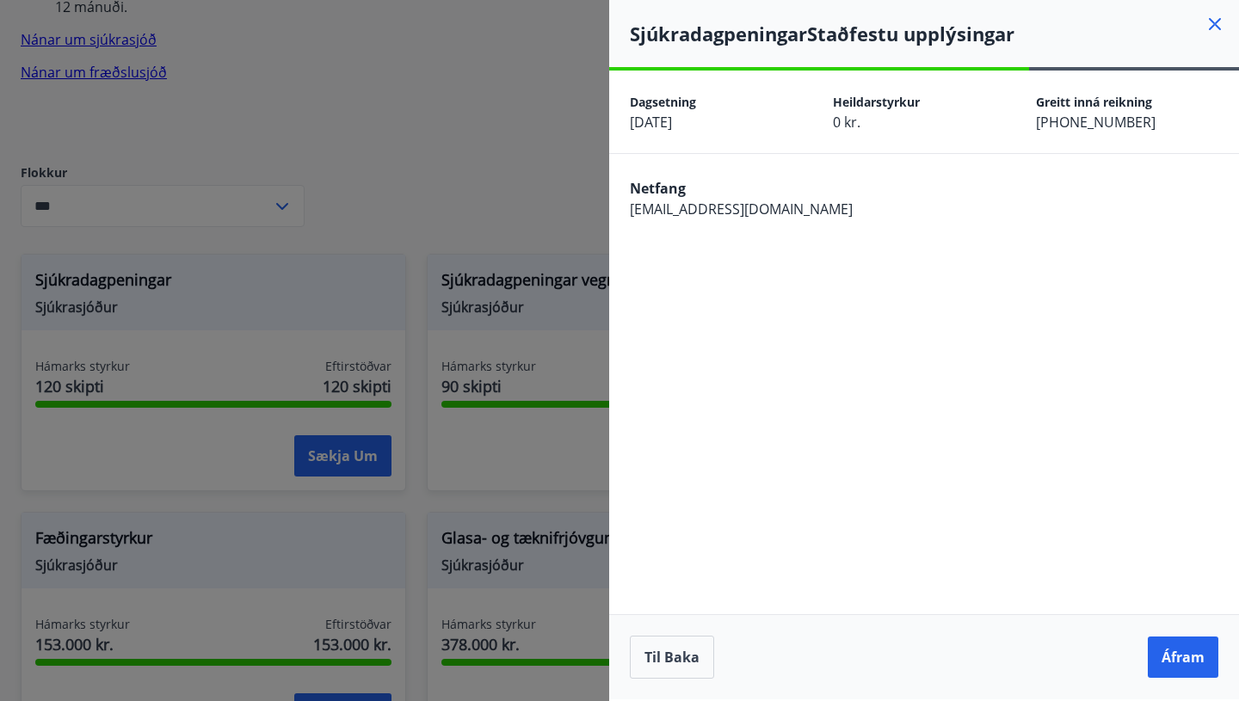
scroll to position [0, 0]
click at [1176, 653] on button "Áfram" at bounding box center [1183, 657] width 71 height 41
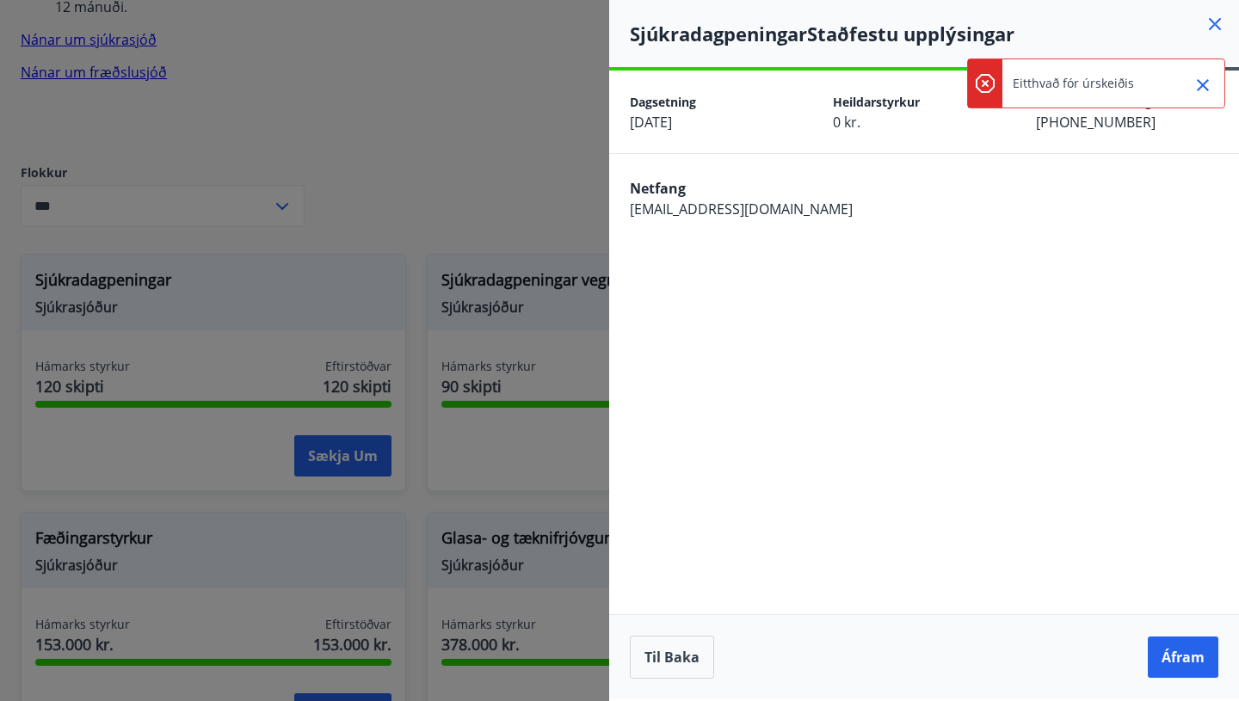
click at [1019, 83] on p "Eitthvað fór úrskeiðis" at bounding box center [1073, 83] width 121 height 17
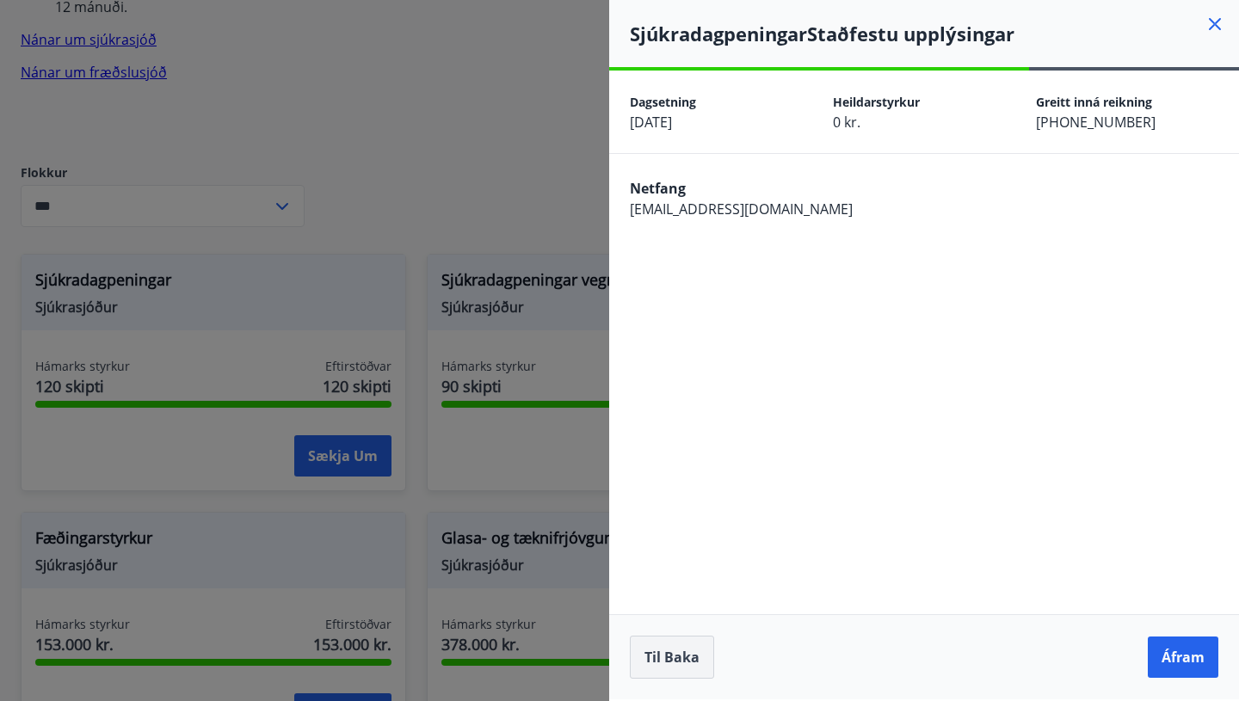
click at [667, 653] on button "Til baka" at bounding box center [672, 657] width 84 height 43
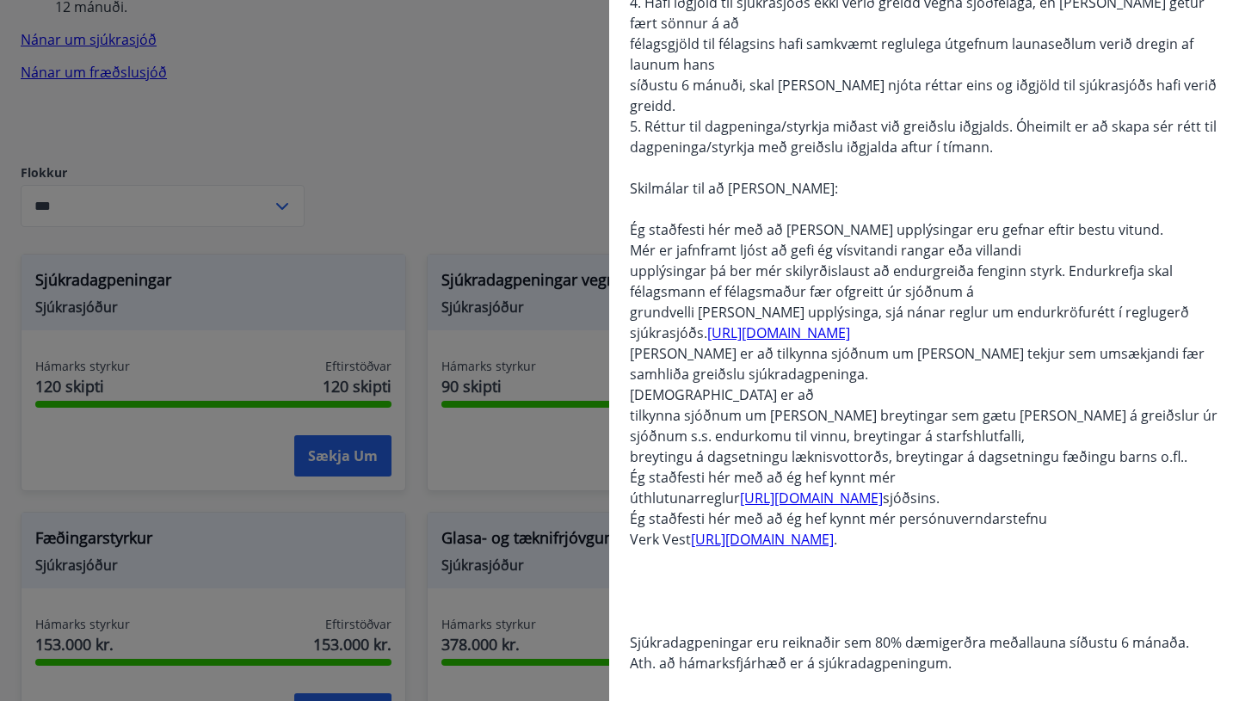
scroll to position [382, 0]
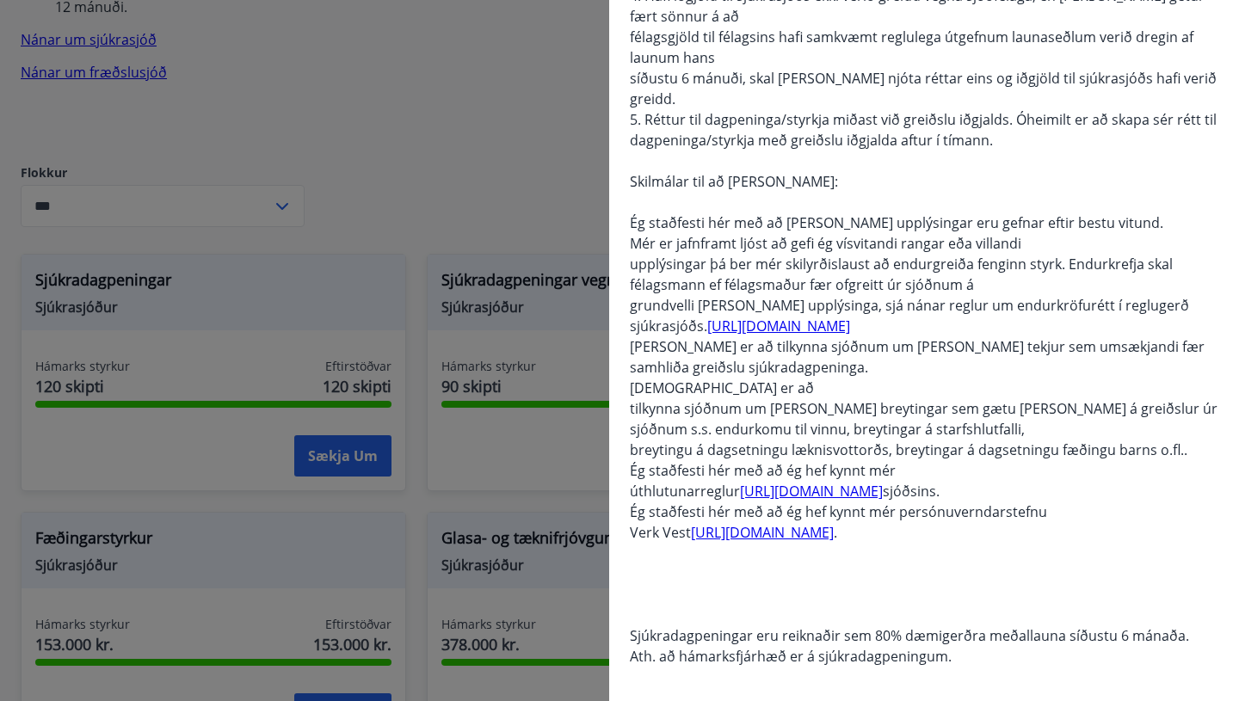
click at [863, 482] on link "[URL][DOMAIN_NAME]" at bounding box center [811, 491] width 143 height 19
click at [842, 482] on link "[URL][DOMAIN_NAME]" at bounding box center [811, 491] width 143 height 19
click at [768, 523] on link "[URL][DOMAIN_NAME]" at bounding box center [762, 532] width 143 height 19
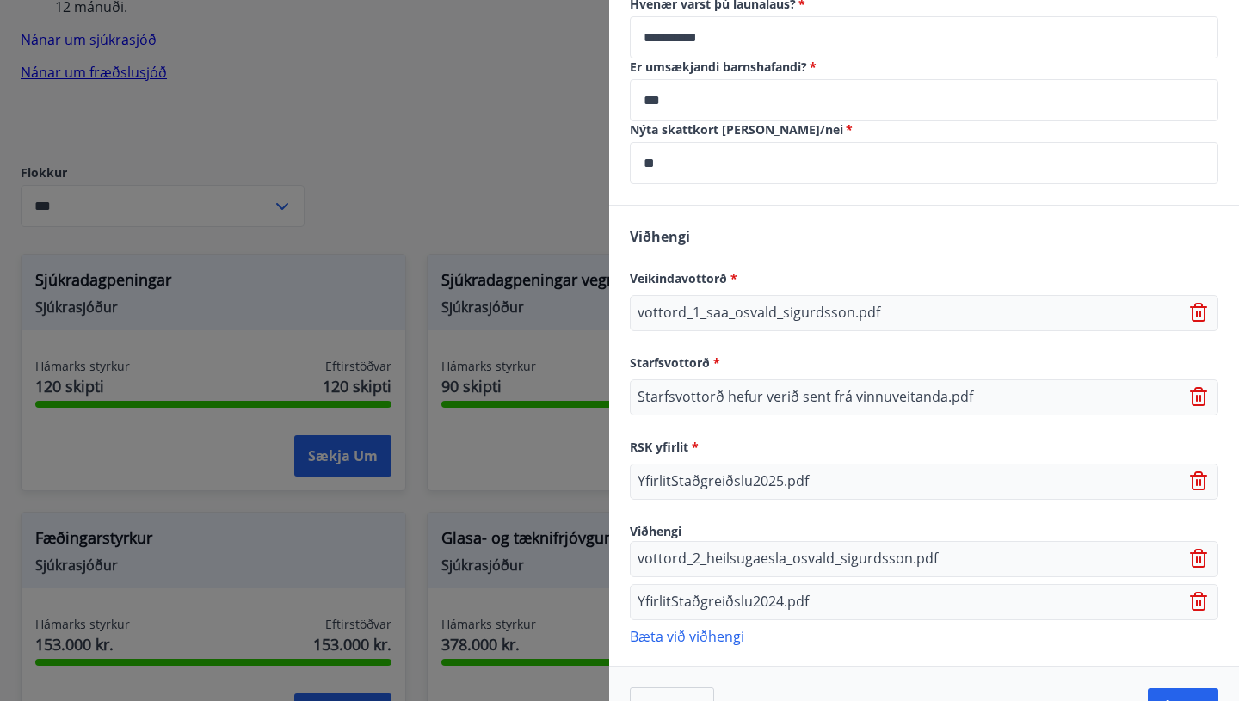
scroll to position [1584, 0]
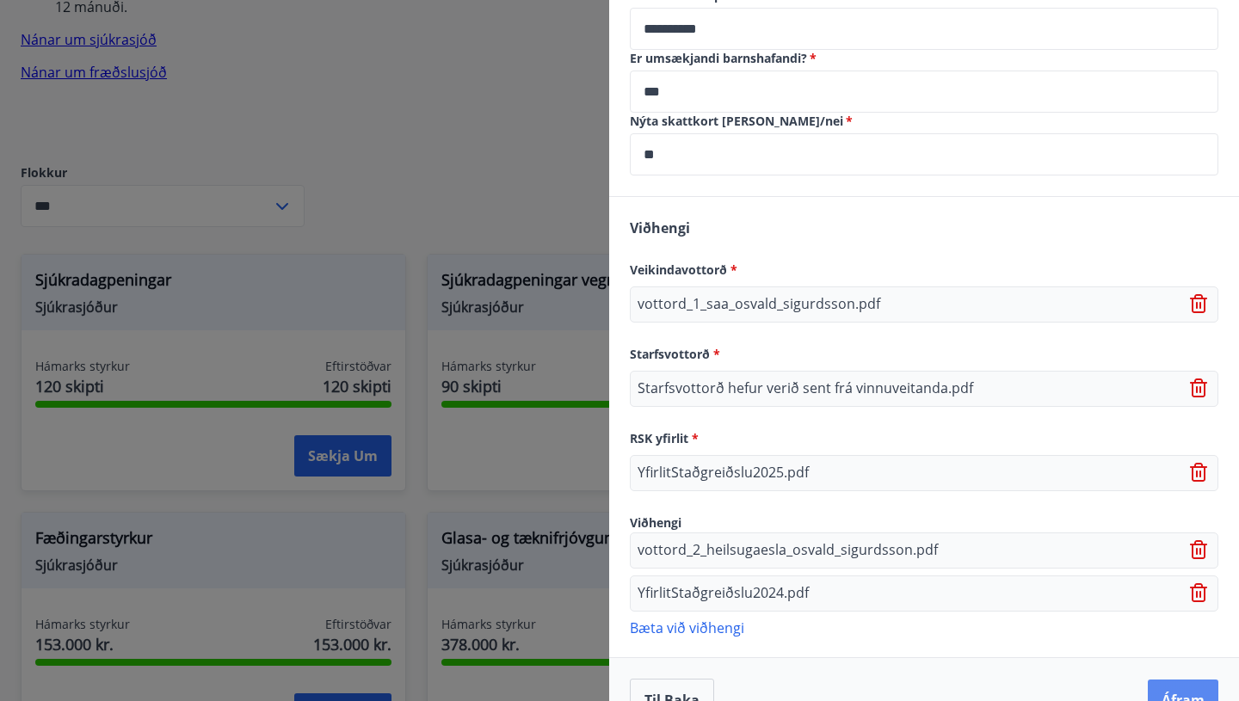
click at [1184, 680] on button "Áfram" at bounding box center [1183, 700] width 71 height 41
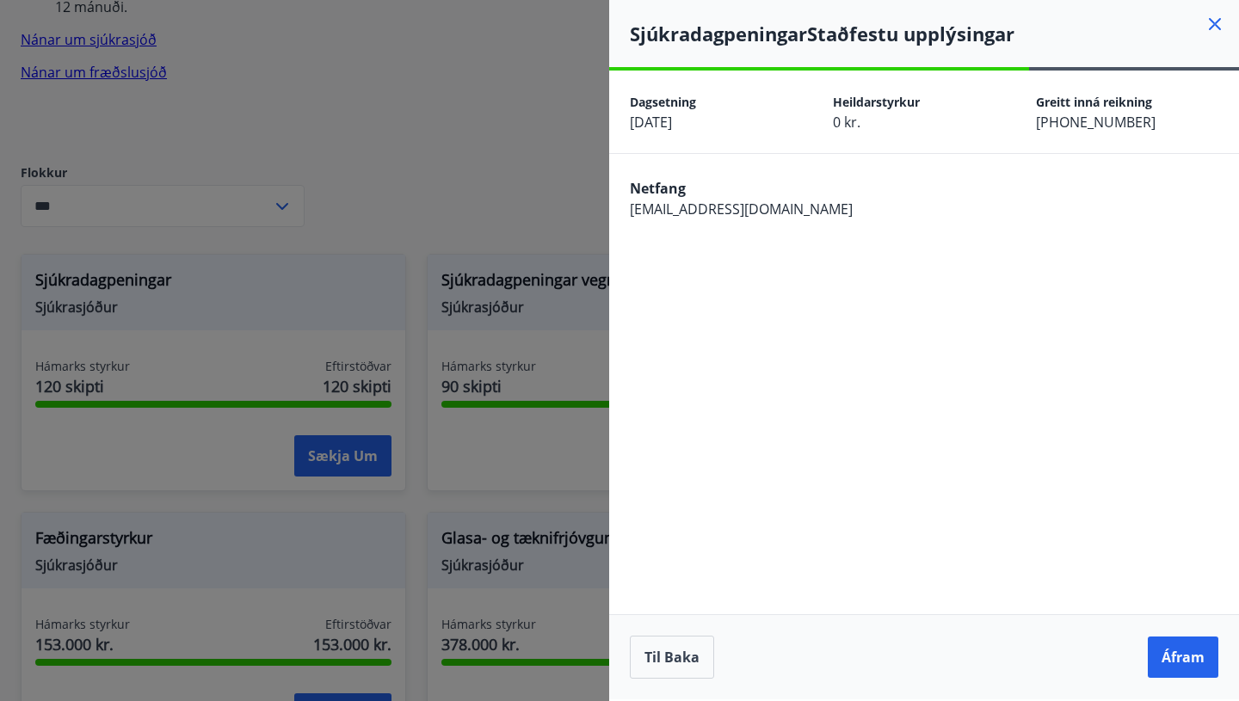
scroll to position [0, 0]
click at [1182, 652] on button "Áfram" at bounding box center [1183, 657] width 71 height 41
click at [840, 123] on span "0 kr." at bounding box center [847, 122] width 28 height 19
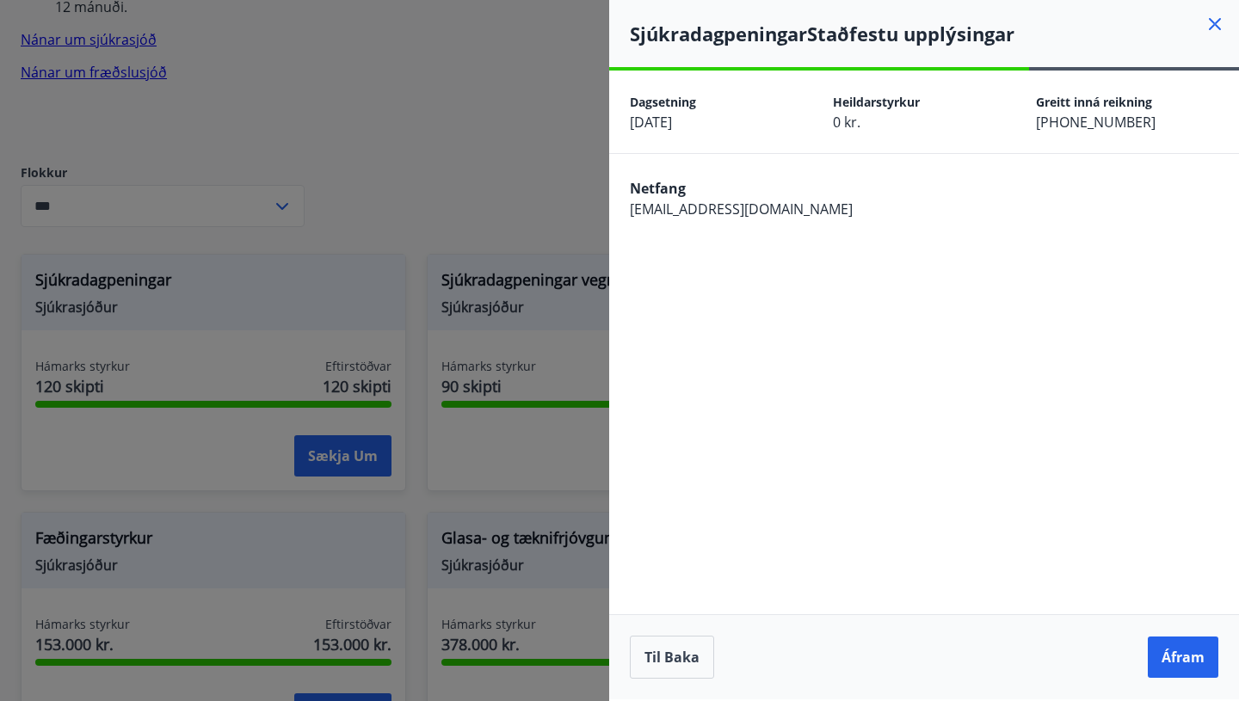
click at [1211, 21] on icon at bounding box center [1215, 24] width 12 height 12
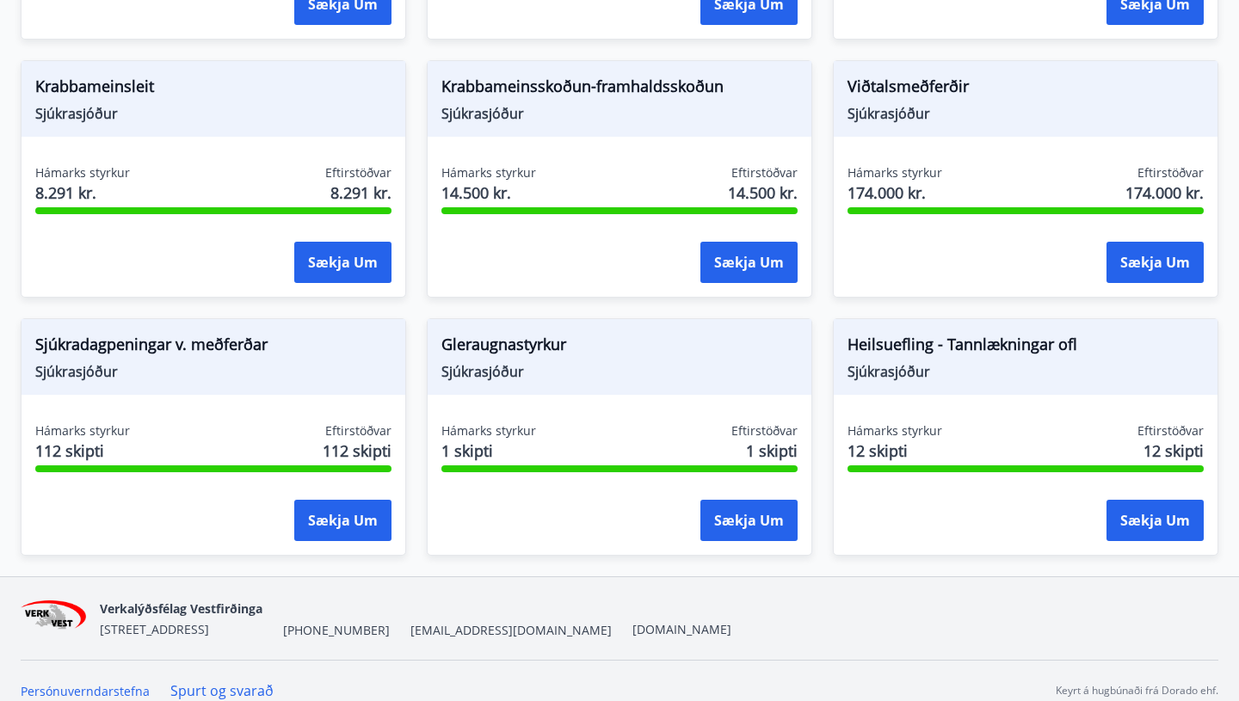
scroll to position [1180, 0]
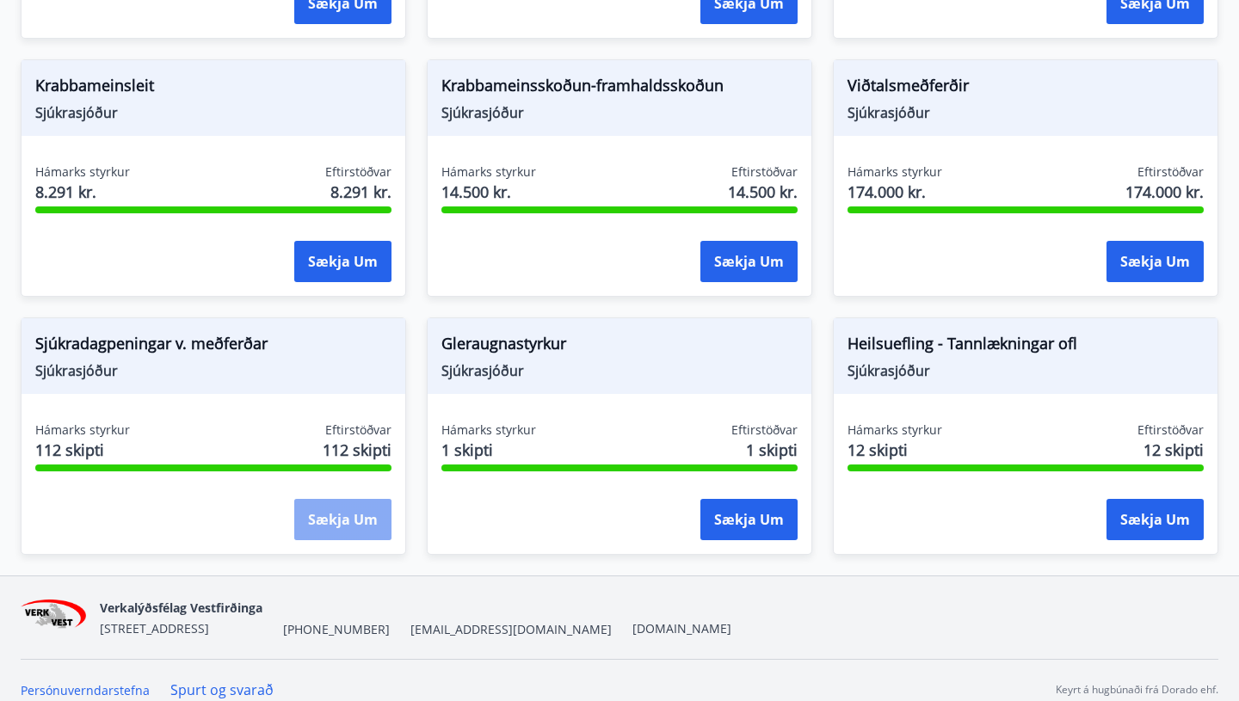
click at [334, 499] on button "Sækja um" at bounding box center [342, 519] width 97 height 41
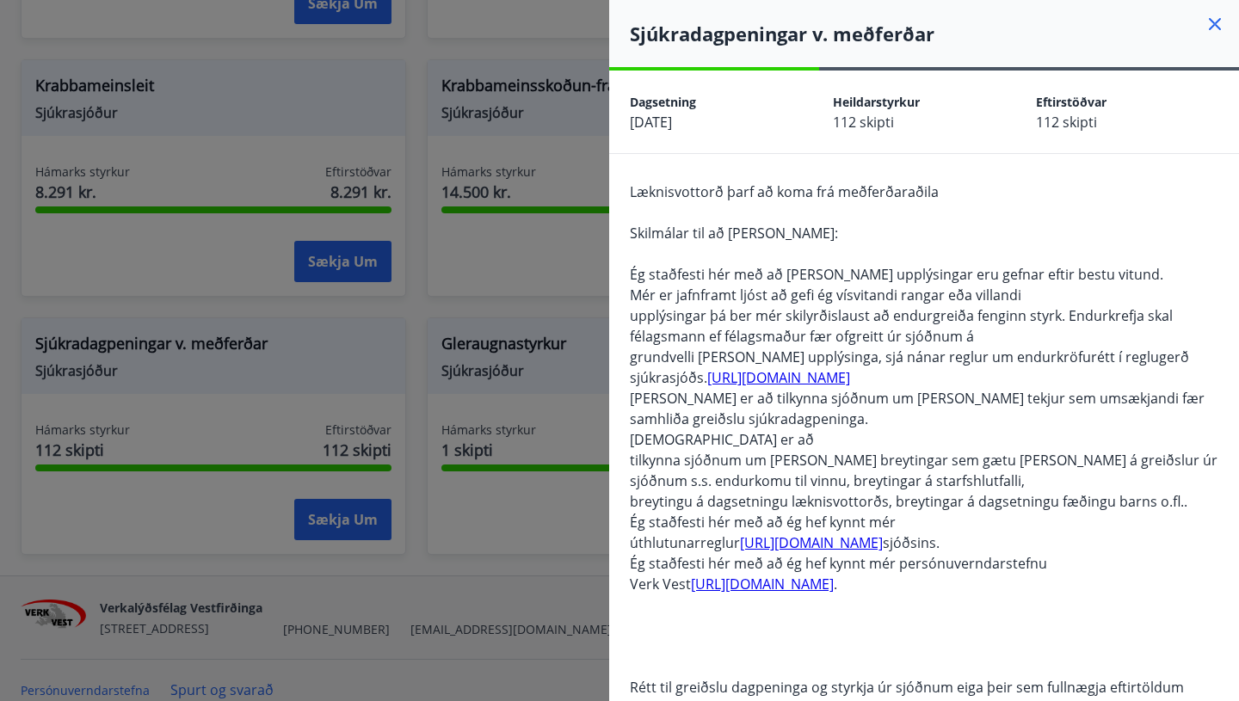
click at [714, 307] on span "upplýsingar þá ber mér skilyrðislaust að endurgreiða fenginn styrk. Endurkrefja…" at bounding box center [901, 326] width 543 height 40
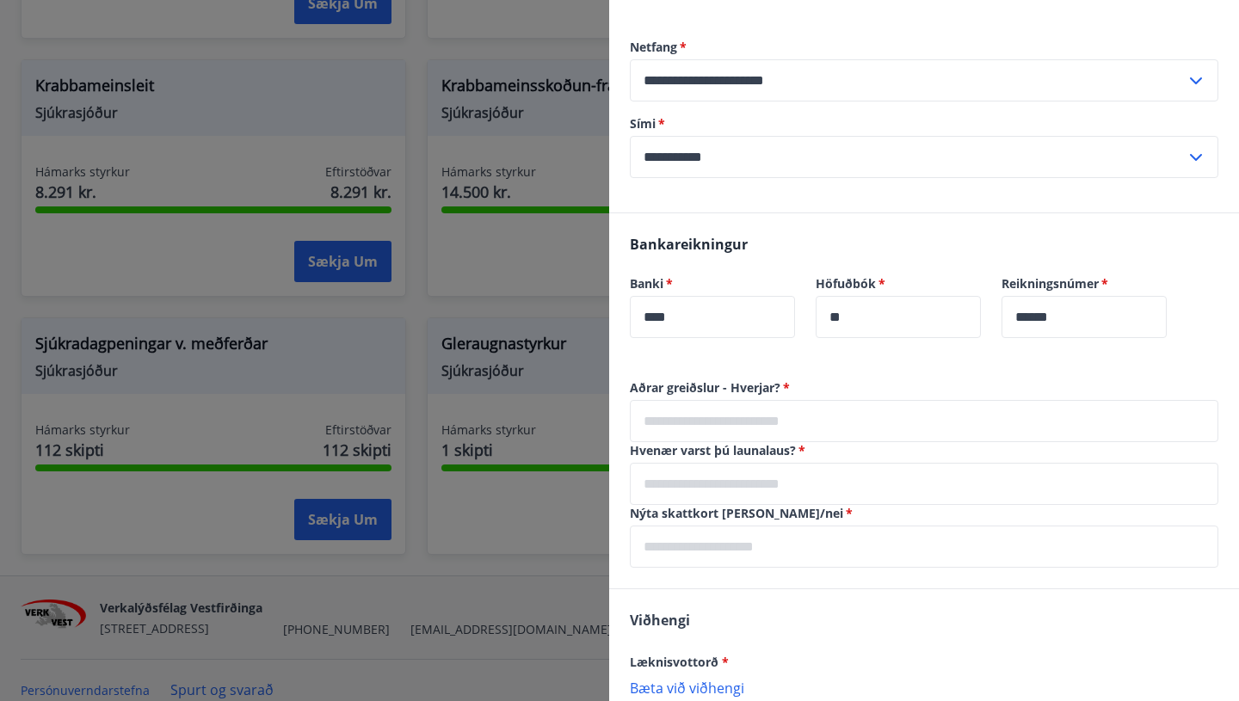
scroll to position [1171, 0]
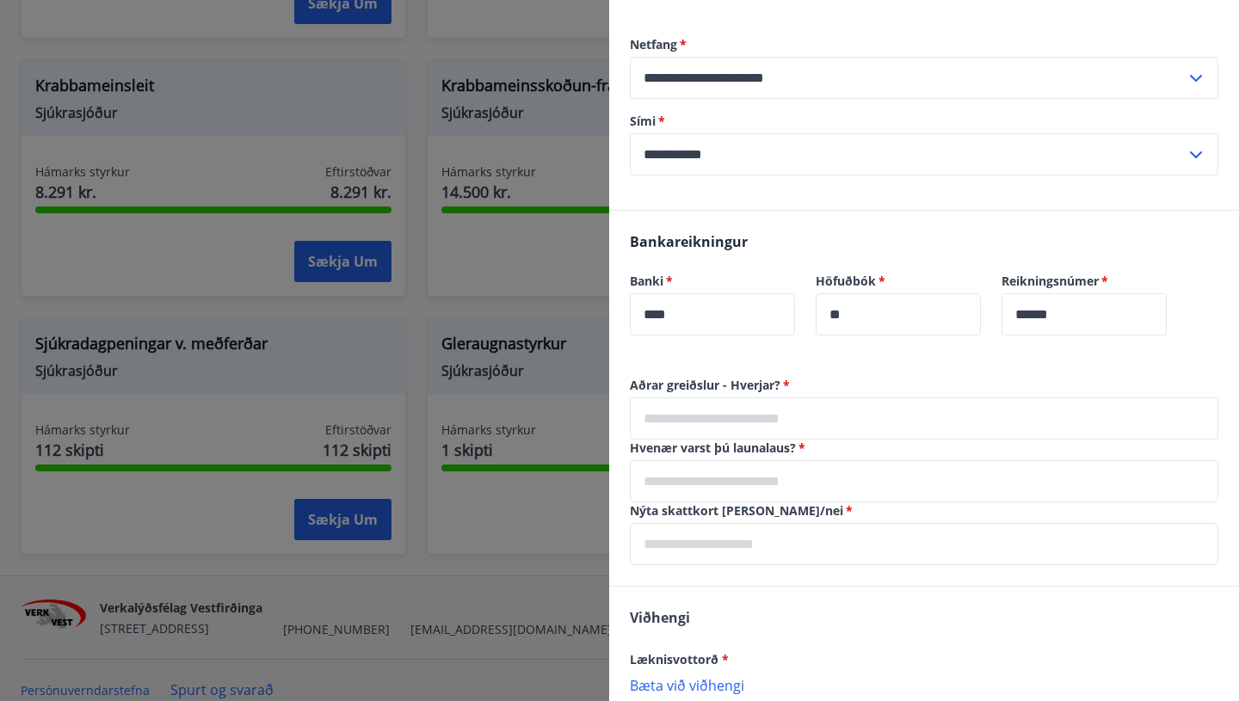
click at [650, 398] on input "text" at bounding box center [924, 419] width 589 height 42
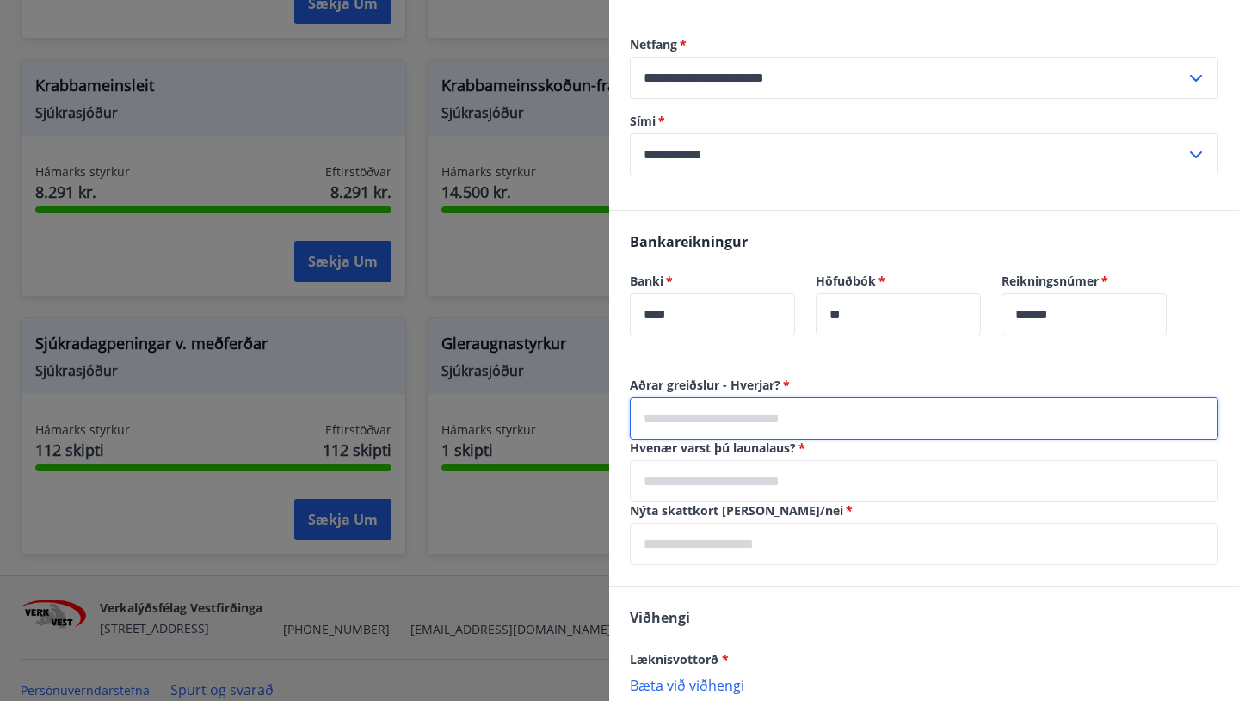
type input "**********"
click at [671, 460] on input "text" at bounding box center [924, 481] width 589 height 42
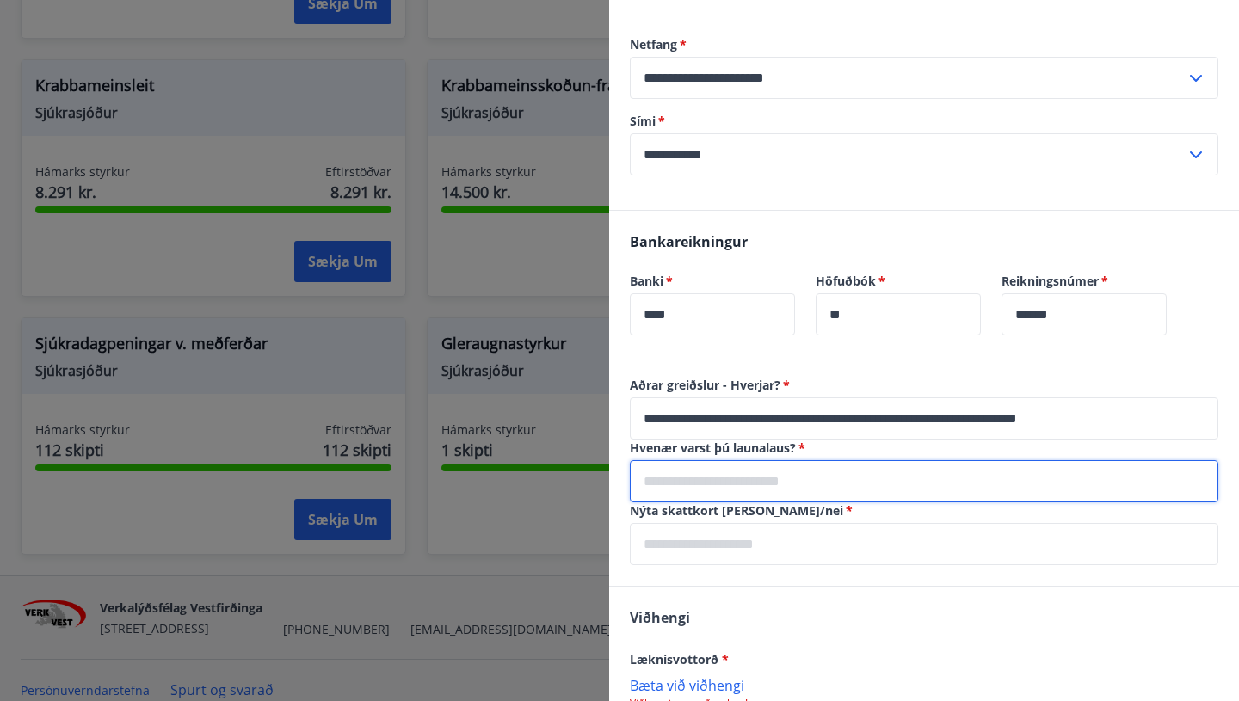
type input "**********"
click at [663, 523] on input "text" at bounding box center [924, 544] width 589 height 42
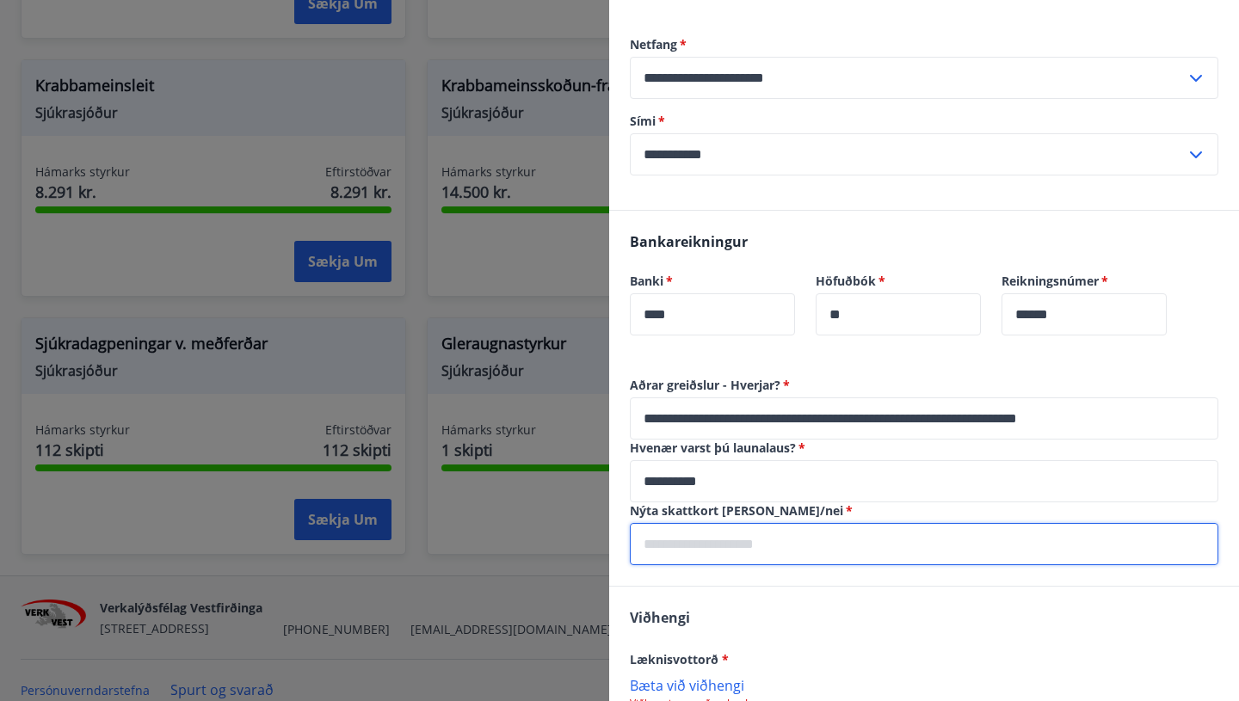
type input "**"
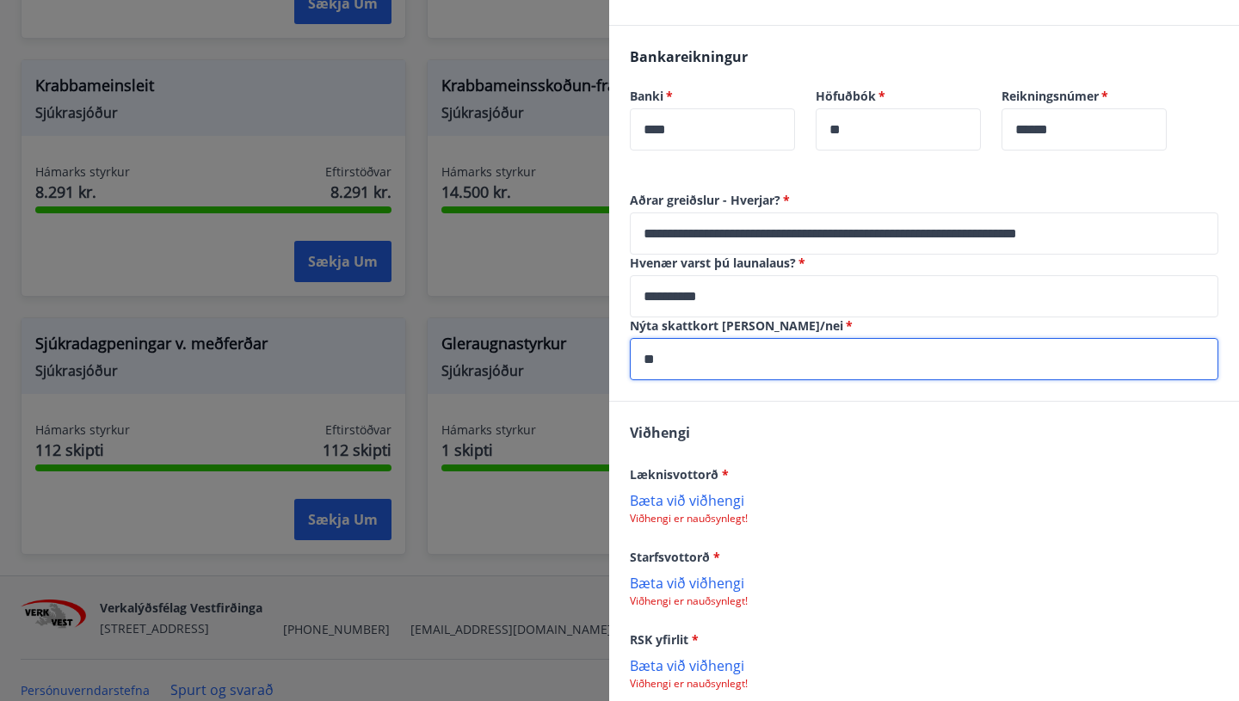
scroll to position [1357, 0]
click at [713, 491] on p "Bæta við viðhengi" at bounding box center [924, 499] width 589 height 17
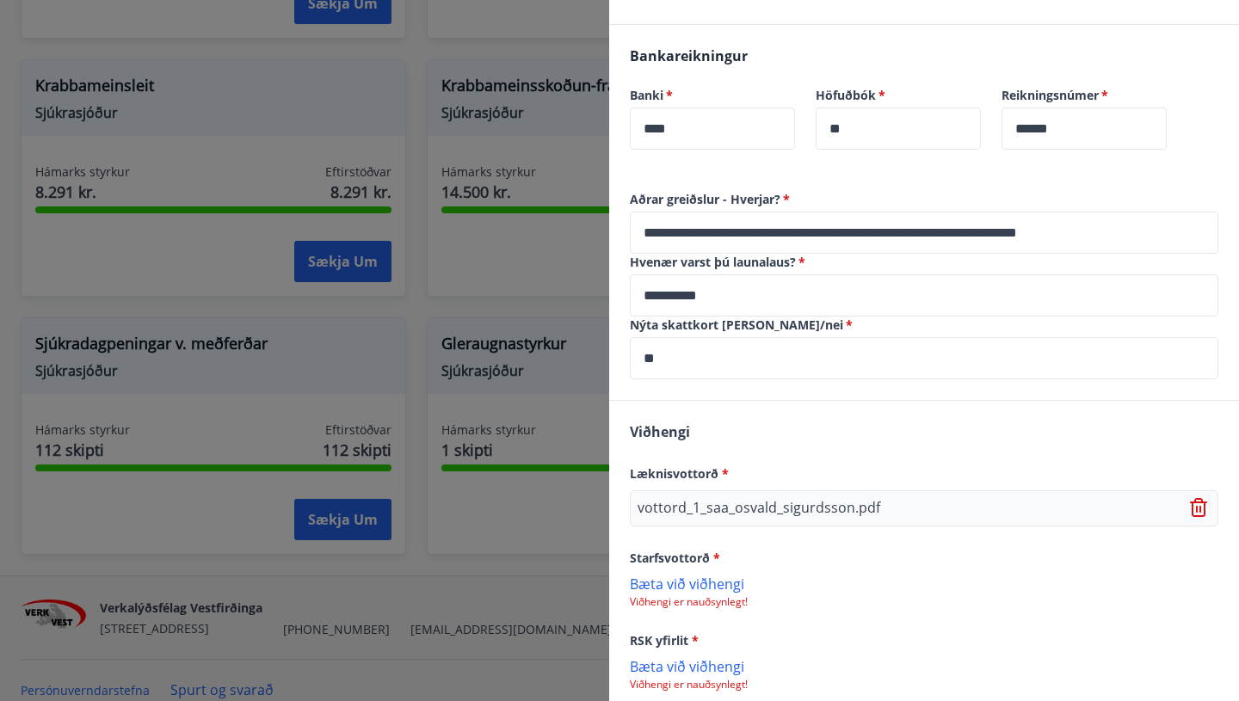
click at [726, 575] on p "Bæta við viðhengi" at bounding box center [924, 583] width 589 height 17
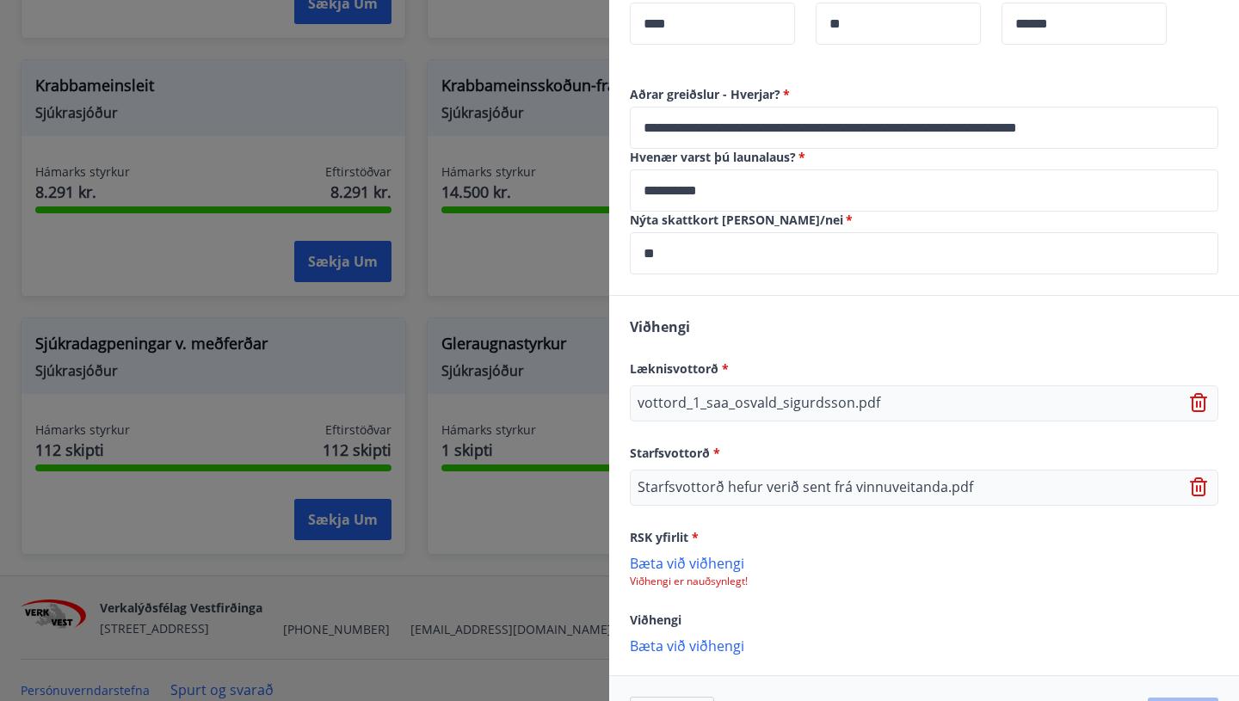
scroll to position [1480, 0]
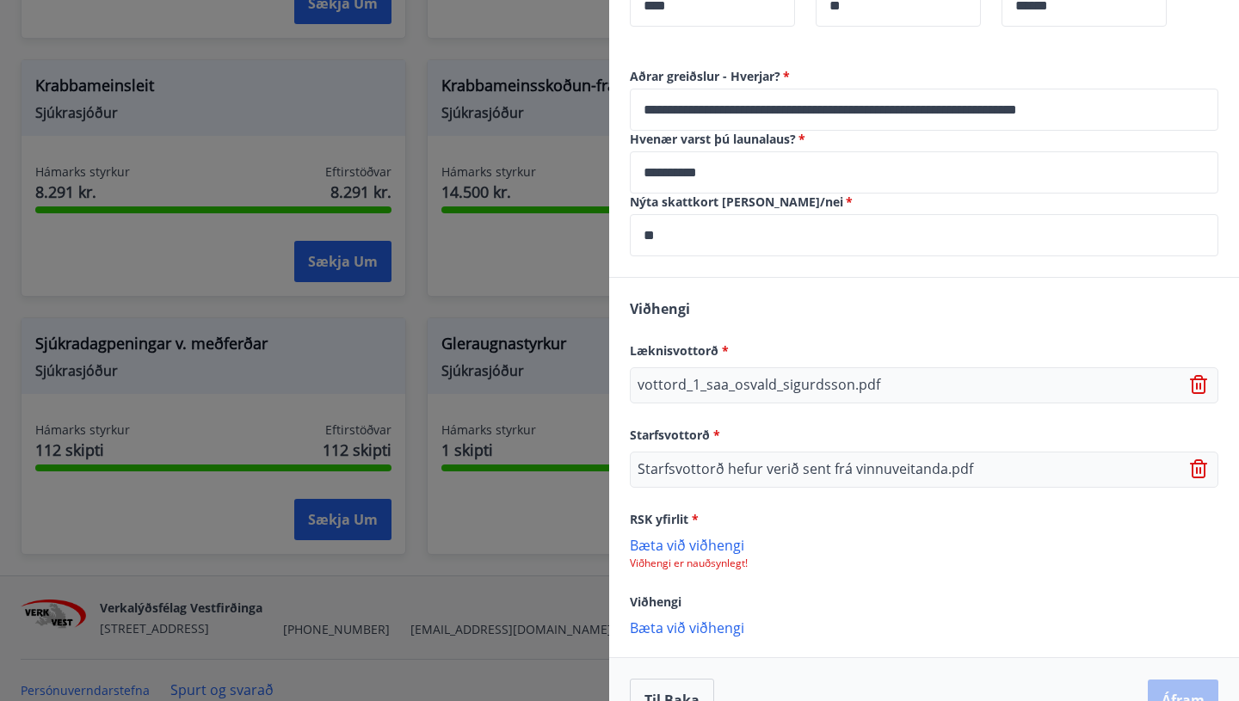
click at [719, 536] on p "Bæta við viðhengi" at bounding box center [924, 544] width 589 height 17
click at [717, 621] on p "Bæta við viðhengi" at bounding box center [924, 629] width 589 height 17
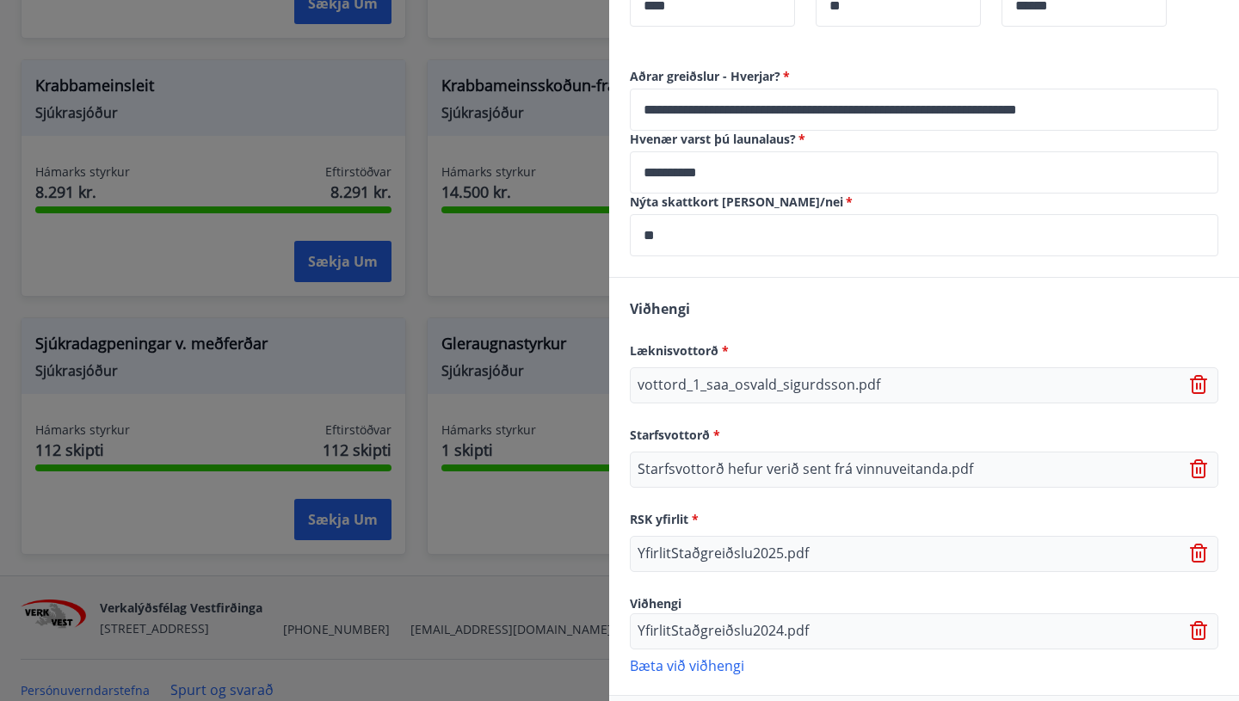
click at [725, 657] on p "Bæta við viðhengi" at bounding box center [924, 665] width 589 height 17
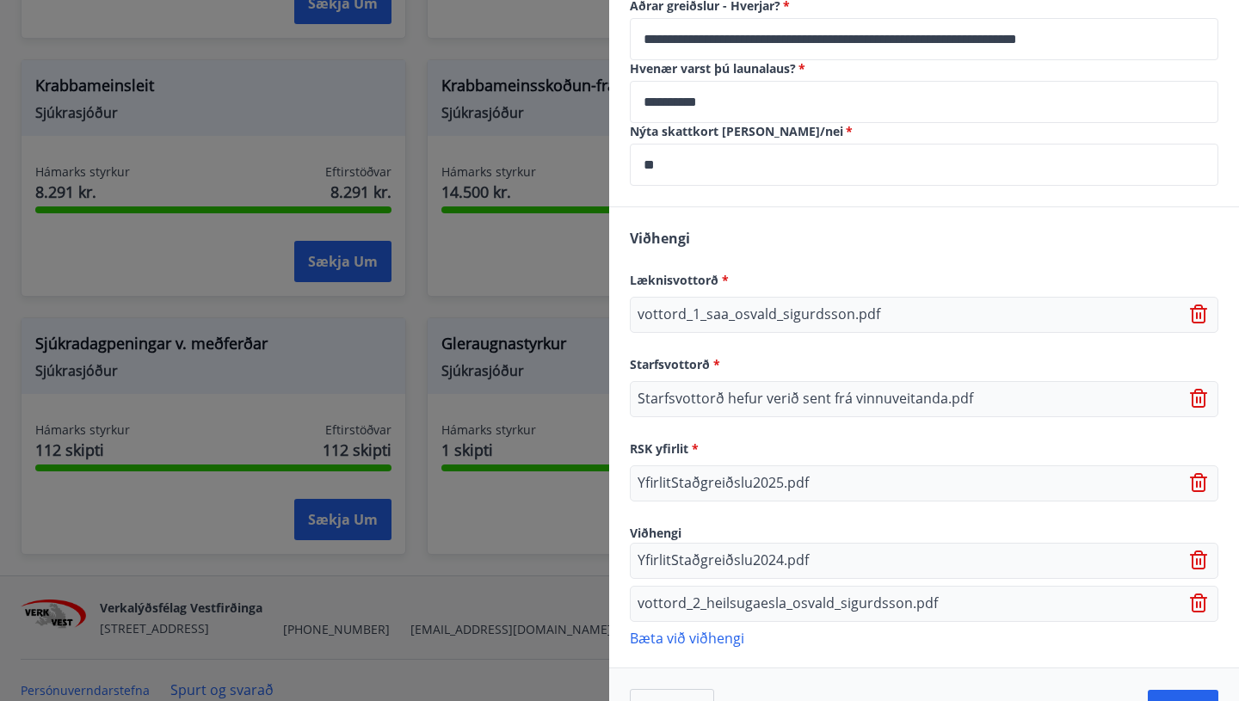
scroll to position [1561, 0]
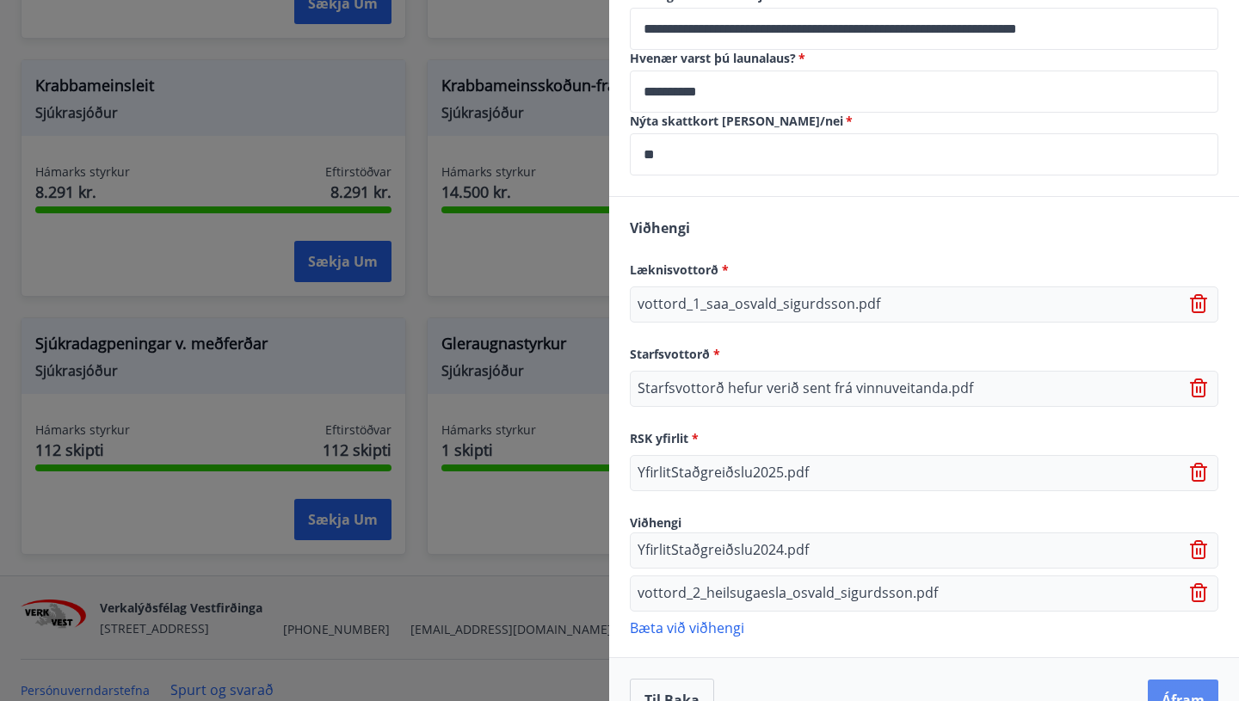
click at [1183, 680] on button "Áfram" at bounding box center [1183, 700] width 71 height 41
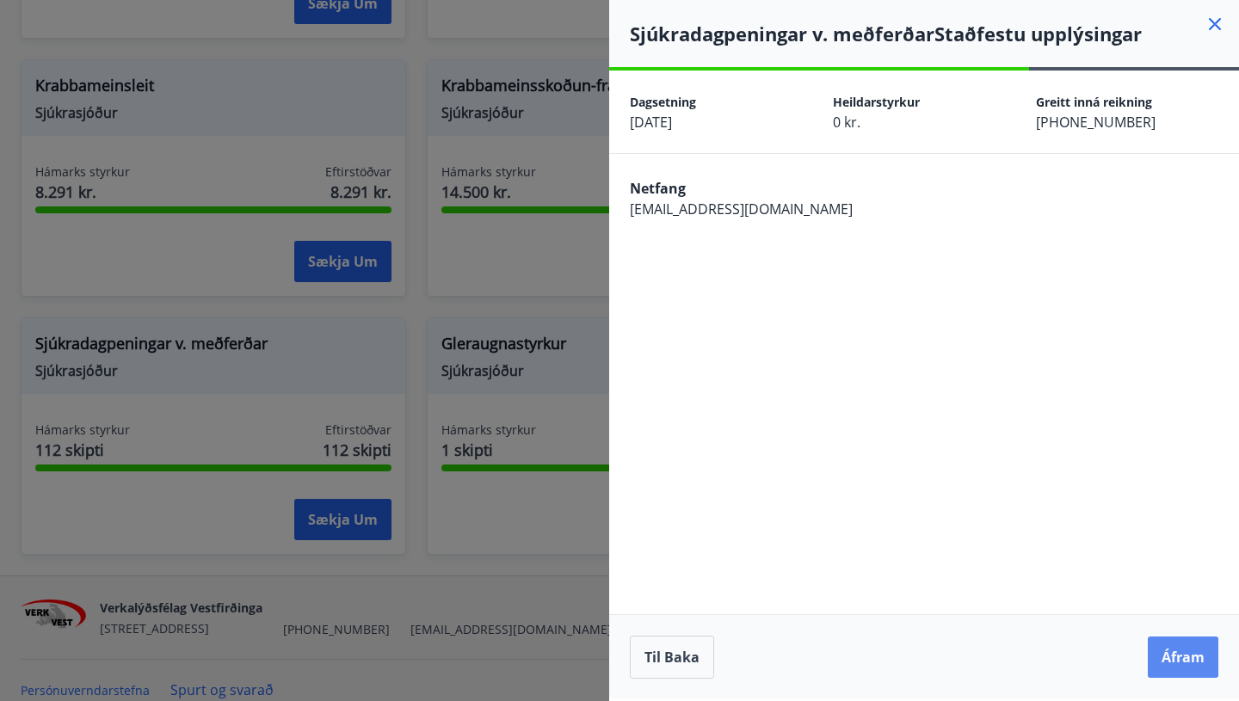
click at [1176, 653] on button "Áfram" at bounding box center [1183, 657] width 71 height 41
click at [672, 649] on button "Til baka" at bounding box center [672, 657] width 84 height 43
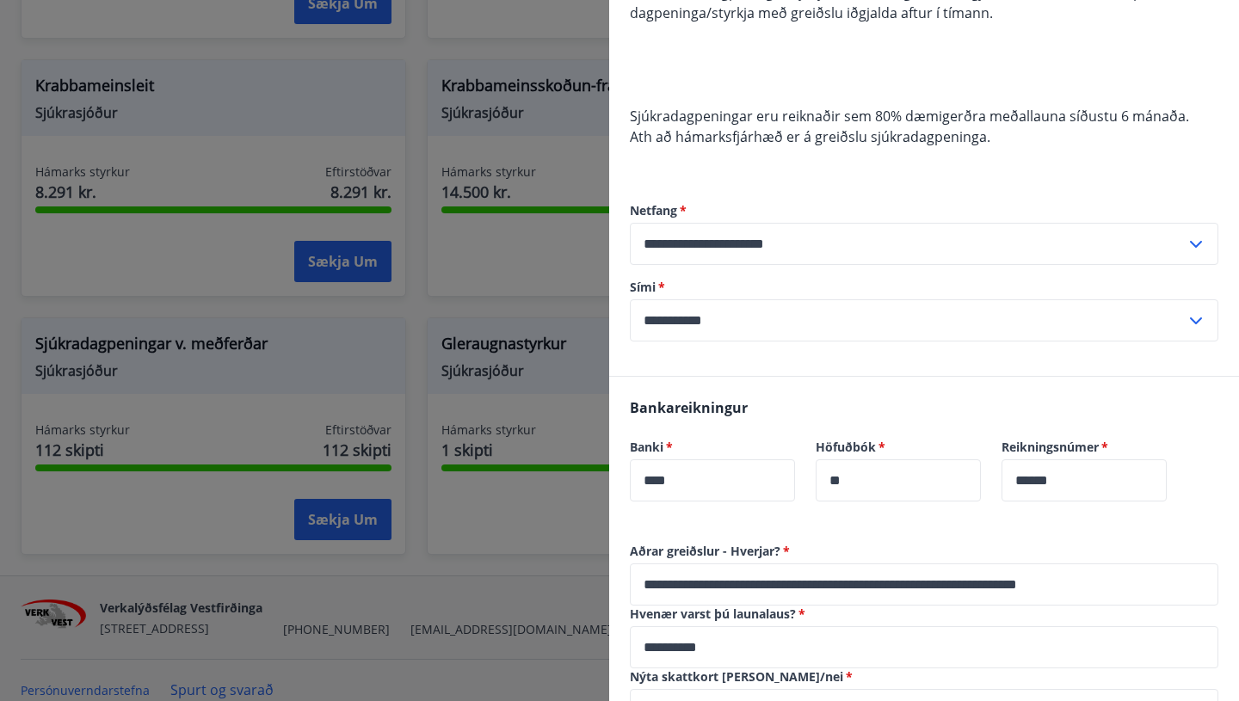
scroll to position [1015, 0]
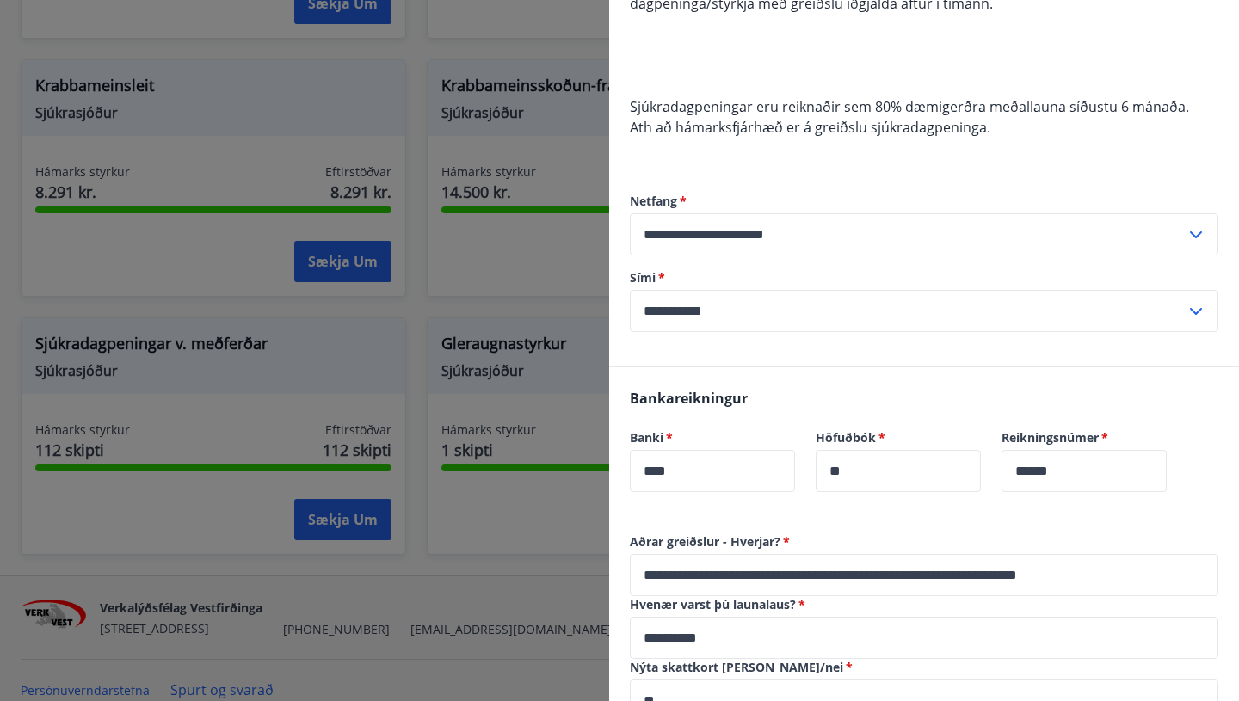
click at [689, 290] on input "**********" at bounding box center [908, 311] width 556 height 42
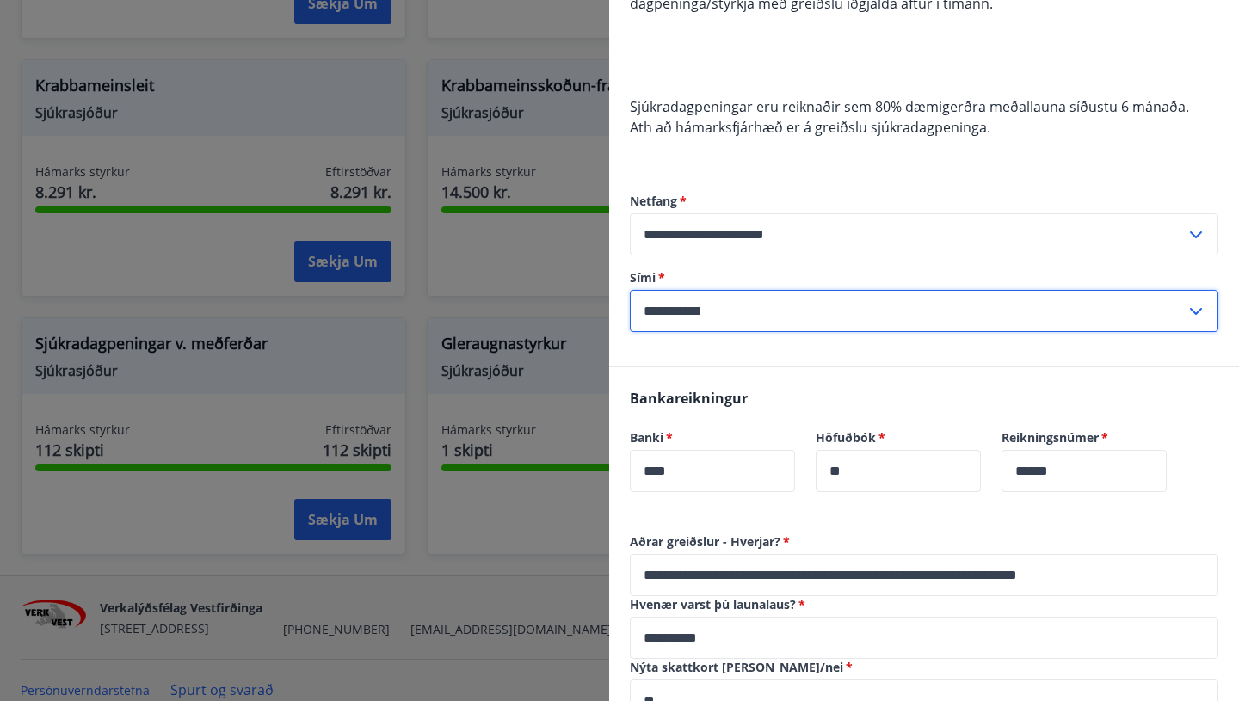
click at [672, 290] on input "**********" at bounding box center [908, 311] width 556 height 42
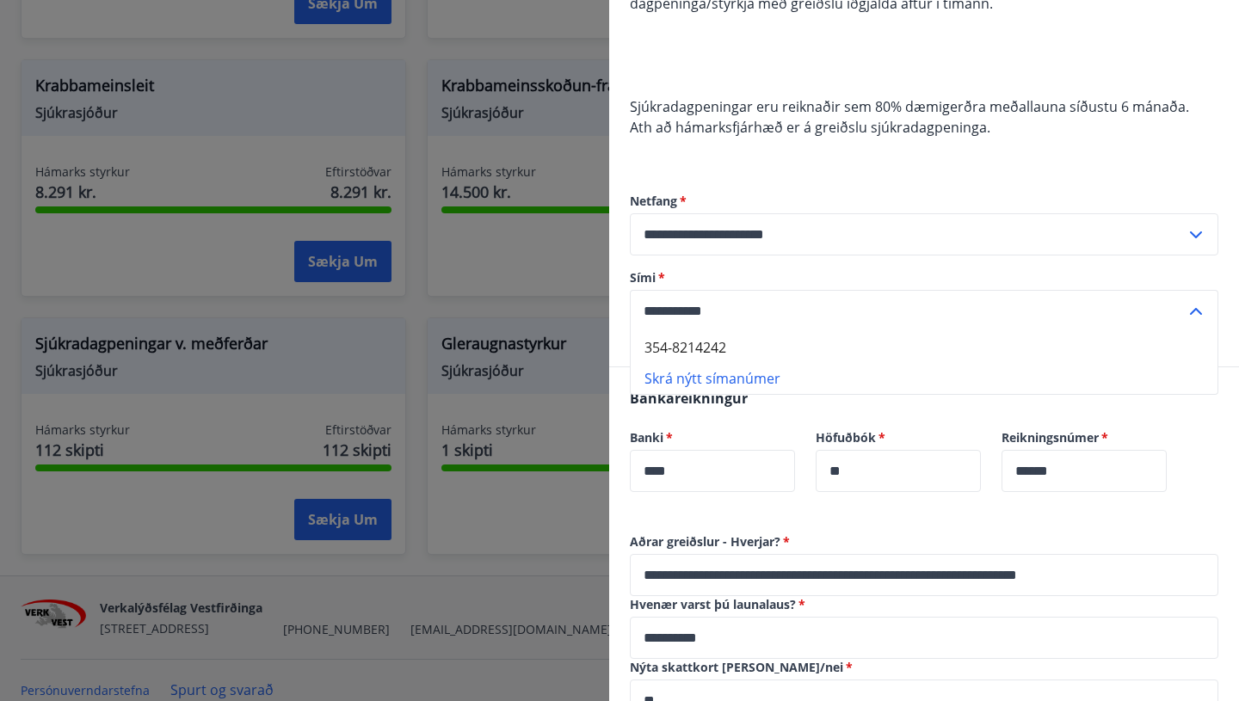
type input "**********"
click at [900, 220] on form "**********" at bounding box center [924, 262] width 589 height 139
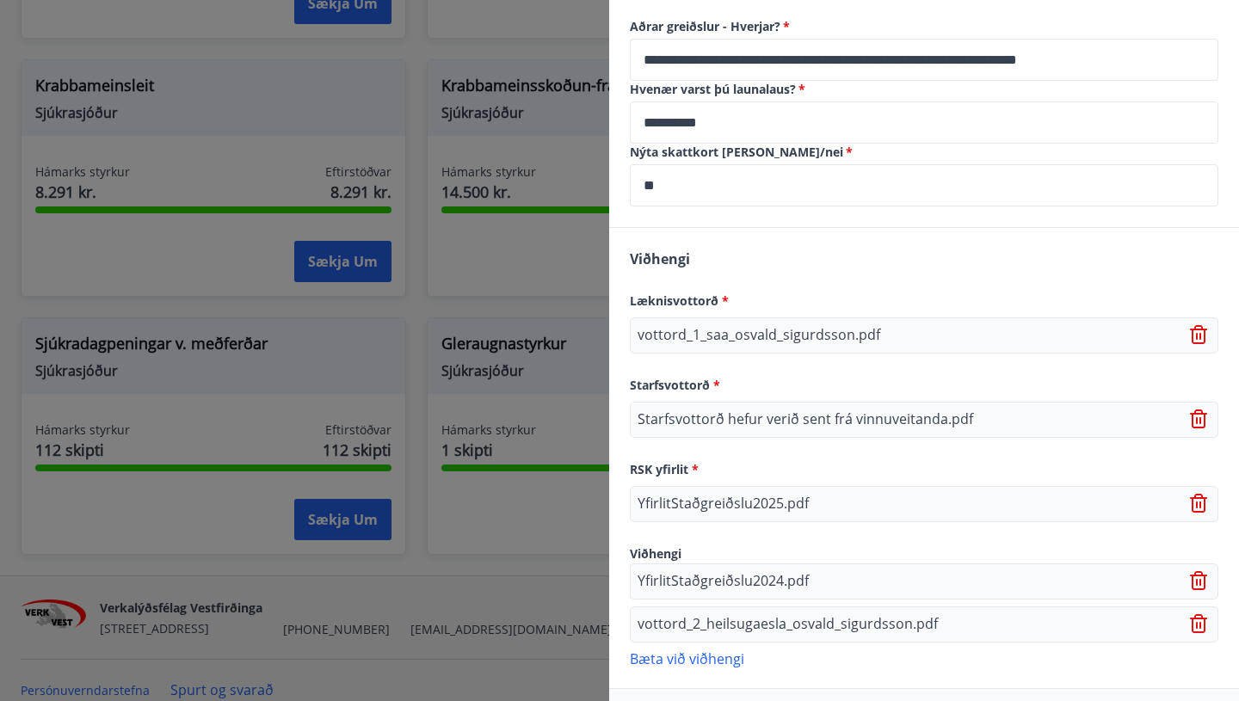
scroll to position [1561, 0]
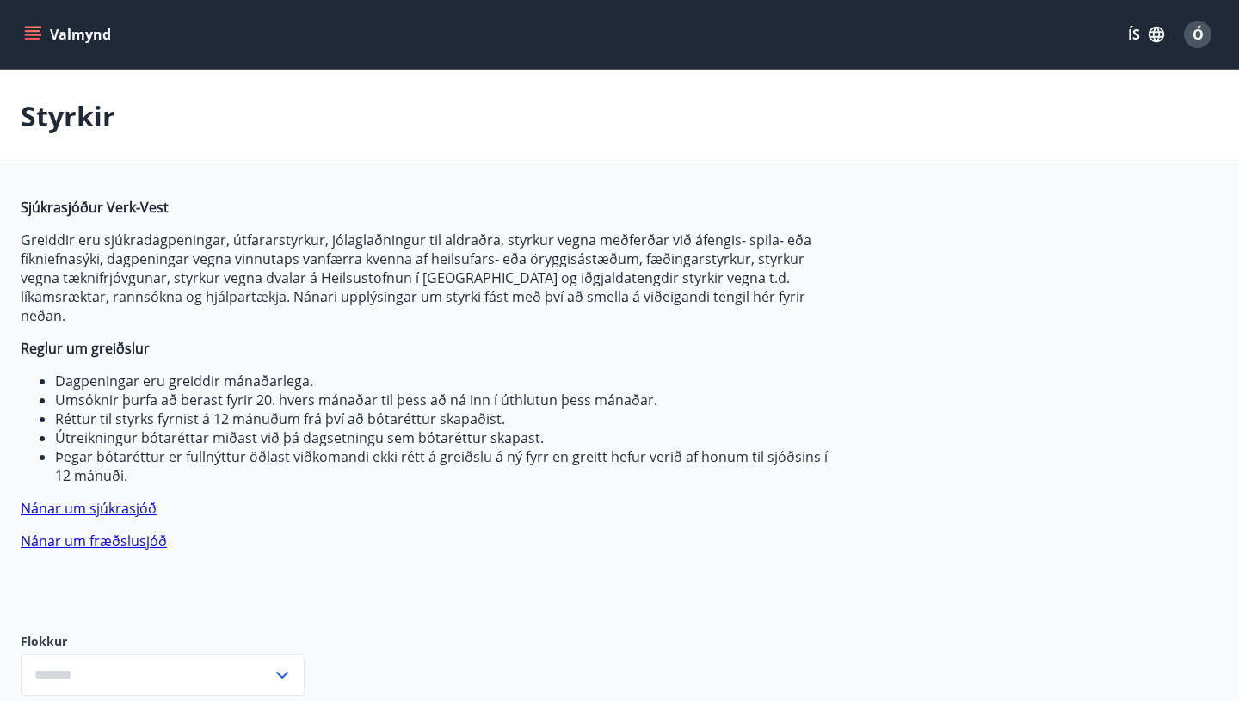
type input "***"
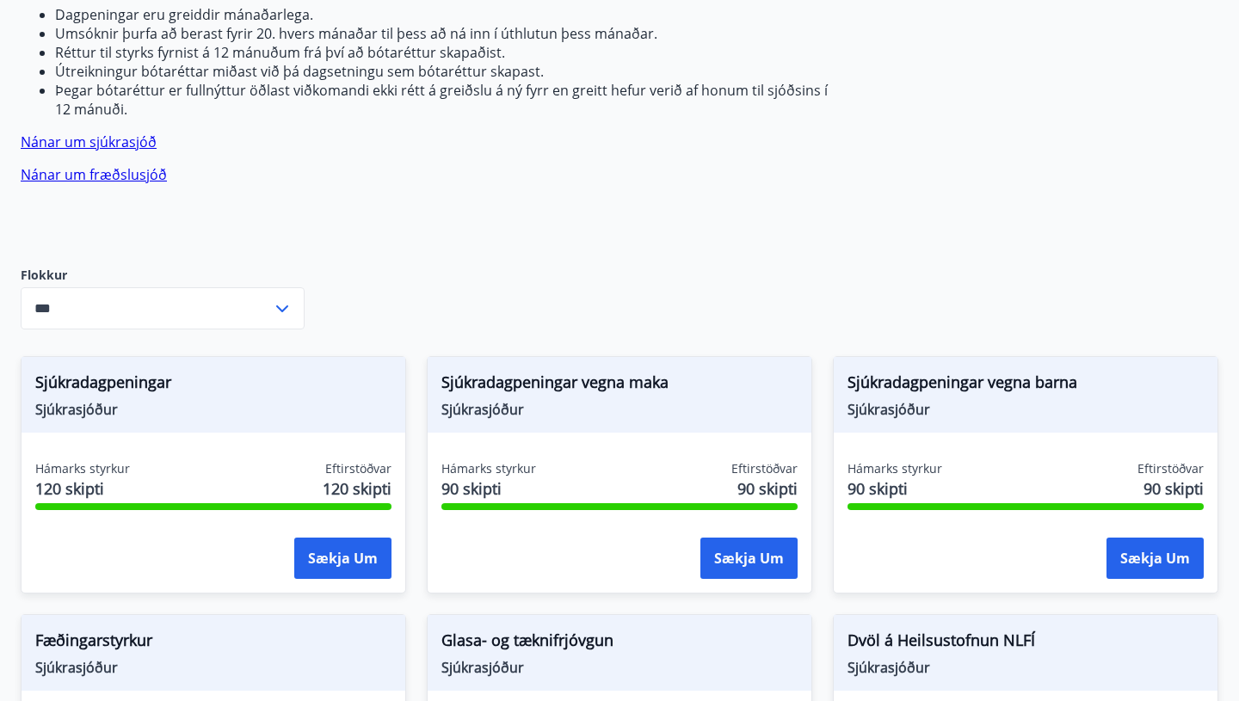
scroll to position [364, 0]
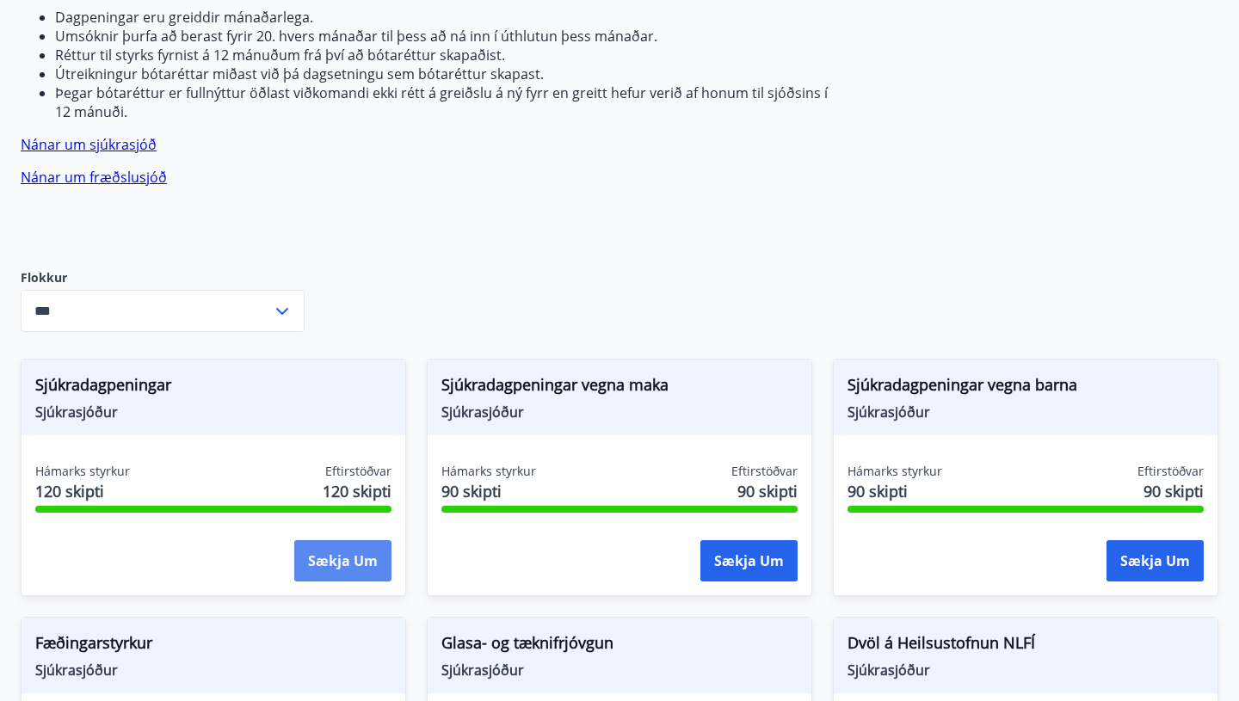
click at [339, 540] on button "Sækja um" at bounding box center [342, 560] width 97 height 41
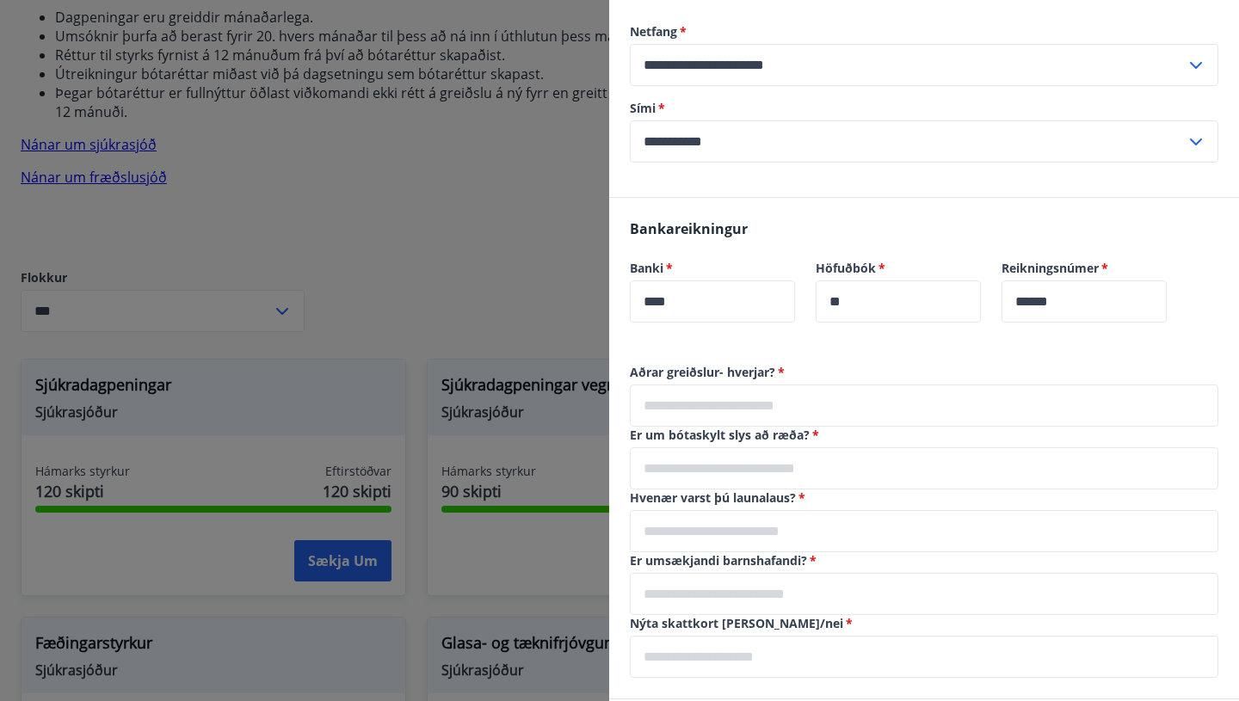
scroll to position [1100, 0]
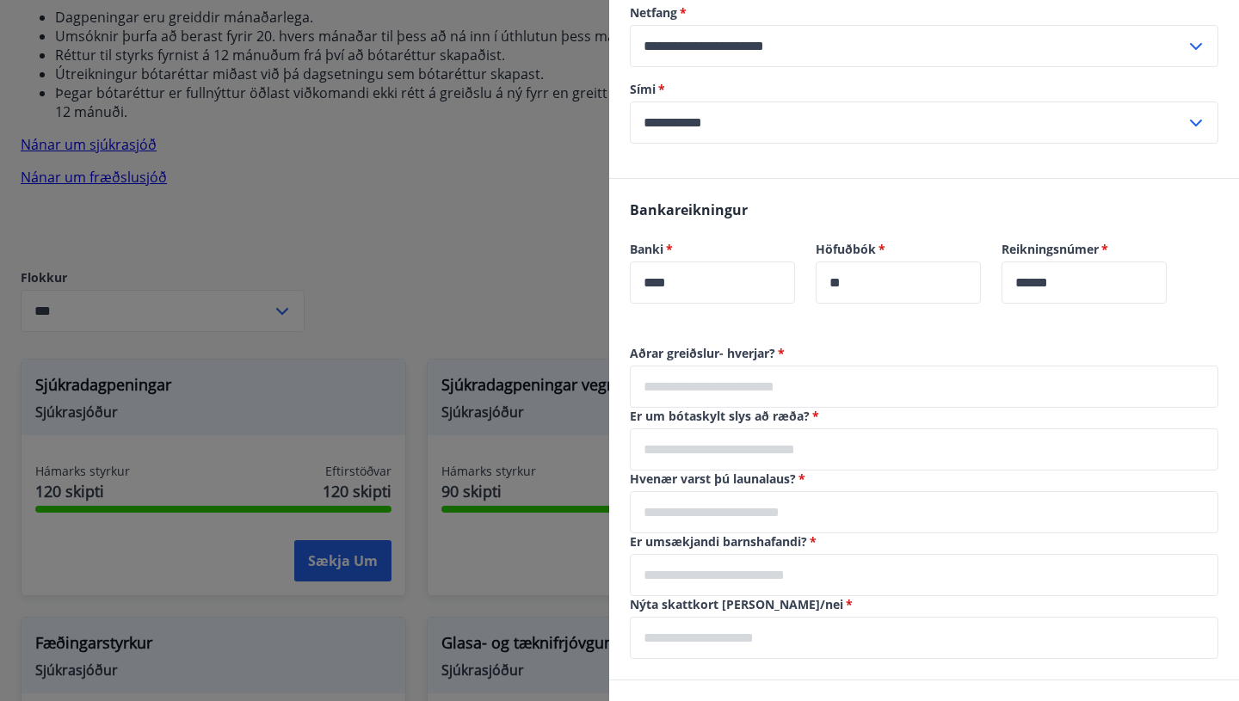
click at [738, 366] on input "text" at bounding box center [924, 387] width 589 height 42
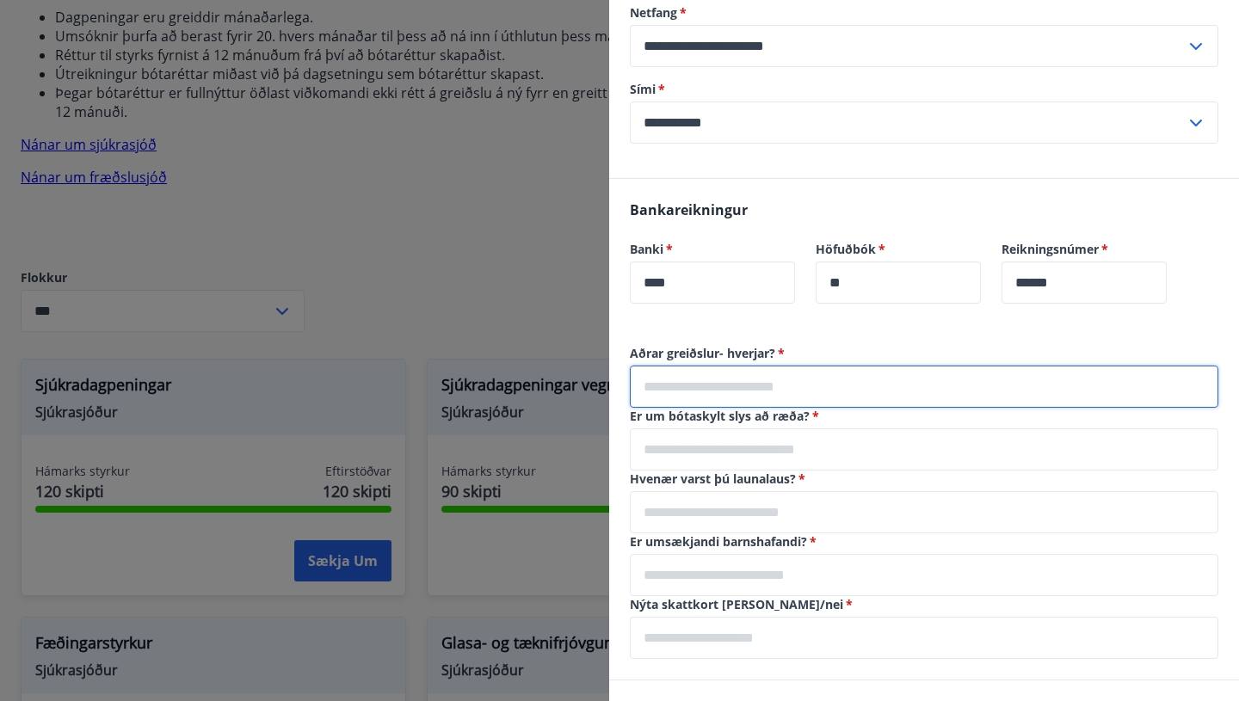
type input "**********"
click at [728, 429] on input "text" at bounding box center [924, 450] width 589 height 42
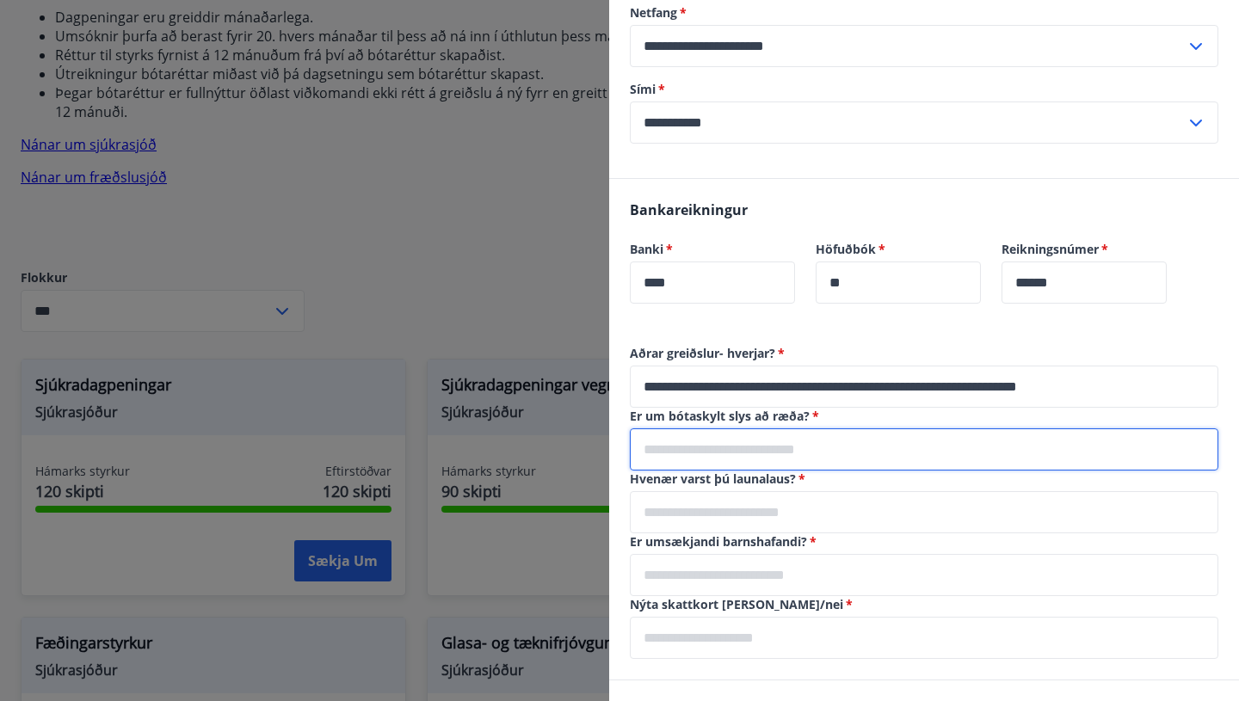
type input "***"
click at [698, 491] on input "text" at bounding box center [924, 512] width 589 height 42
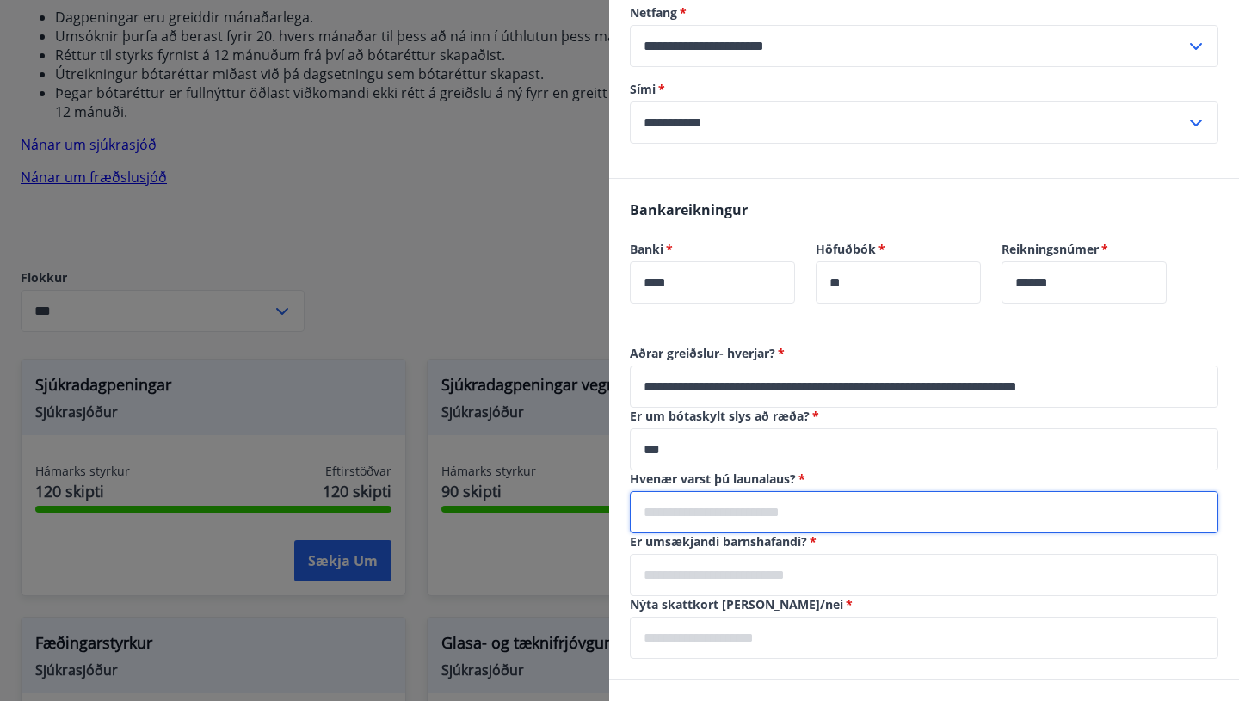
type input "**********"
click at [700, 554] on input "text" at bounding box center [924, 575] width 589 height 42
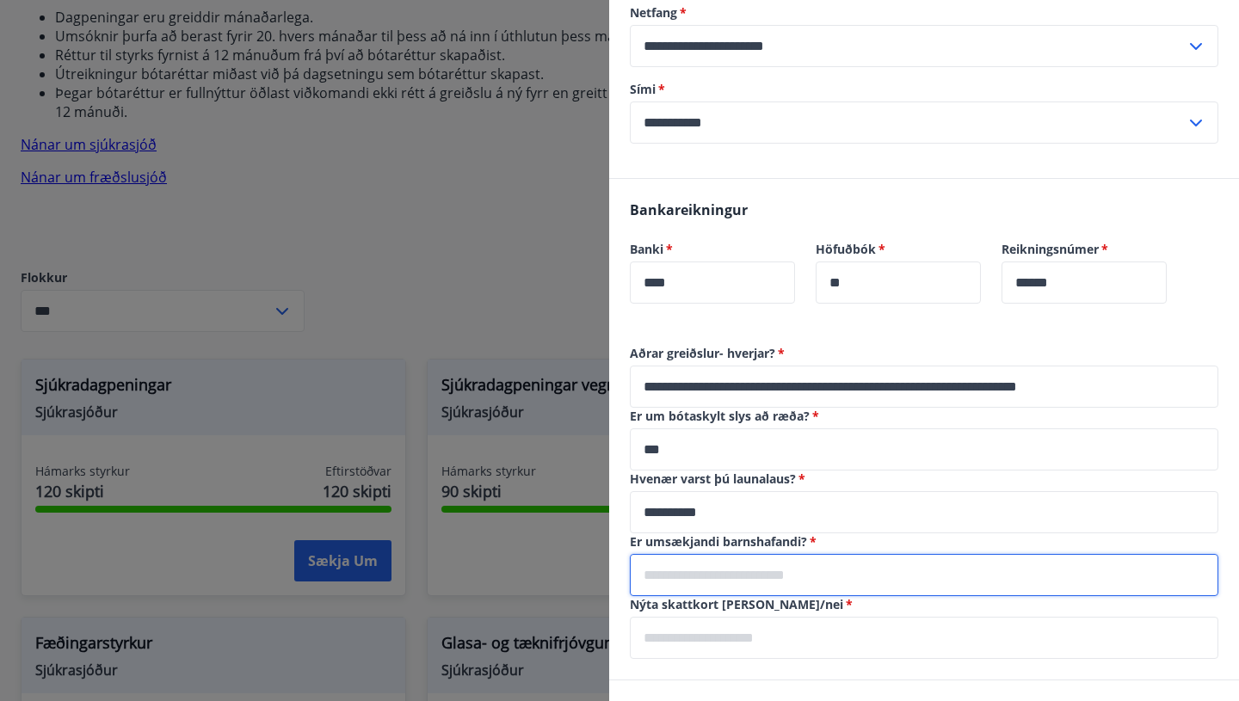
type input "***"
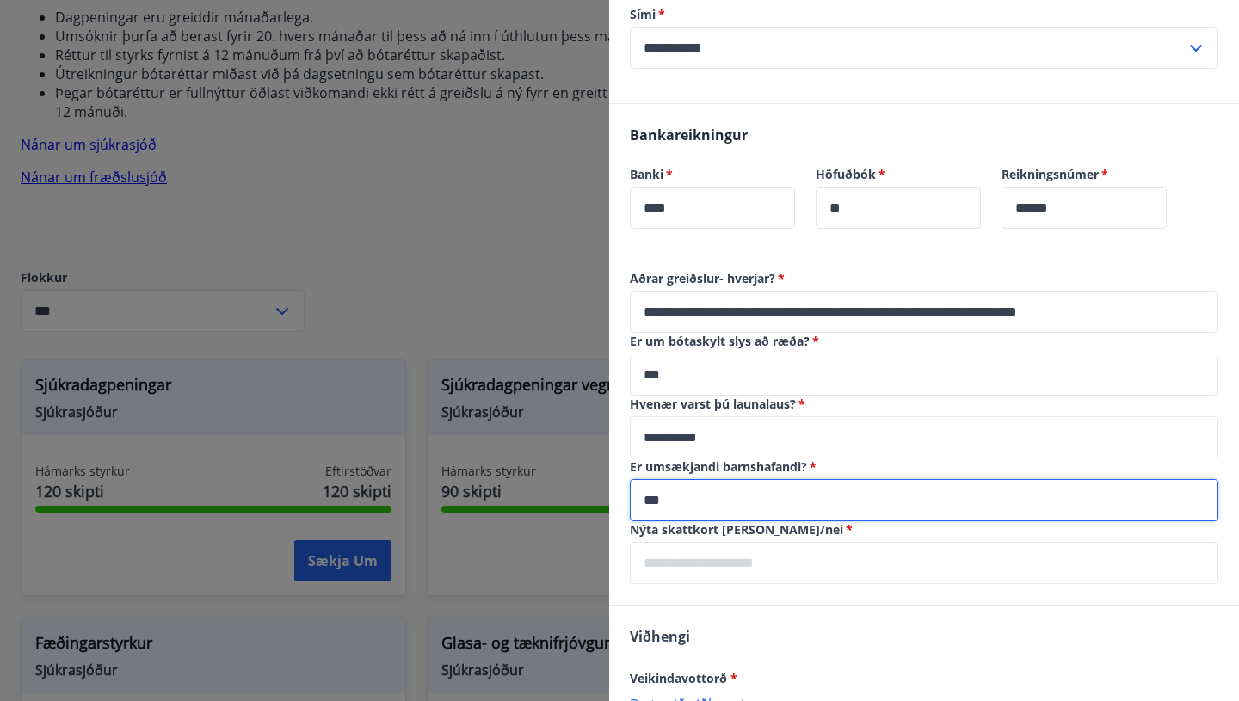
scroll to position [1207, 0]
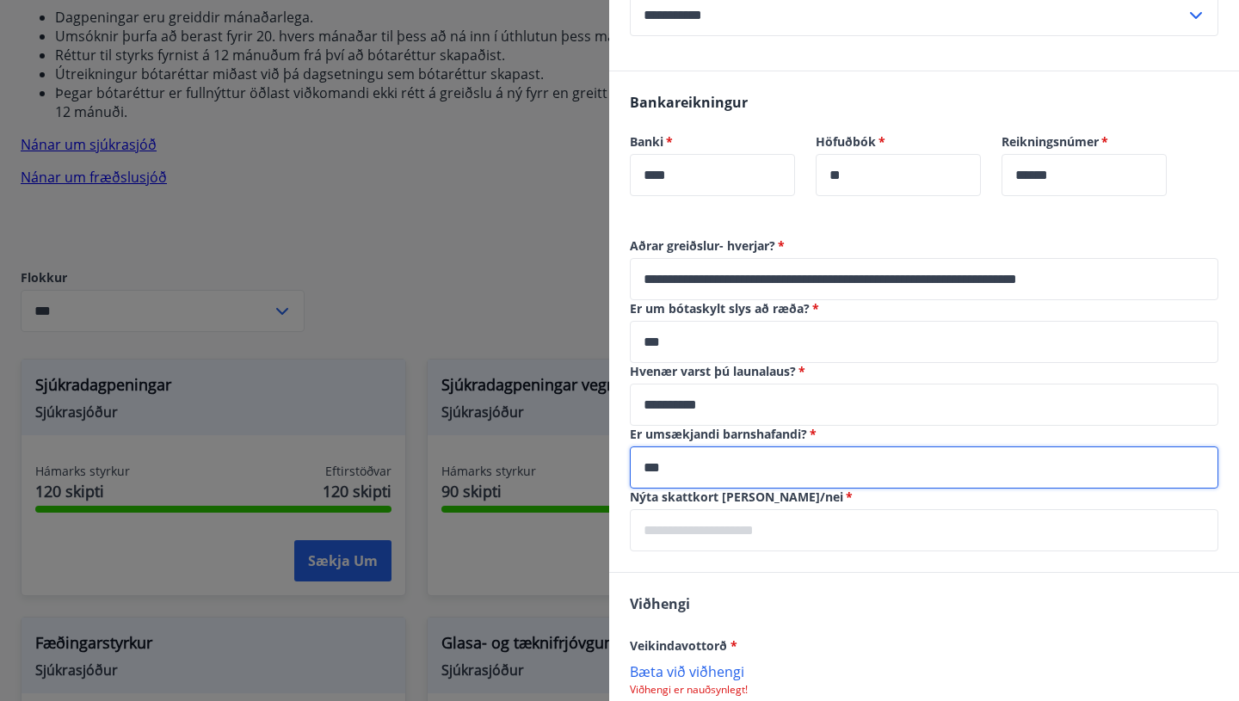
click at [723, 509] on input "text" at bounding box center [924, 530] width 589 height 42
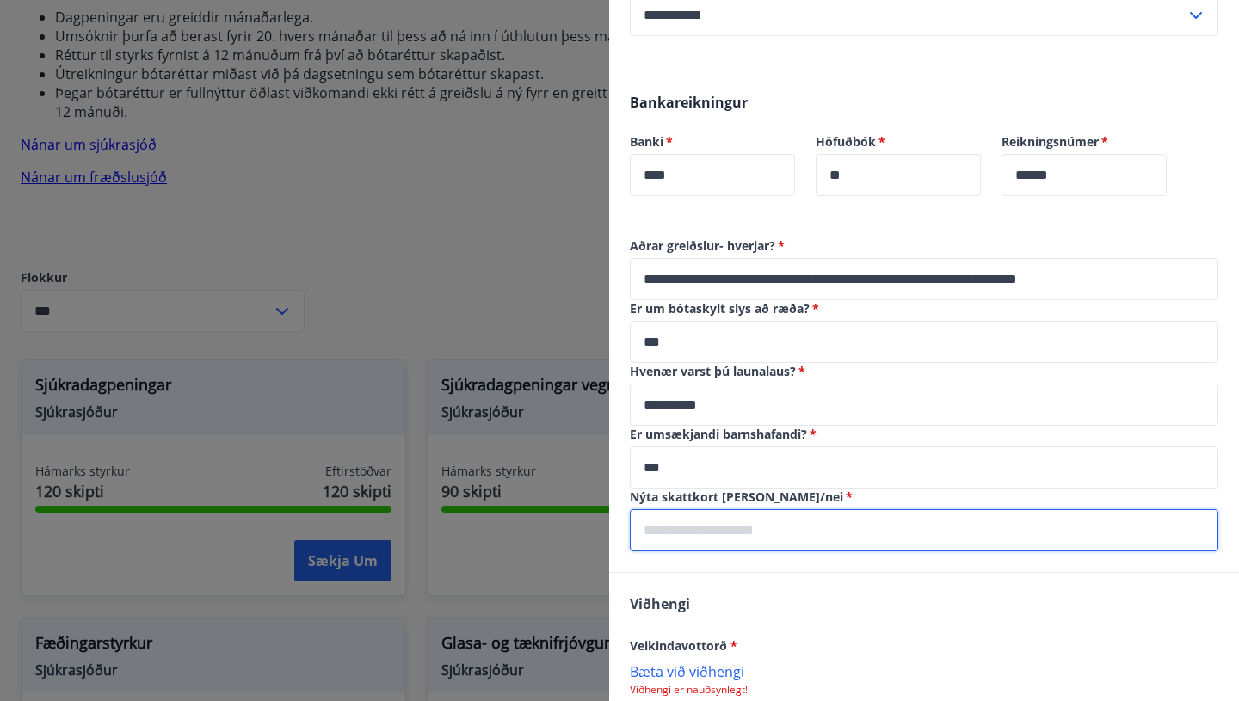
type input "**"
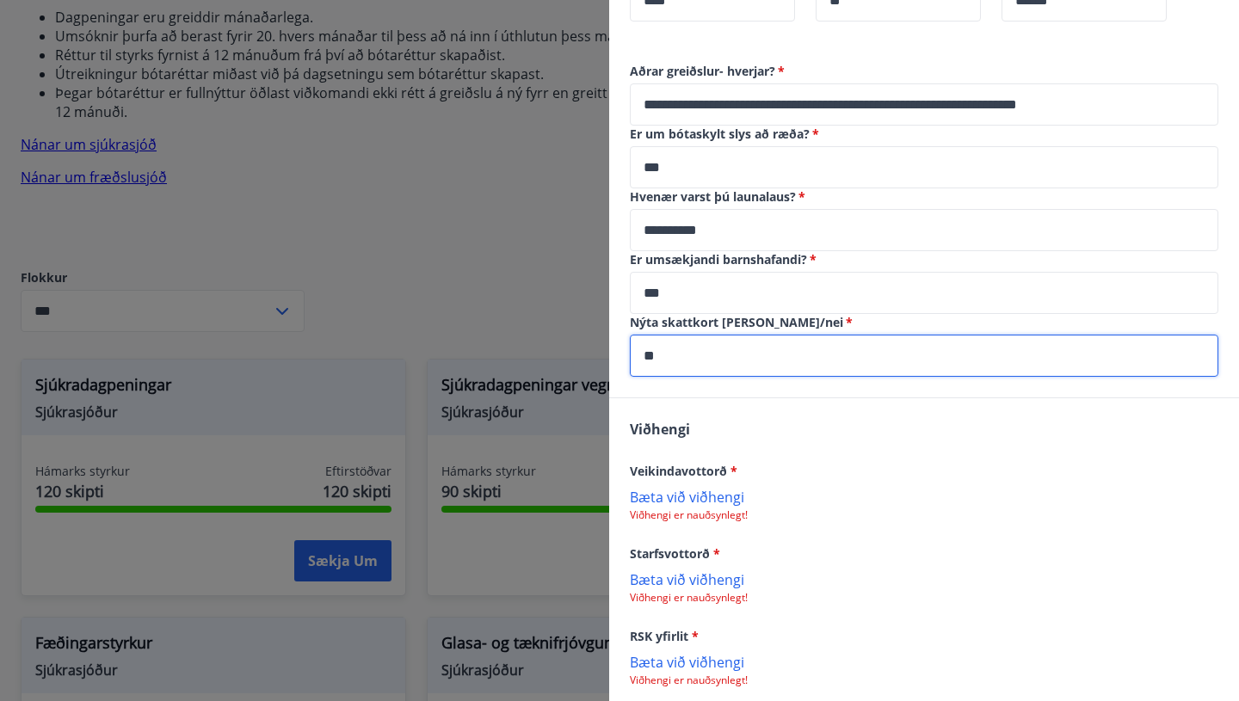
scroll to position [1397, 0]
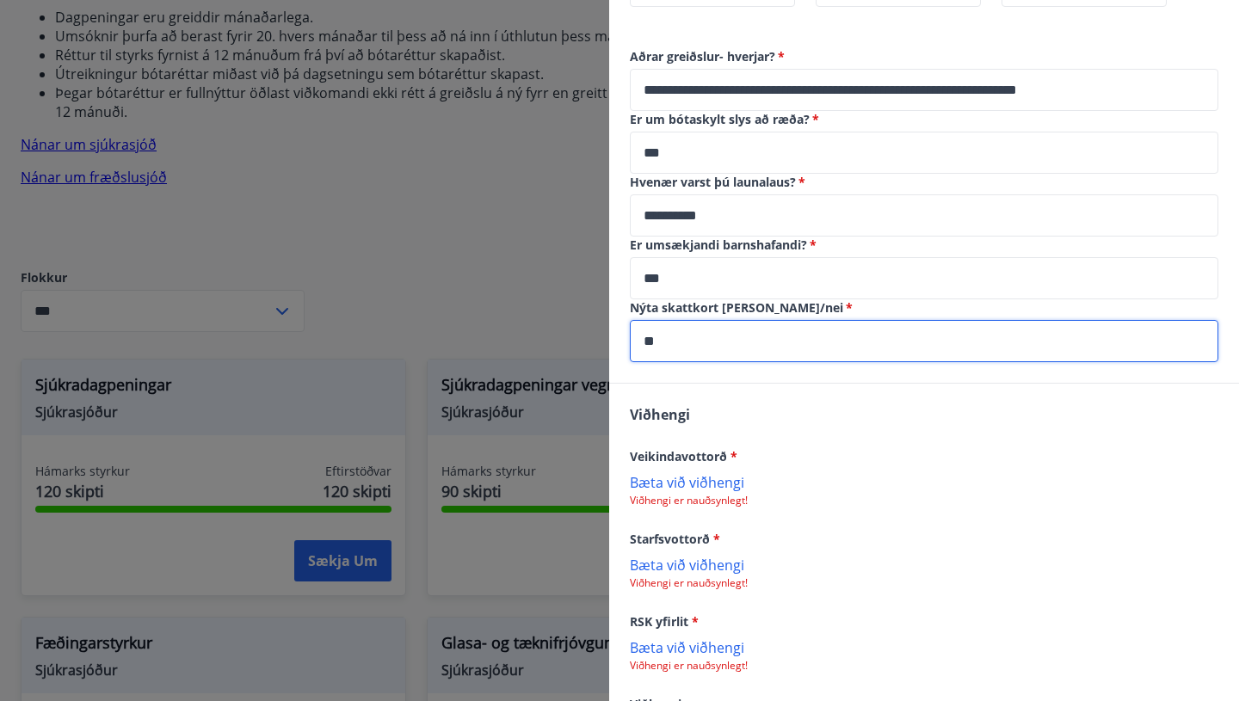
click at [728, 473] on p "Bæta við viðhengi" at bounding box center [924, 481] width 589 height 17
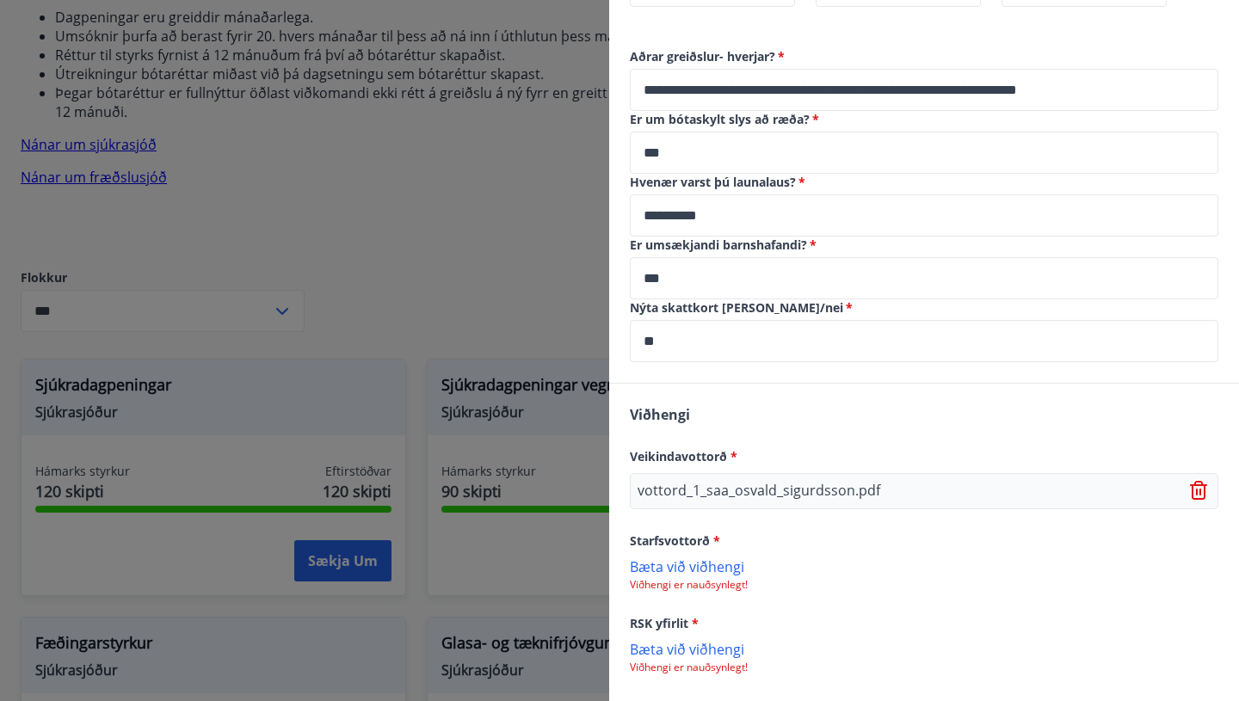
click at [709, 558] on p "Bæta við viðhengi" at bounding box center [924, 566] width 589 height 17
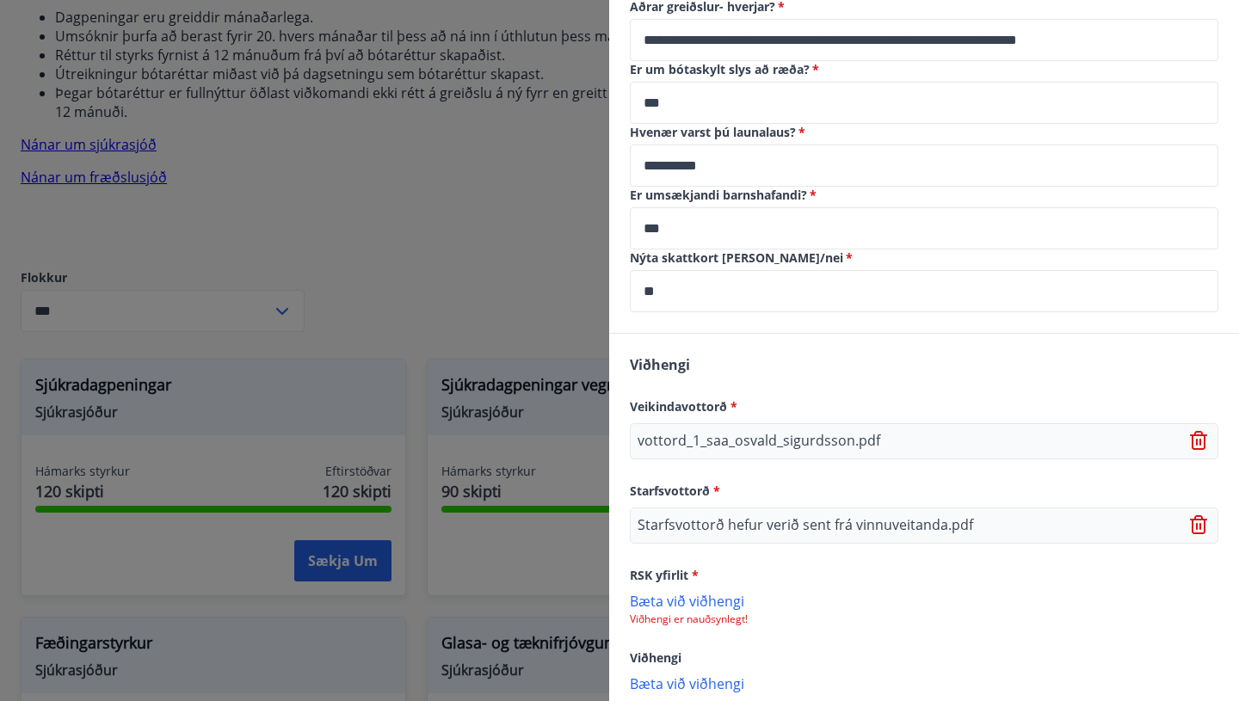
scroll to position [1503, 0]
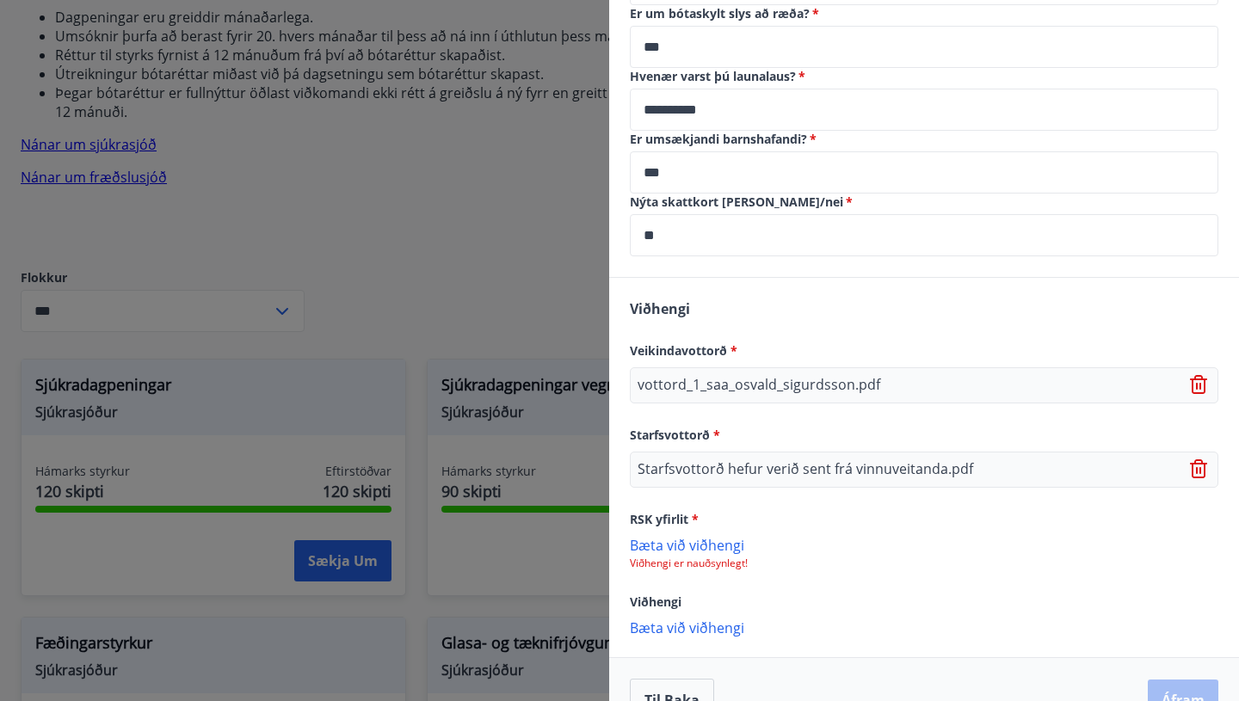
click at [725, 536] on p "Bæta við viðhengi" at bounding box center [924, 544] width 589 height 17
click at [724, 621] on p "Bæta við viðhengi" at bounding box center [924, 629] width 589 height 17
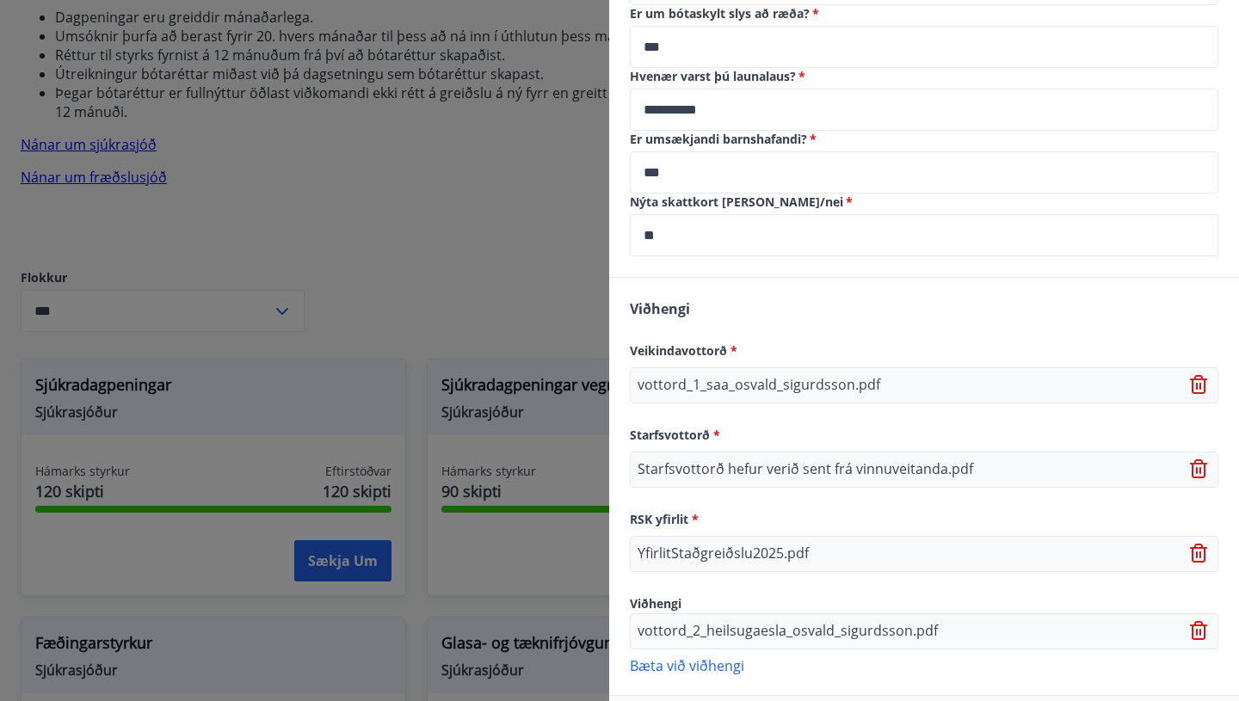
click at [719, 657] on p "Bæta við viðhengi" at bounding box center [924, 665] width 589 height 17
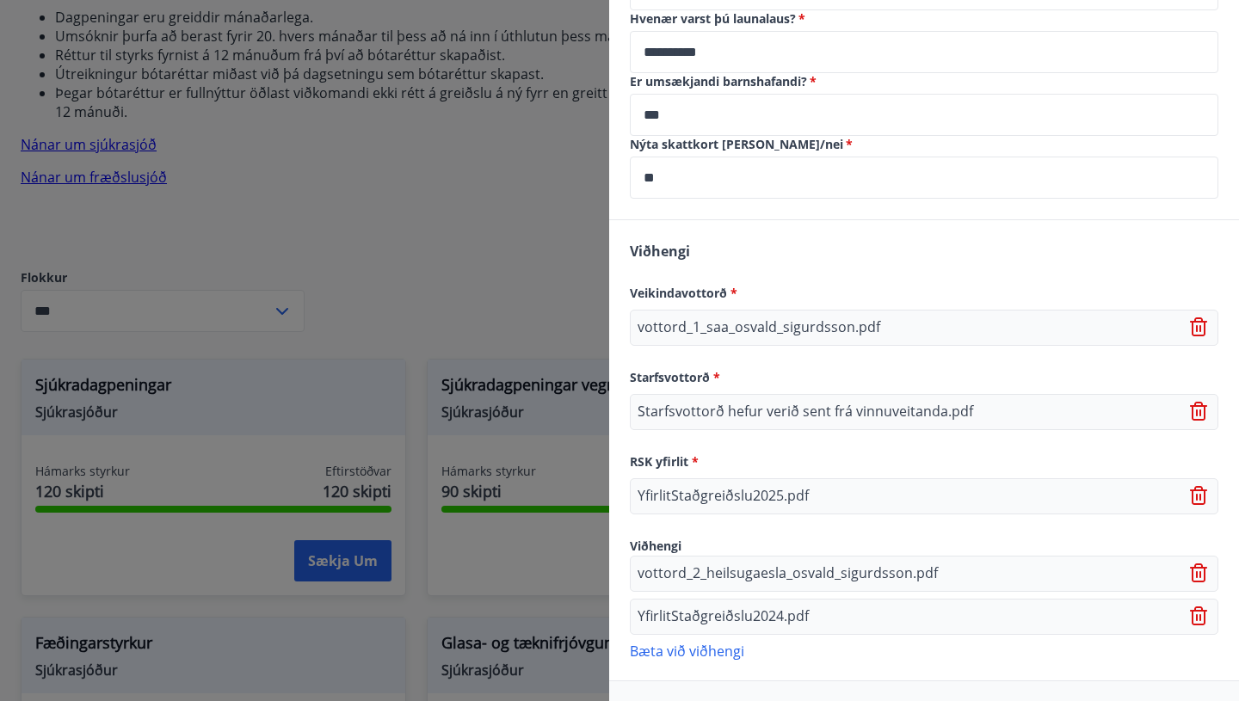
scroll to position [1584, 0]
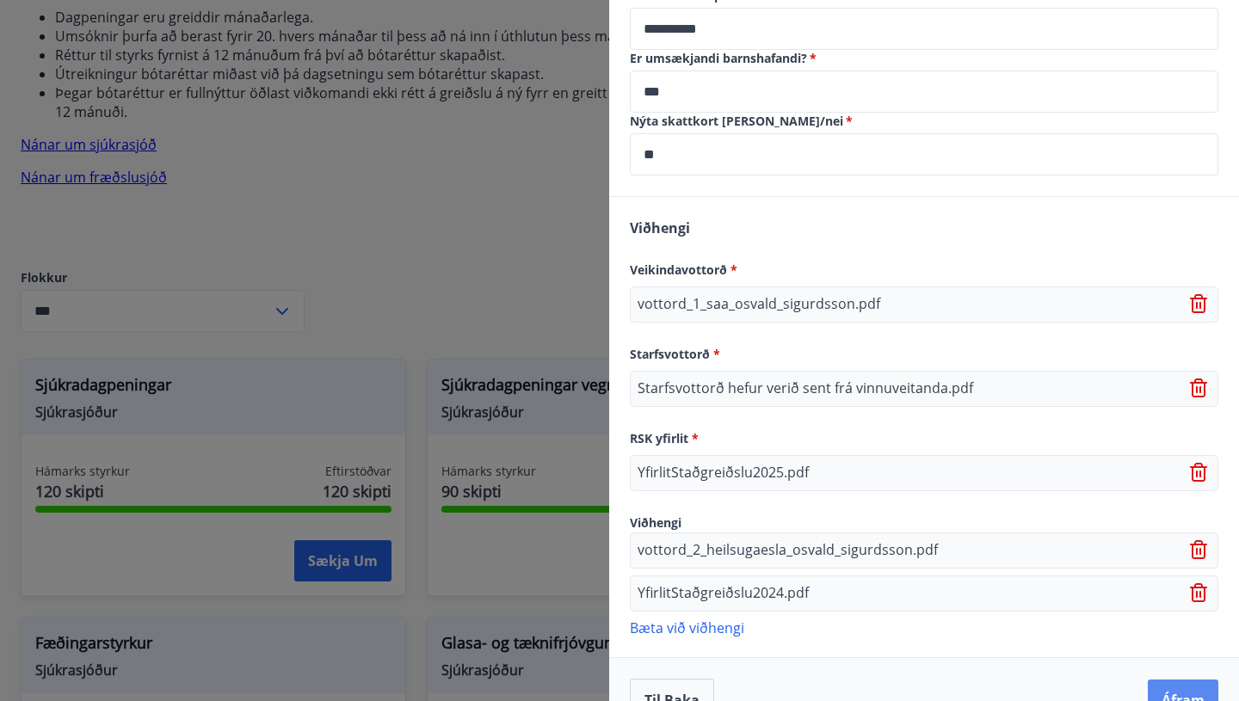
click at [1181, 680] on button "Áfram" at bounding box center [1183, 700] width 71 height 41
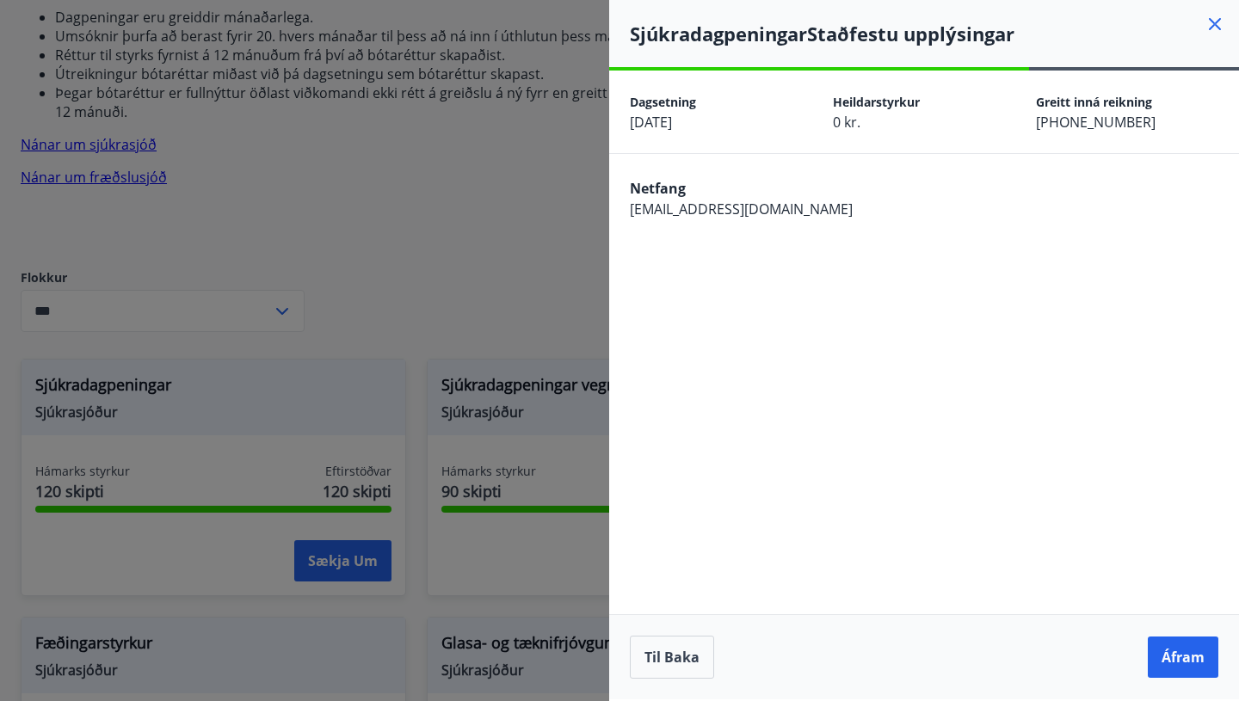
scroll to position [0, 0]
click at [1183, 651] on button "Áfram" at bounding box center [1183, 657] width 71 height 41
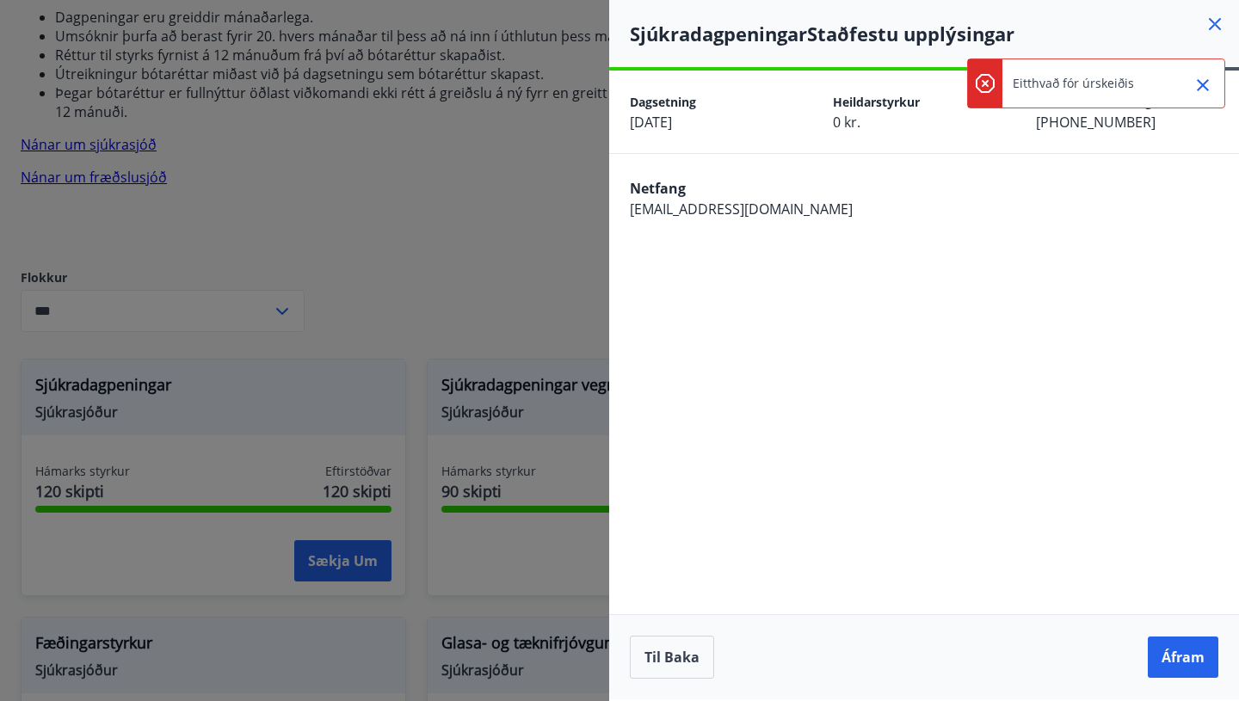
click at [985, 83] on icon at bounding box center [986, 84] width 3 height 3
click at [1038, 78] on p "Eitthvað fór úrskeiðis" at bounding box center [1073, 83] width 121 height 17
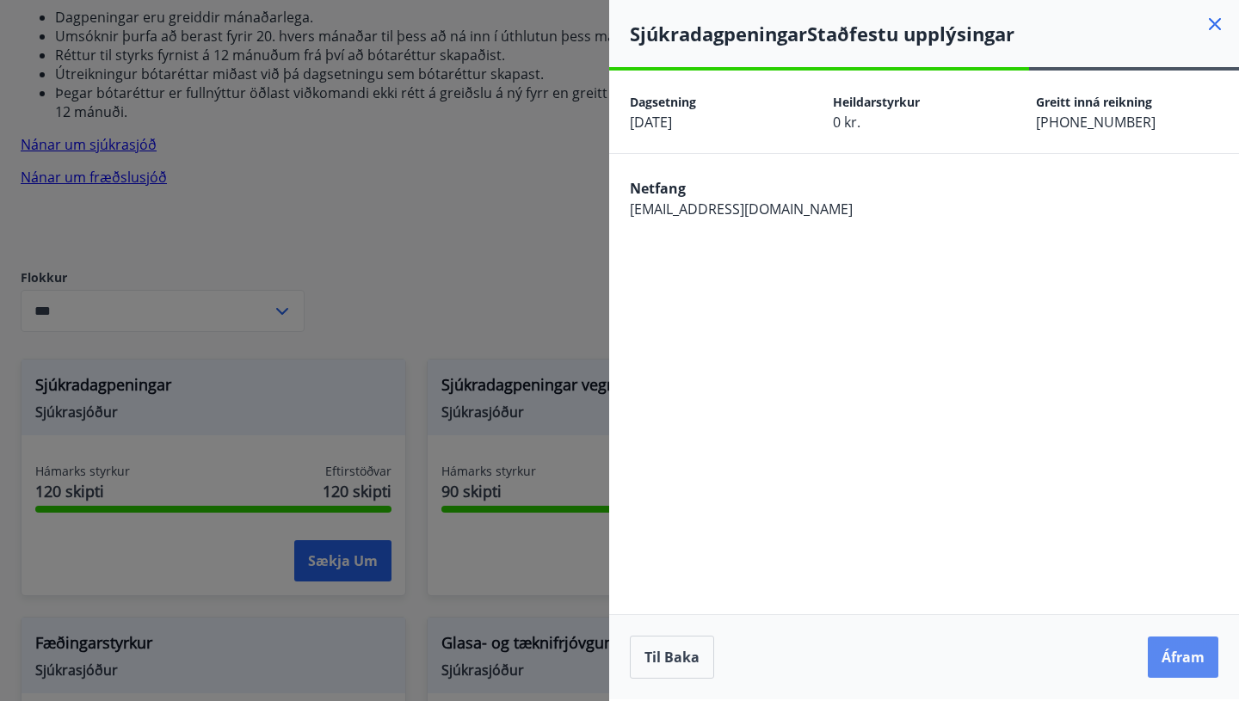
click at [1174, 658] on button "Áfram" at bounding box center [1183, 657] width 71 height 41
click at [1214, 16] on icon at bounding box center [1215, 24] width 21 height 21
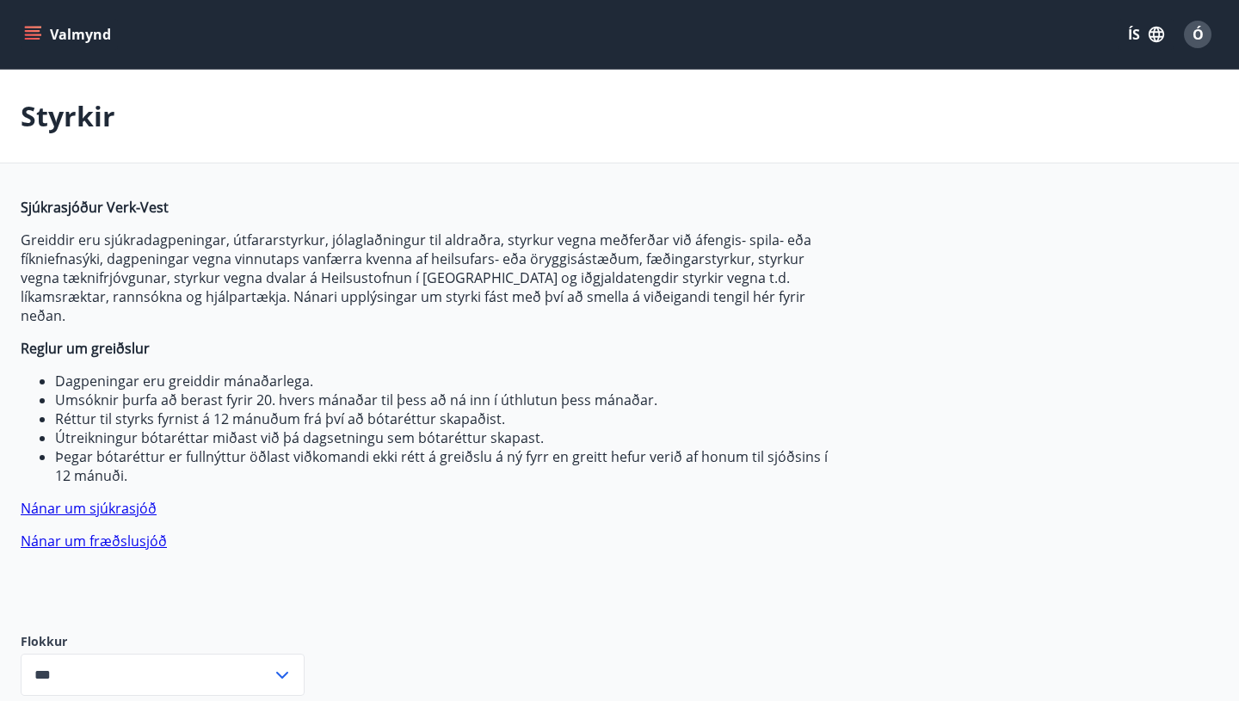
click at [81, 532] on link "Nánar um fræðslusjóð" at bounding box center [94, 541] width 146 height 19
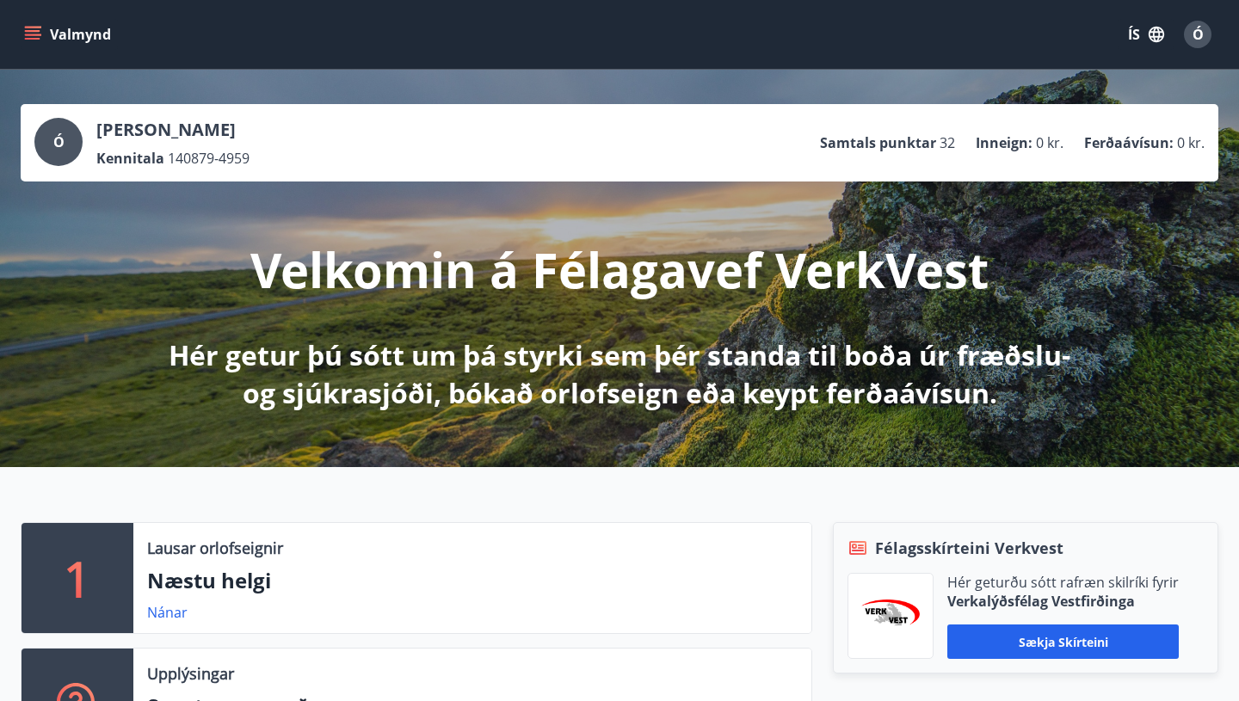
click at [39, 28] on icon "menu" at bounding box center [32, 34] width 17 height 17
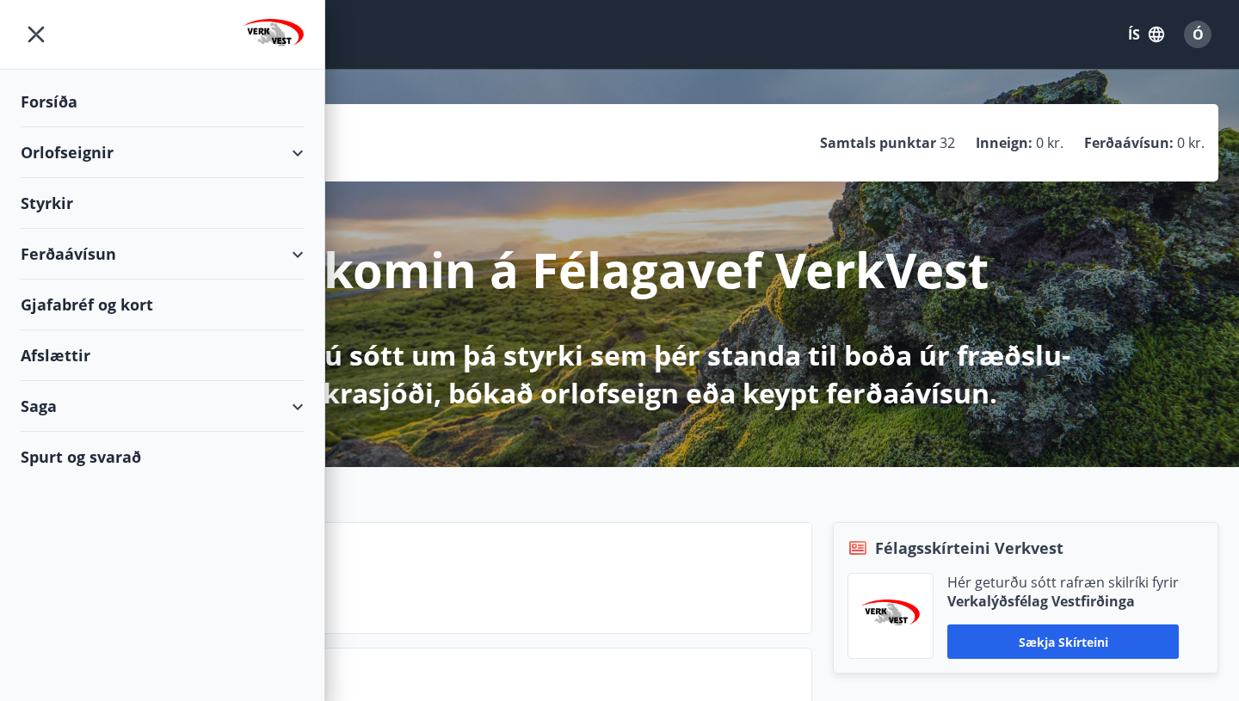
click at [45, 198] on div "Styrkir" at bounding box center [162, 203] width 283 height 51
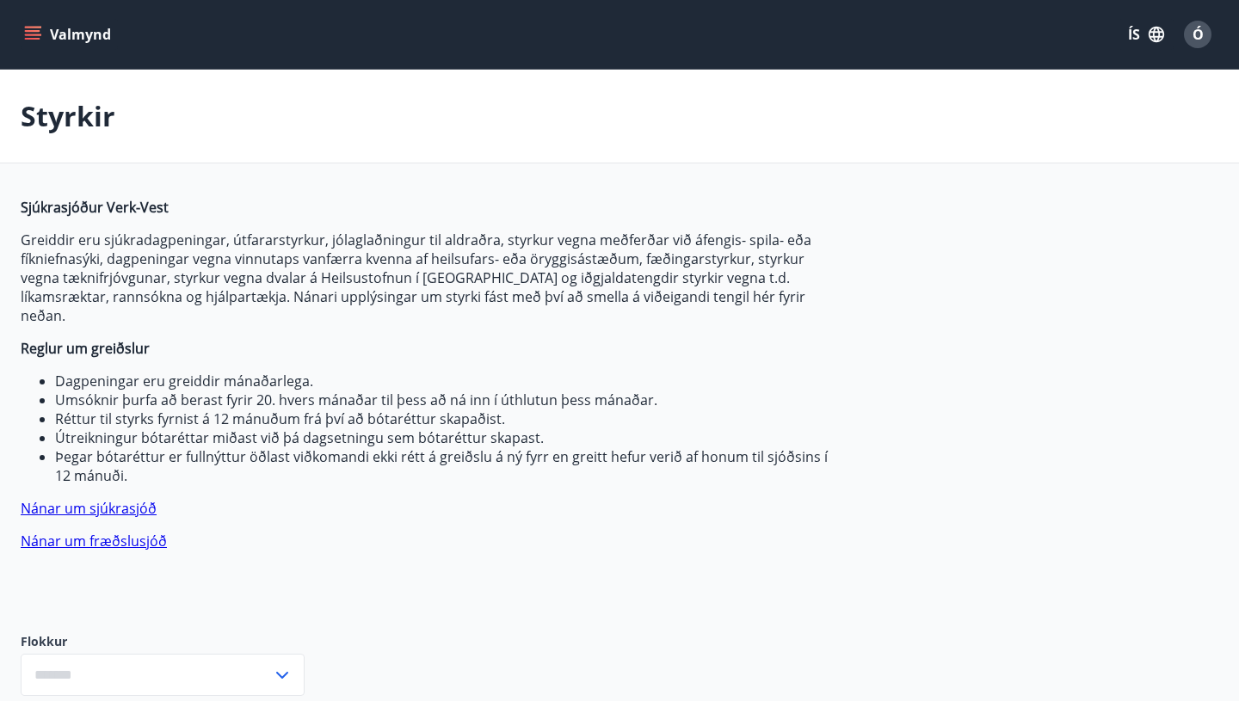
type input "***"
click at [121, 499] on link "Nánar um sjúkrasjóð" at bounding box center [89, 508] width 136 height 19
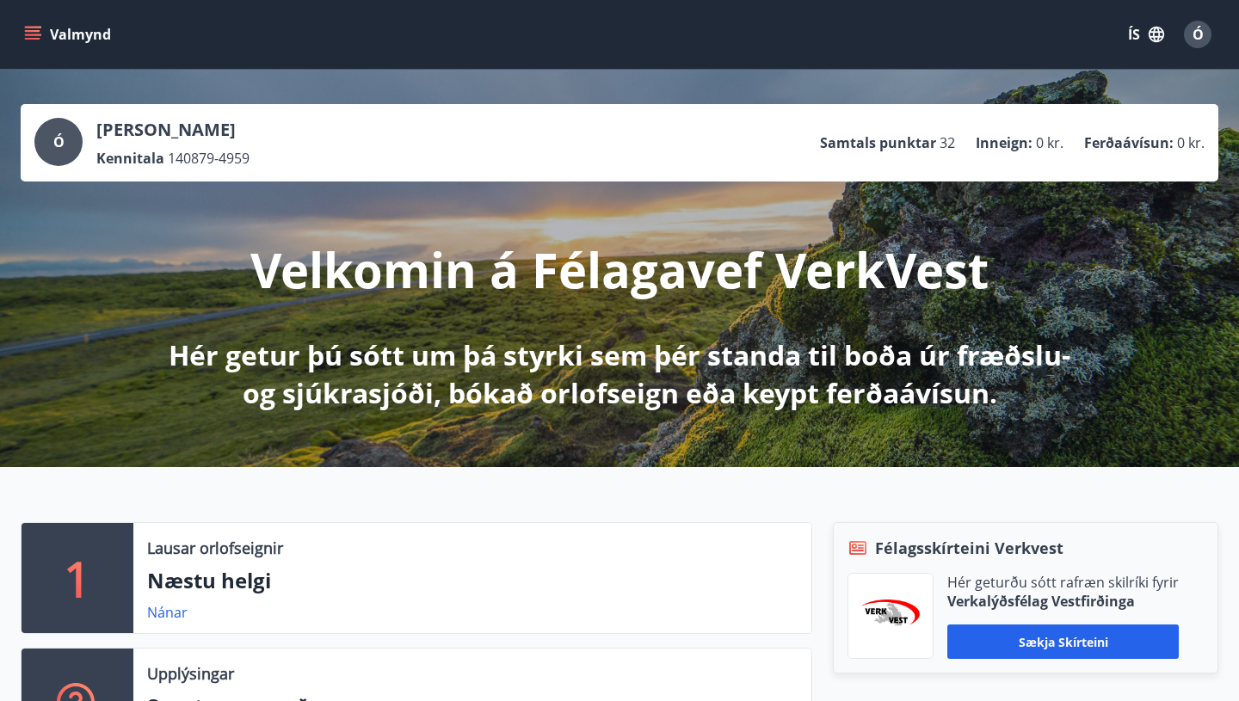
click at [82, 31] on button "Valmynd" at bounding box center [69, 34] width 97 height 31
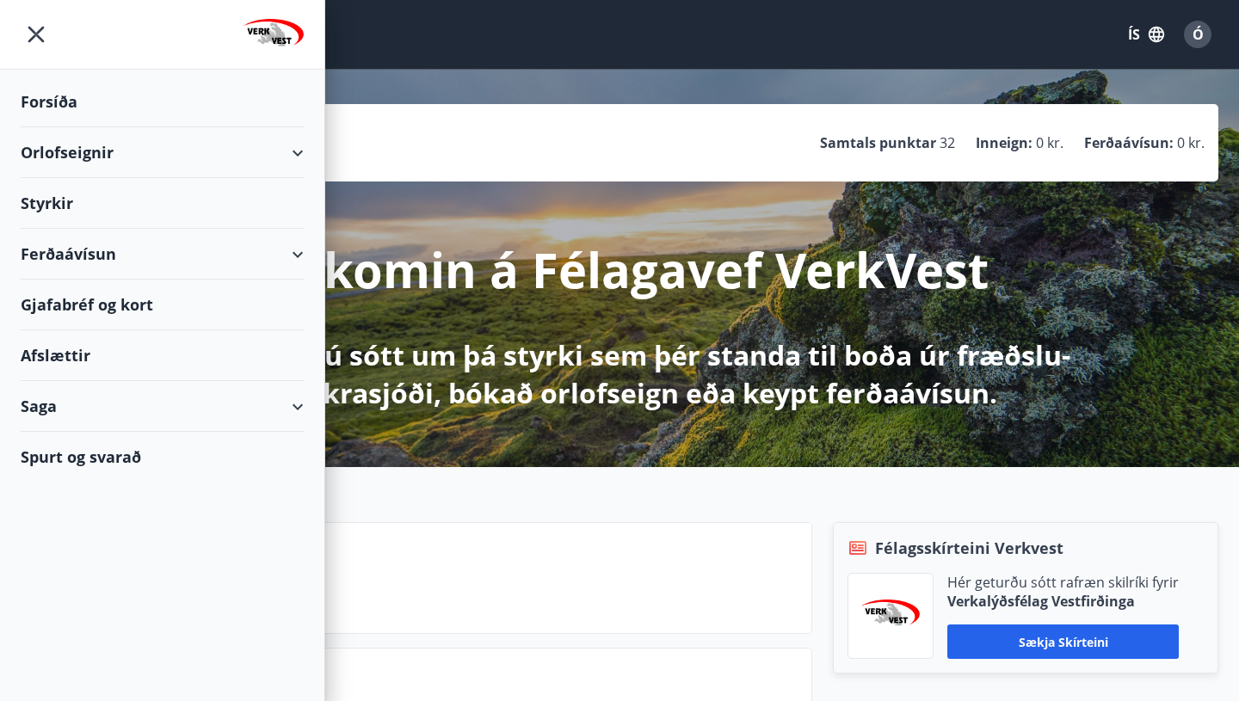
click at [42, 197] on div "Styrkir" at bounding box center [162, 203] width 283 height 51
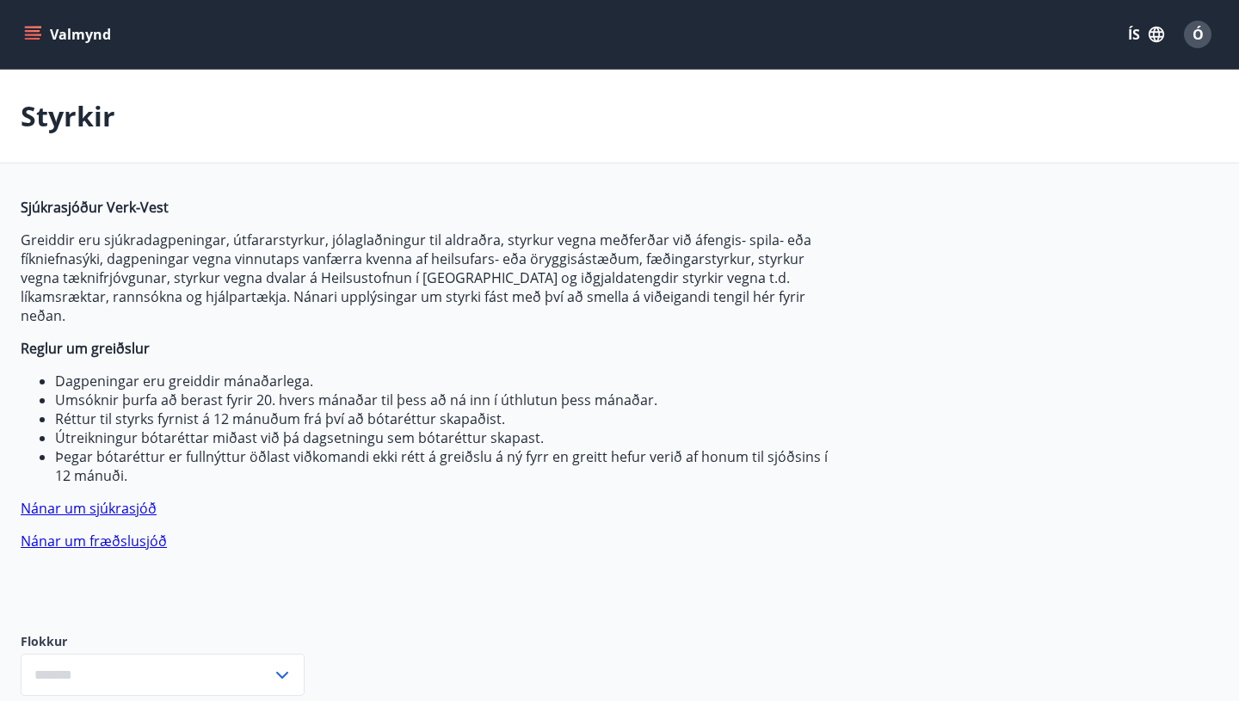
type input "***"
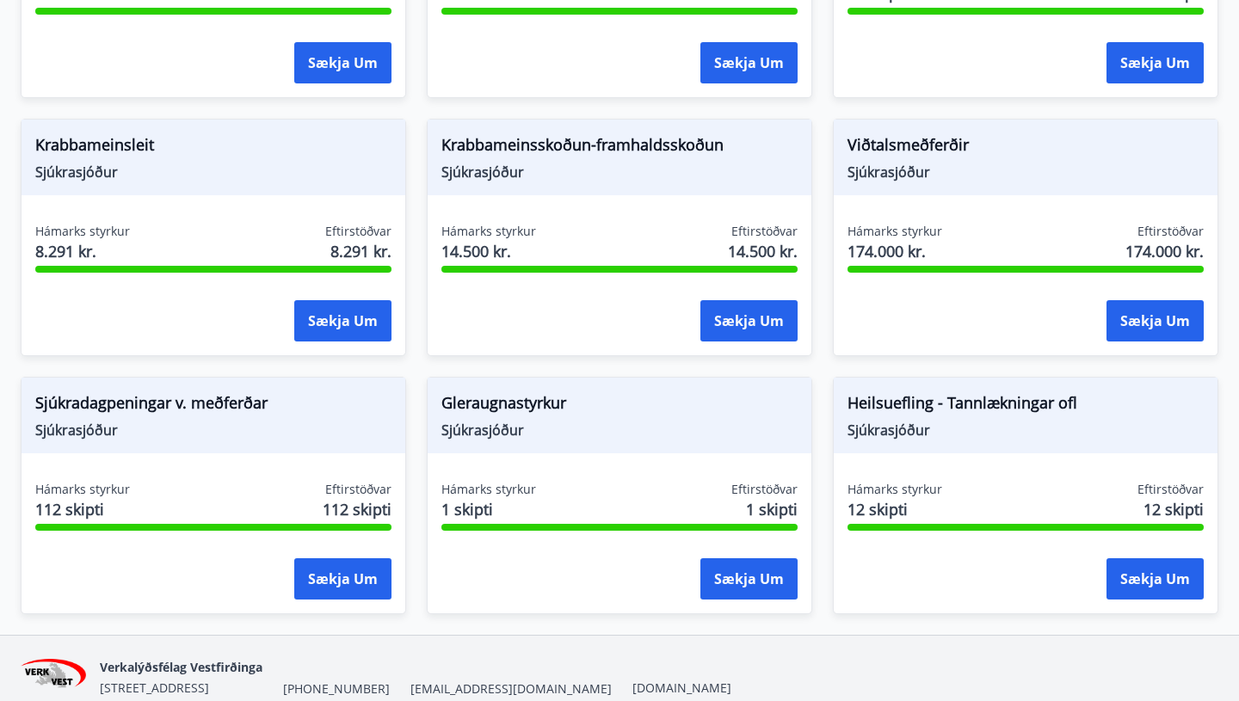
scroll to position [1180, 0]
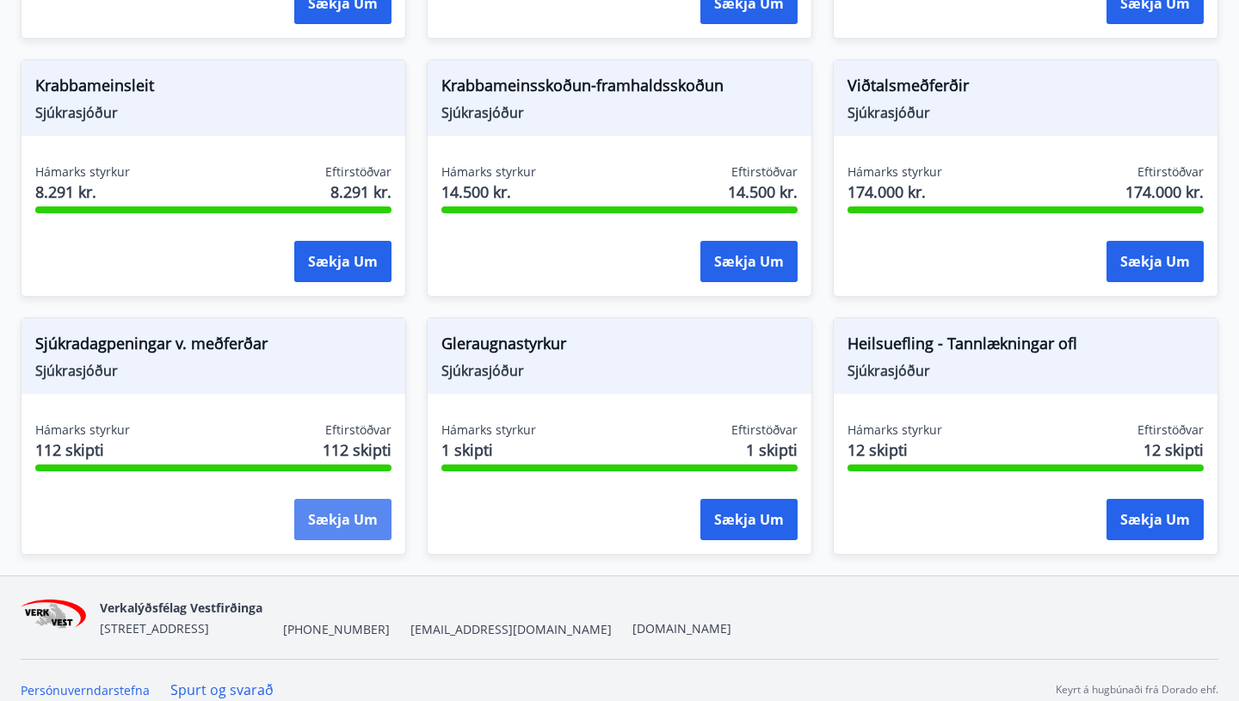
click at [343, 499] on button "Sækja um" at bounding box center [342, 519] width 97 height 41
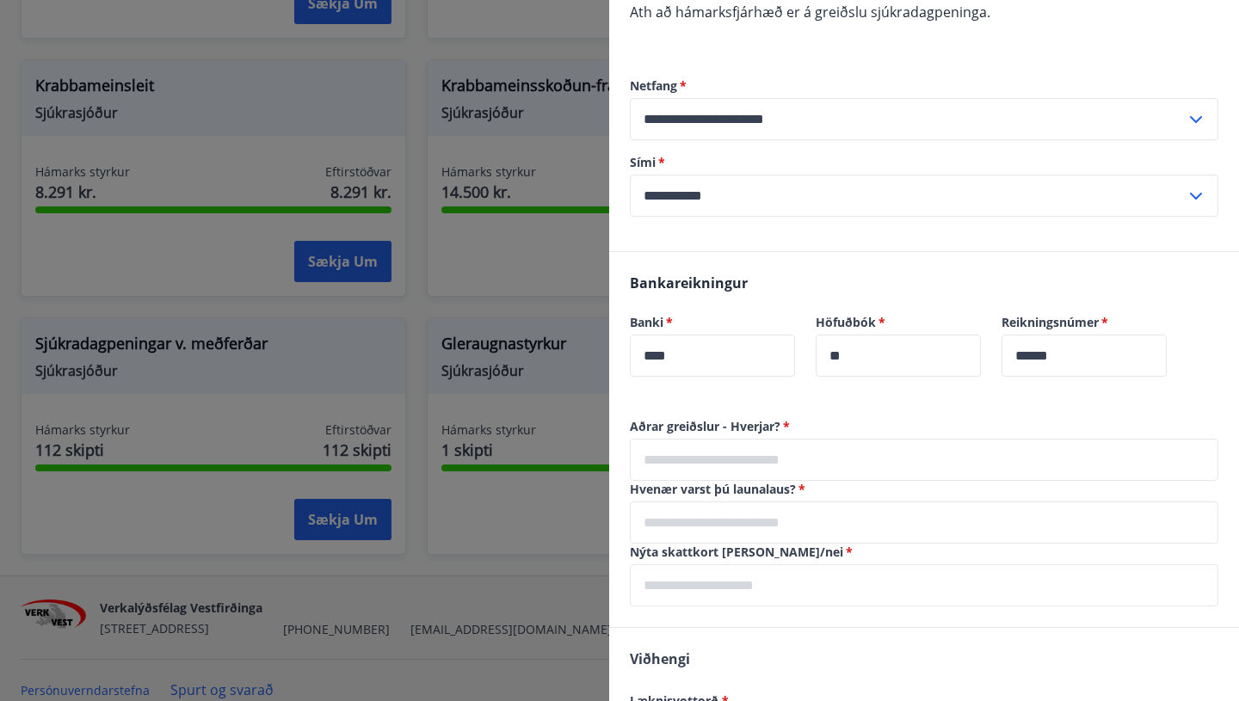
scroll to position [1148, 0]
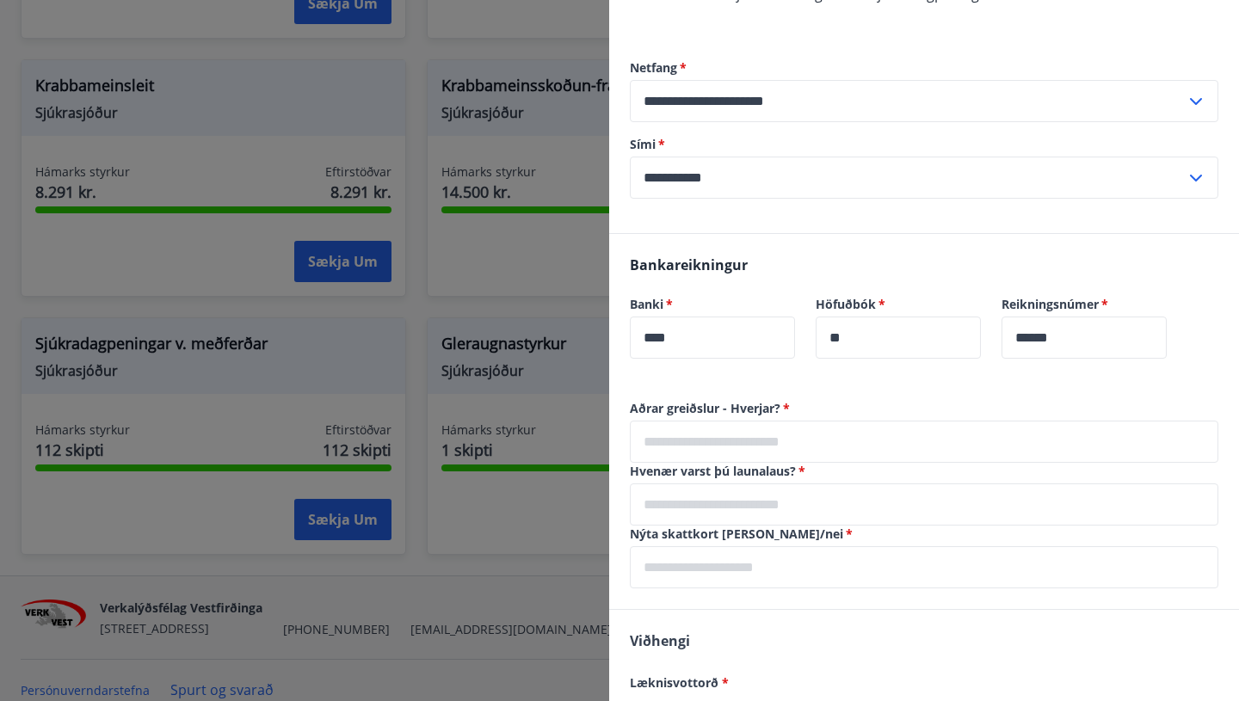
click at [653, 317] on input "****" at bounding box center [712, 338] width 165 height 42
click at [1065, 317] on input "******" at bounding box center [1084, 338] width 165 height 42
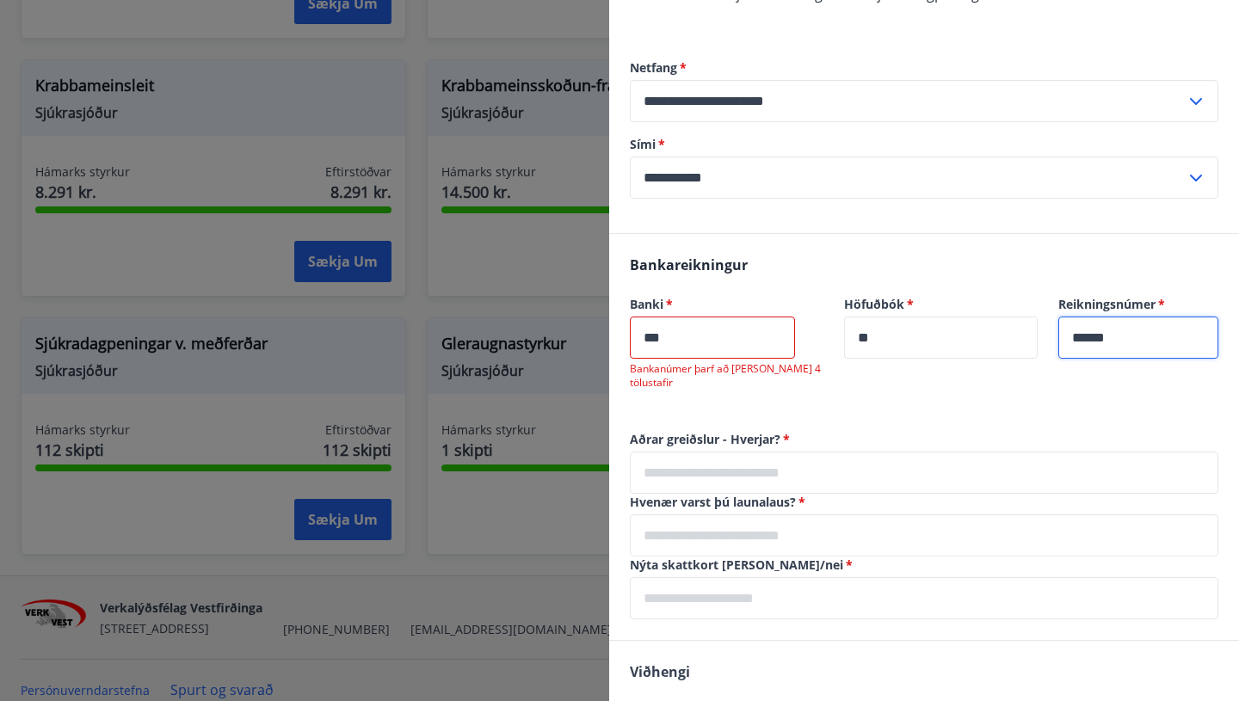
click at [645, 317] on input "***" at bounding box center [712, 338] width 165 height 42
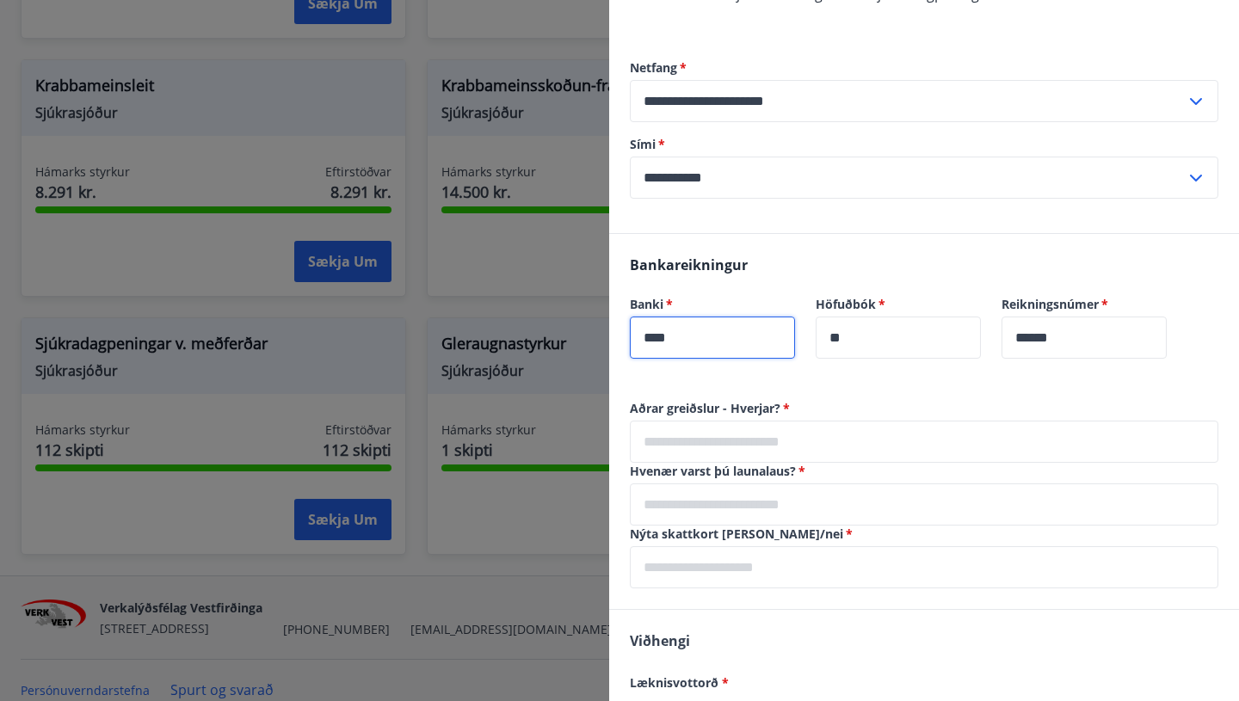
type input "****"
click at [650, 421] on input "text" at bounding box center [924, 442] width 589 height 42
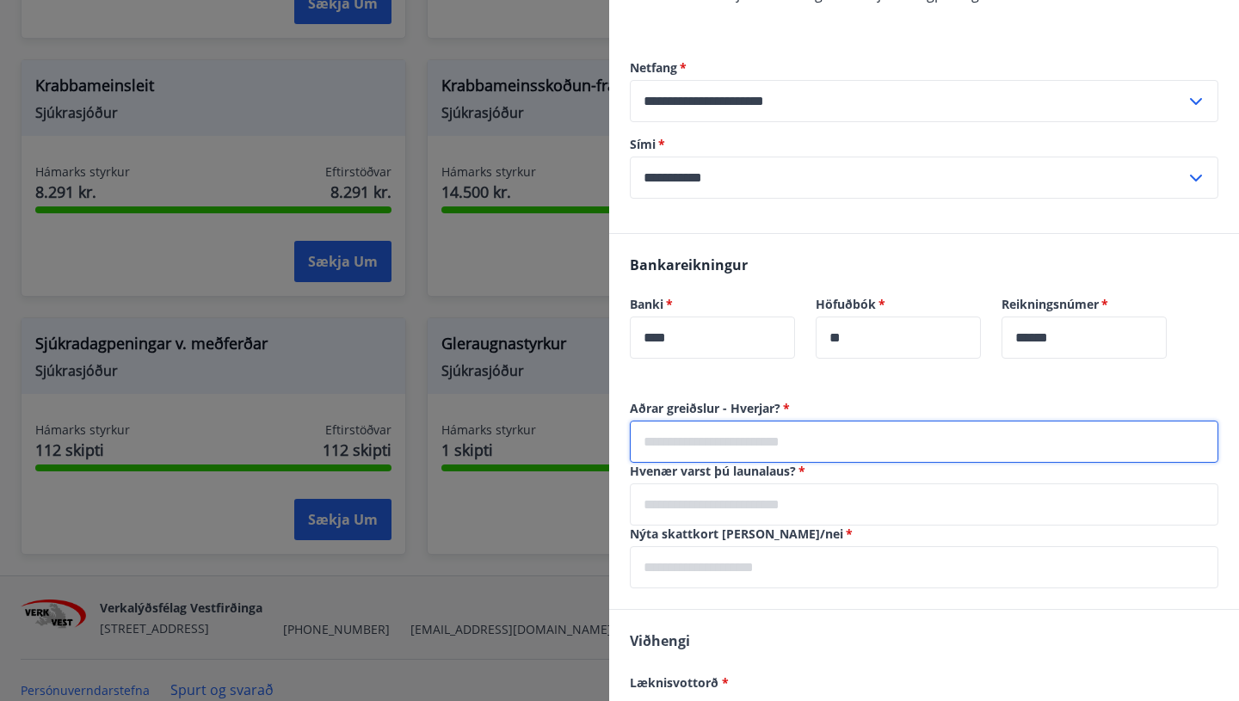
type input "***"
click at [723, 484] on input "text" at bounding box center [924, 505] width 589 height 42
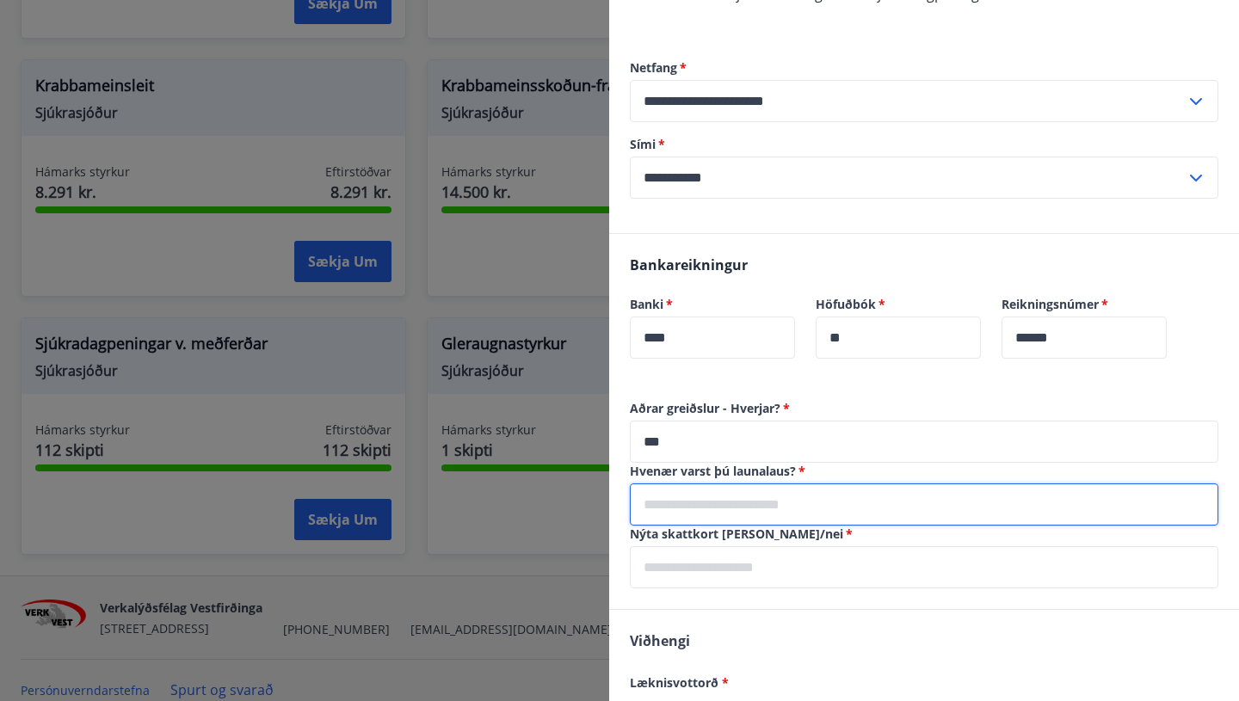
type input "**********"
click at [711, 547] on input "text" at bounding box center [924, 568] width 589 height 42
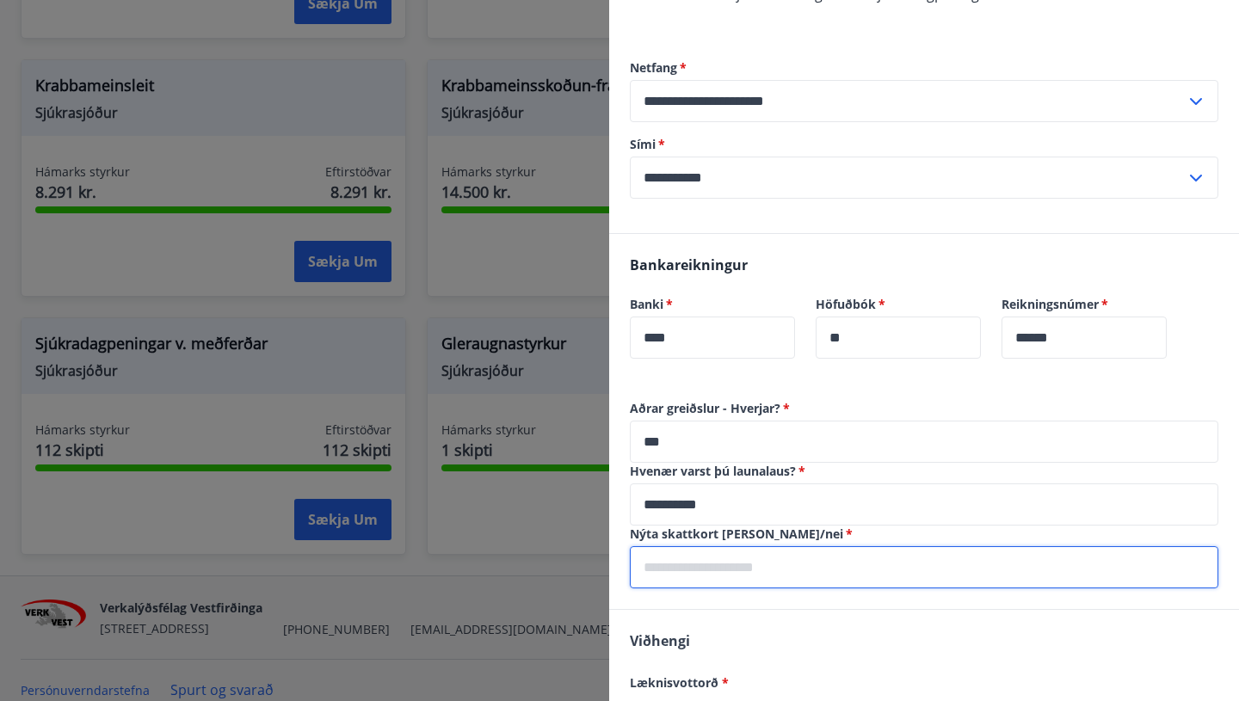
type input "**"
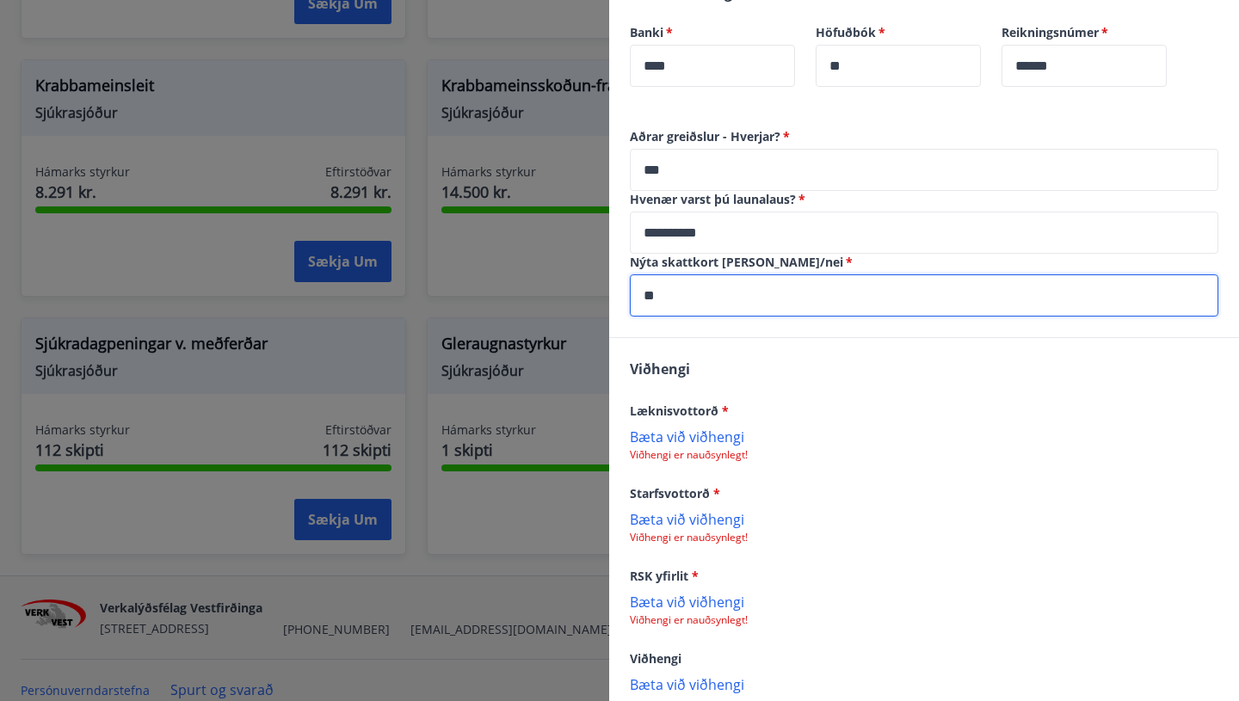
scroll to position [1423, 0]
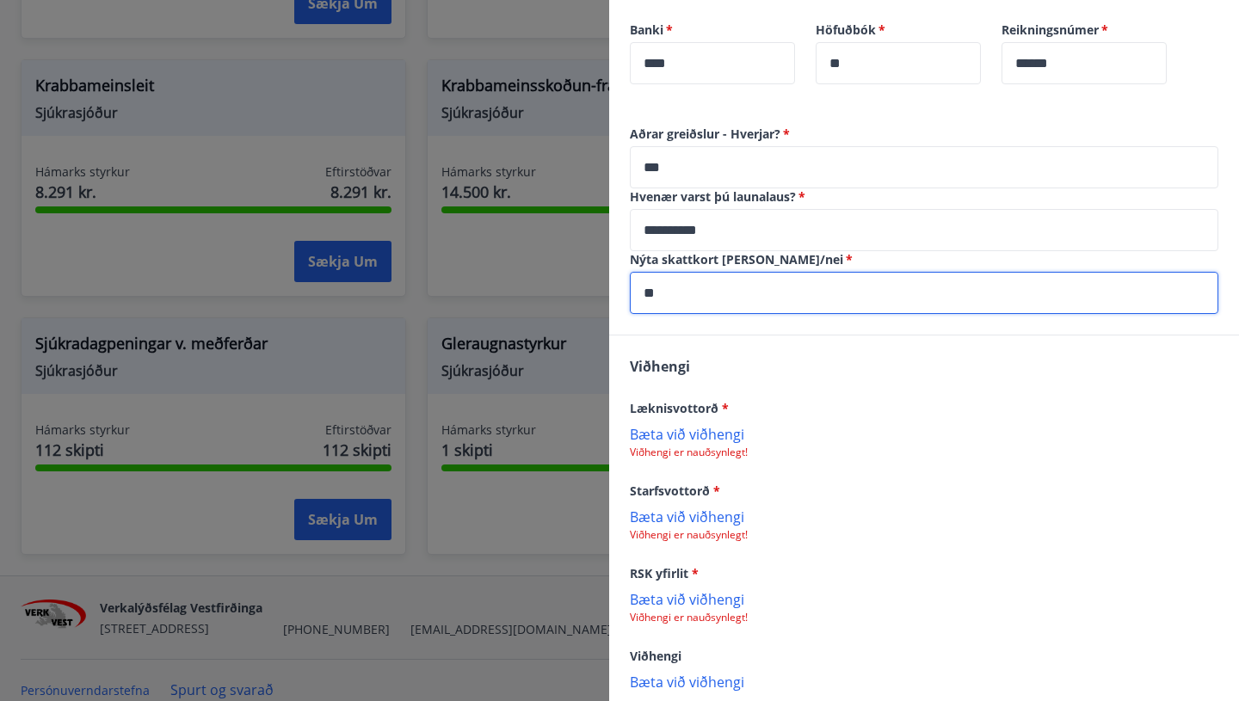
click at [726, 425] on p "Bæta við viðhengi" at bounding box center [924, 433] width 589 height 17
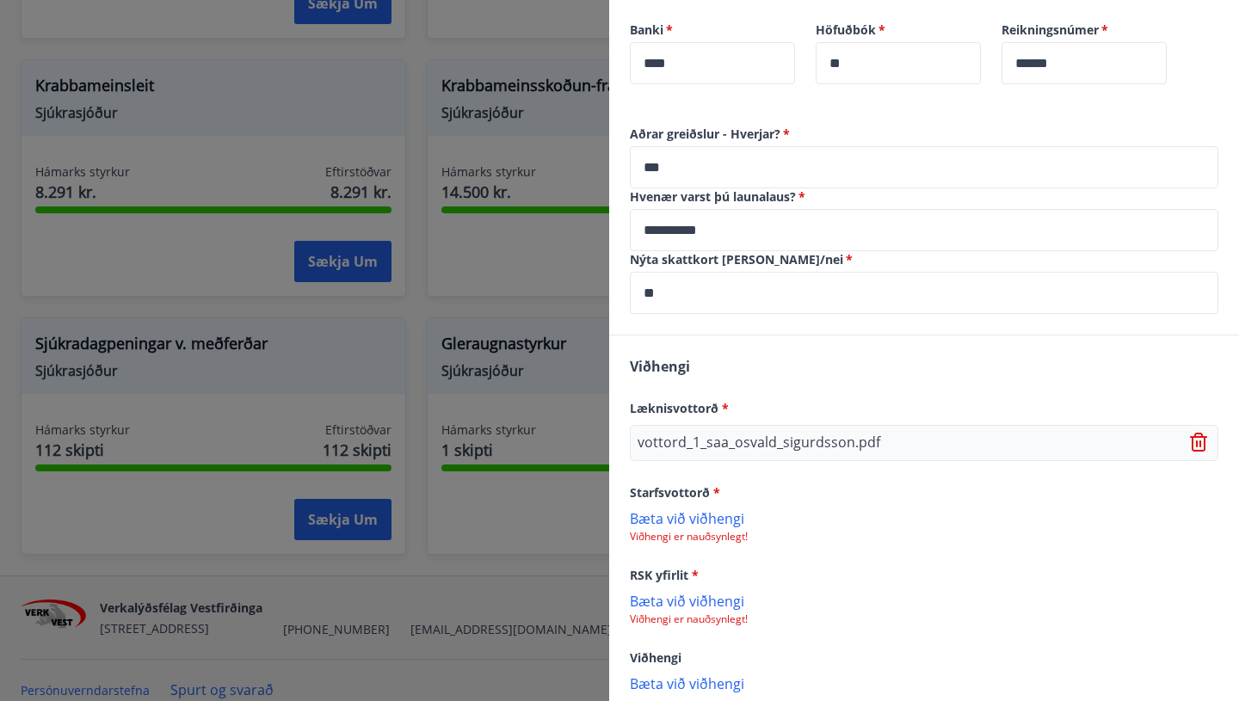
click at [714, 509] on p "Bæta við viðhengi" at bounding box center [924, 517] width 589 height 17
click at [727, 594] on p "Bæta við viðhengi" at bounding box center [924, 602] width 589 height 17
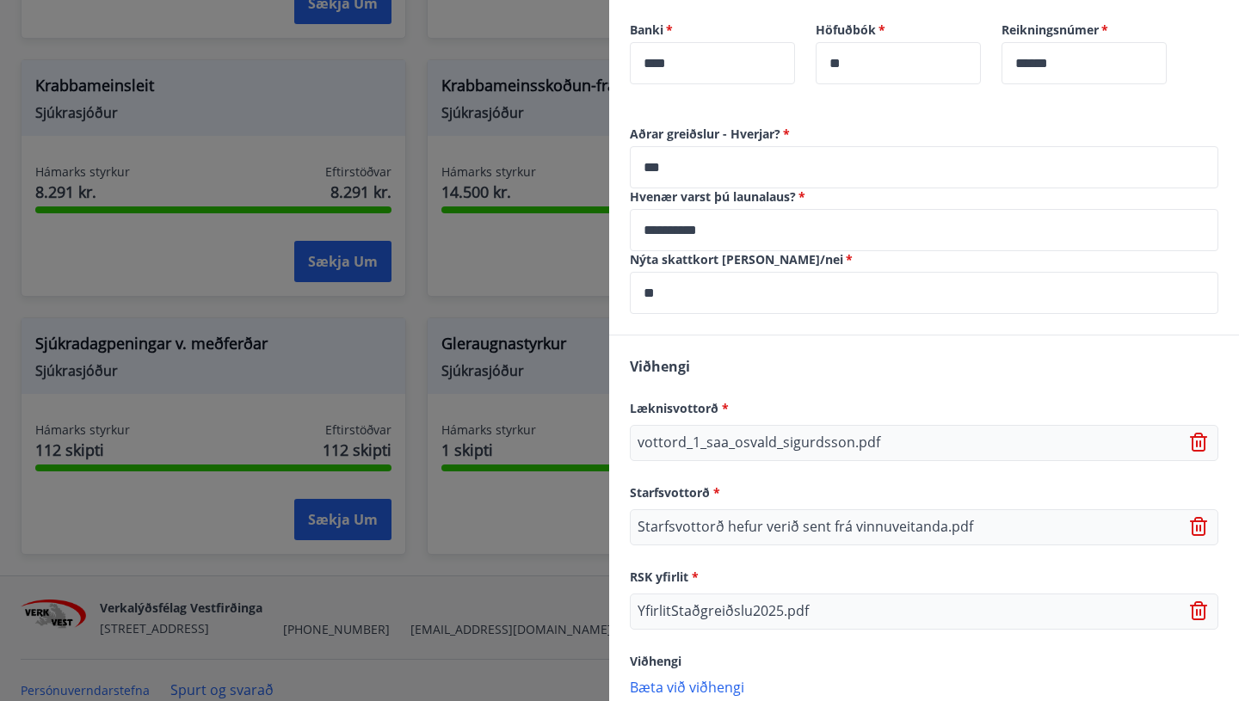
click at [708, 678] on p "Bæta við viðhengi" at bounding box center [924, 686] width 589 height 17
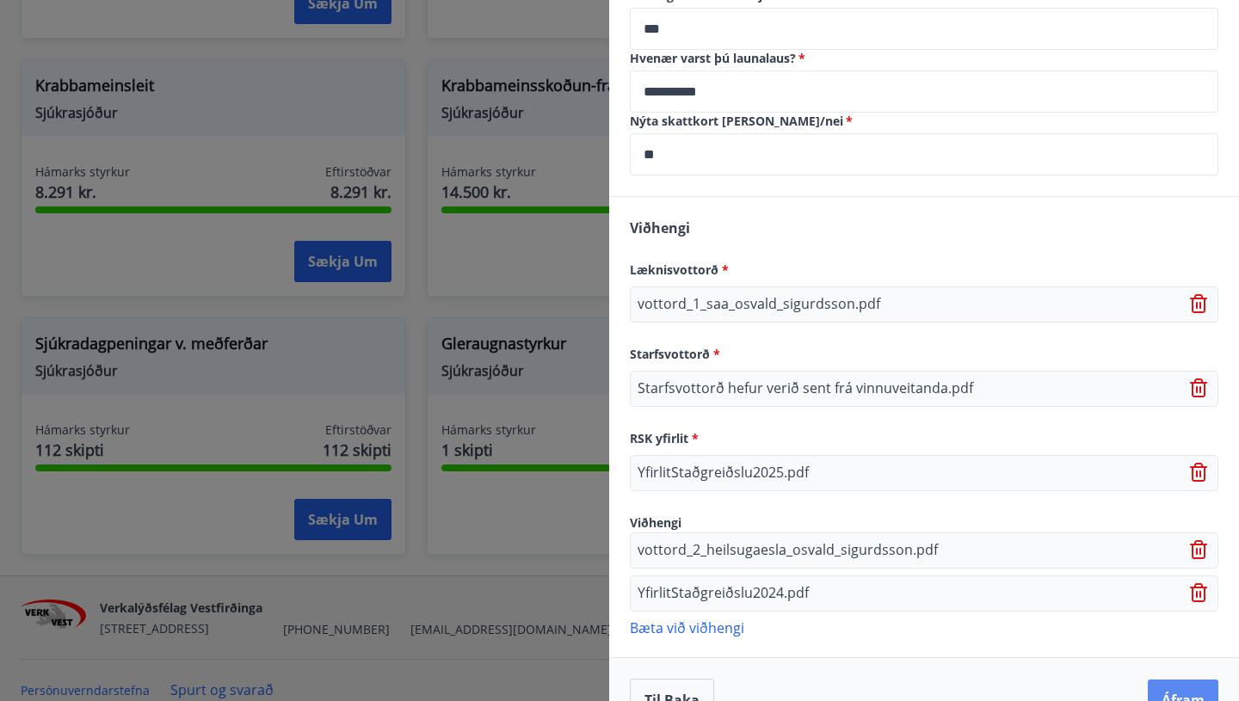
click at [1181, 680] on button "Áfram" at bounding box center [1183, 700] width 71 height 41
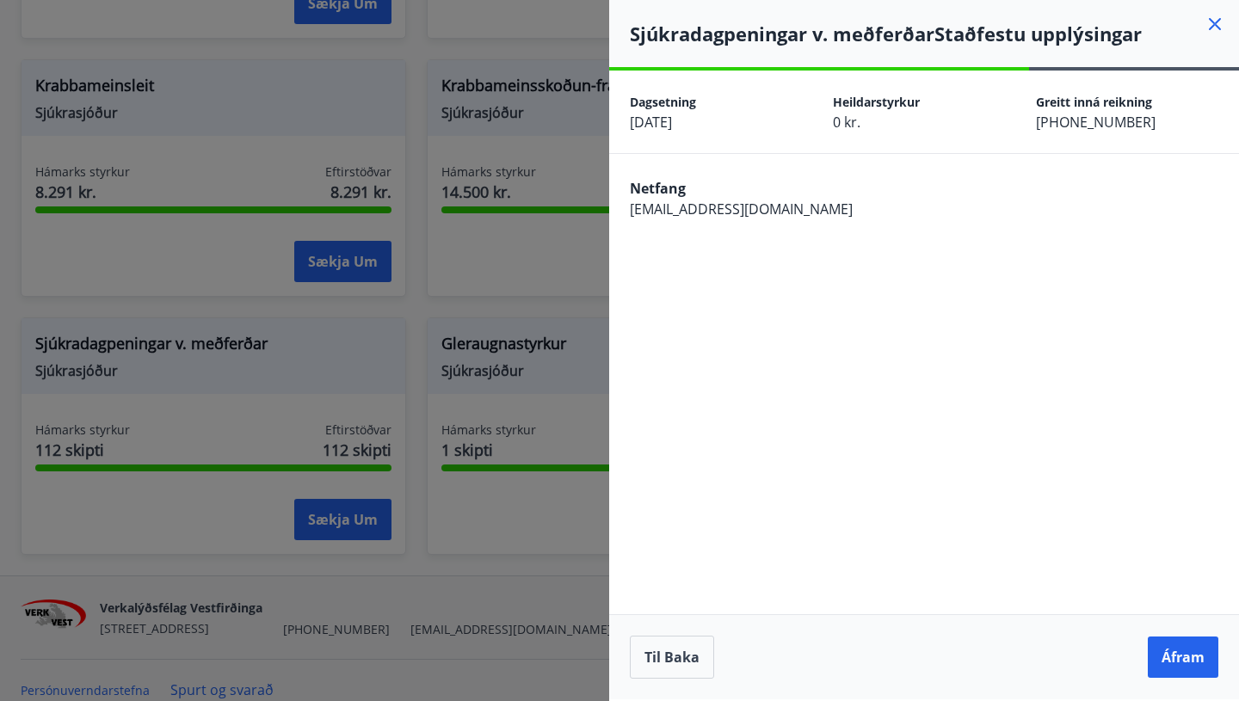
scroll to position [0, 0]
click at [1181, 650] on button "Áfram" at bounding box center [1183, 657] width 71 height 41
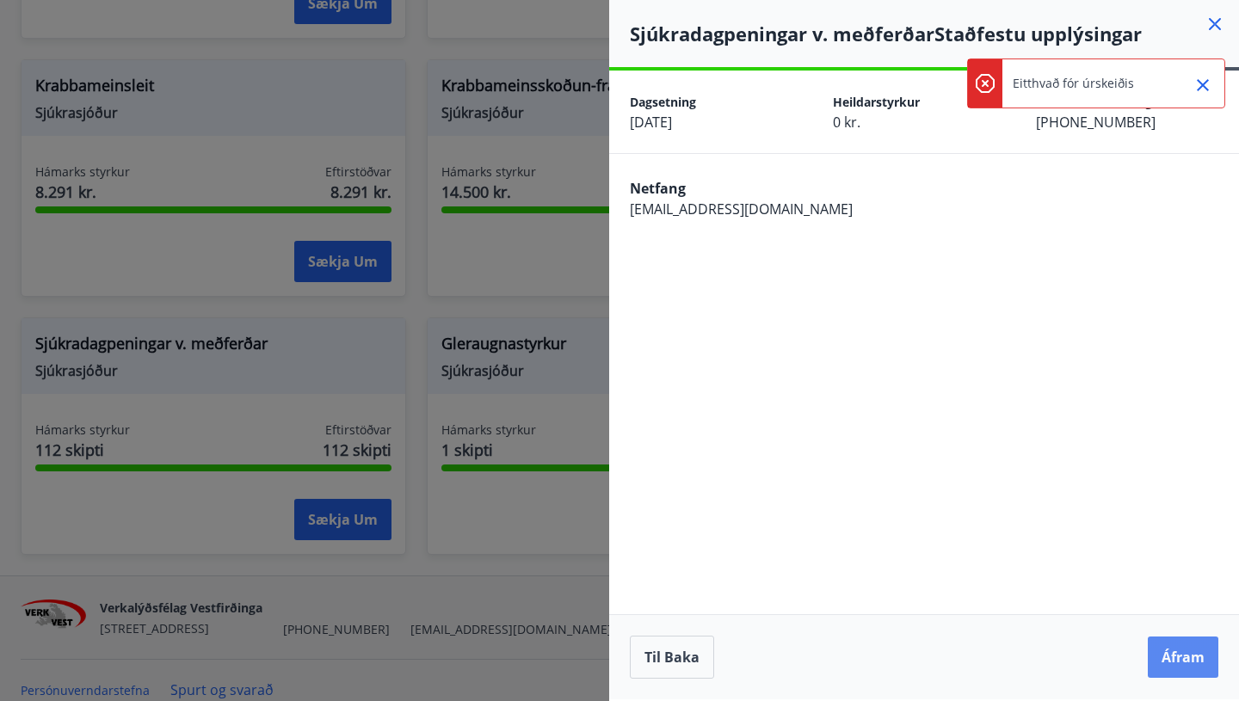
click at [1182, 647] on button "Áfram" at bounding box center [1183, 657] width 71 height 41
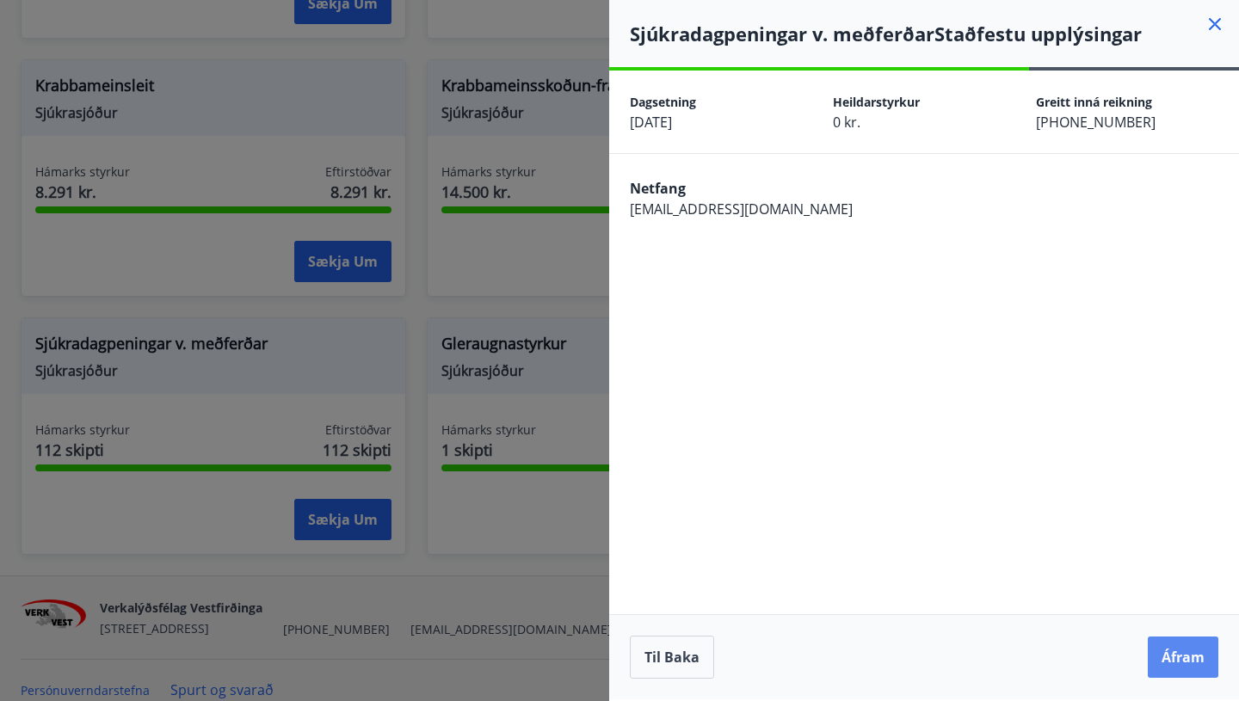
click at [1178, 649] on button "Áfram" at bounding box center [1183, 657] width 71 height 41
click at [1178, 648] on button "Áfram" at bounding box center [1183, 657] width 71 height 41
click at [1213, 18] on icon at bounding box center [1215, 24] width 21 height 21
